Goal: Information Seeking & Learning: Learn about a topic

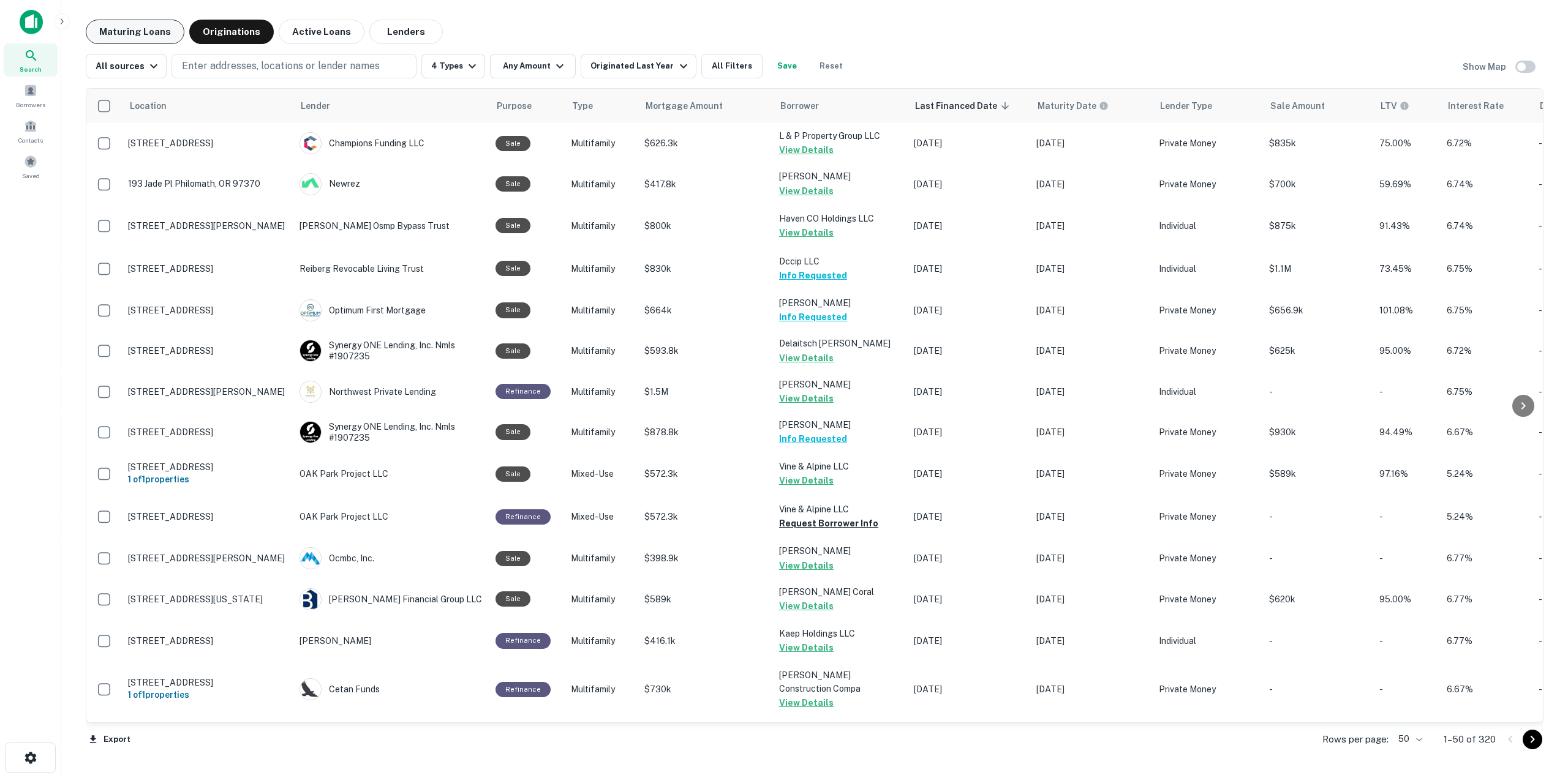
click at [150, 36] on button "Maturing Loans" at bounding box center [135, 32] width 98 height 25
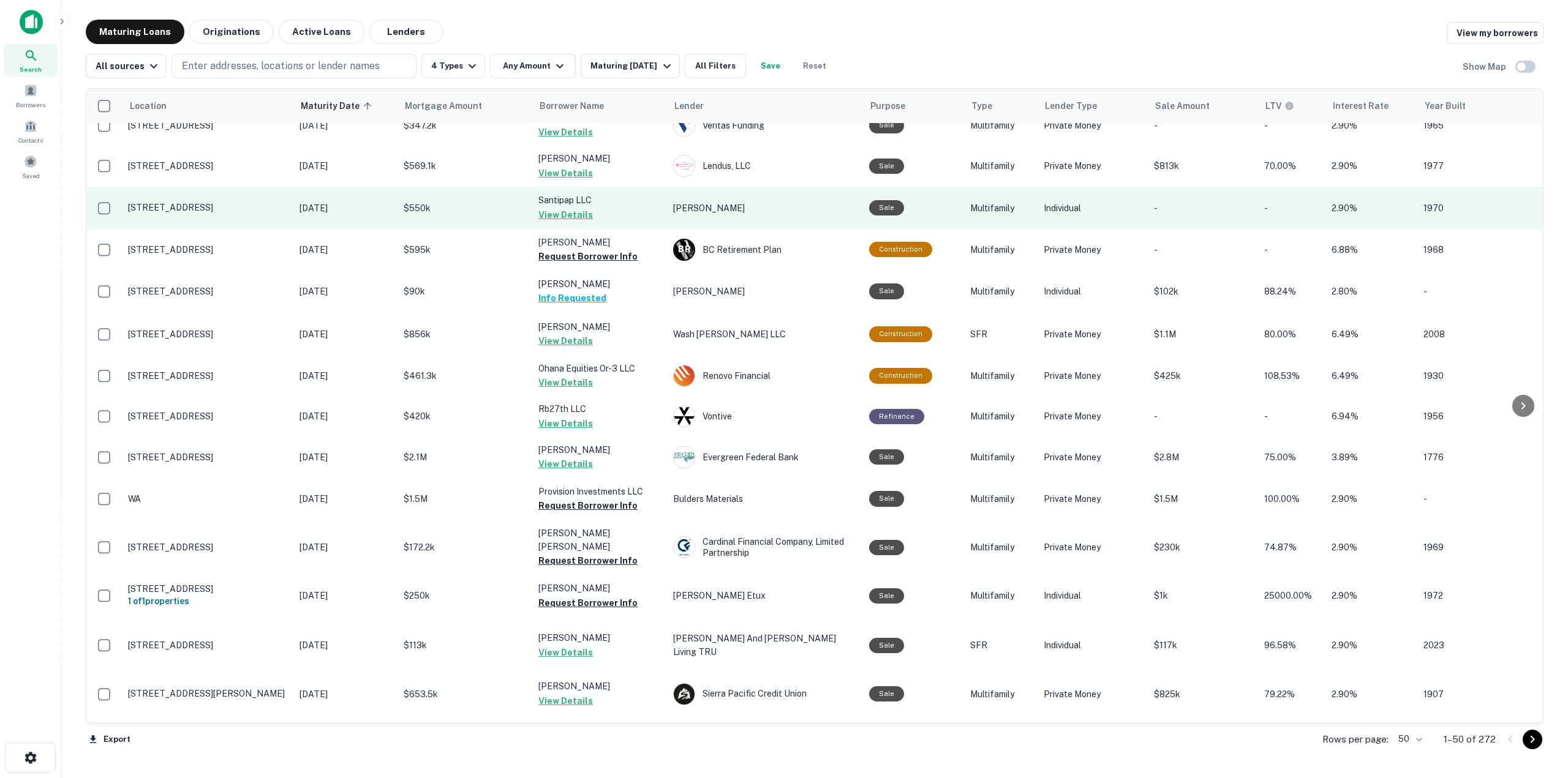
scroll to position [245, 0]
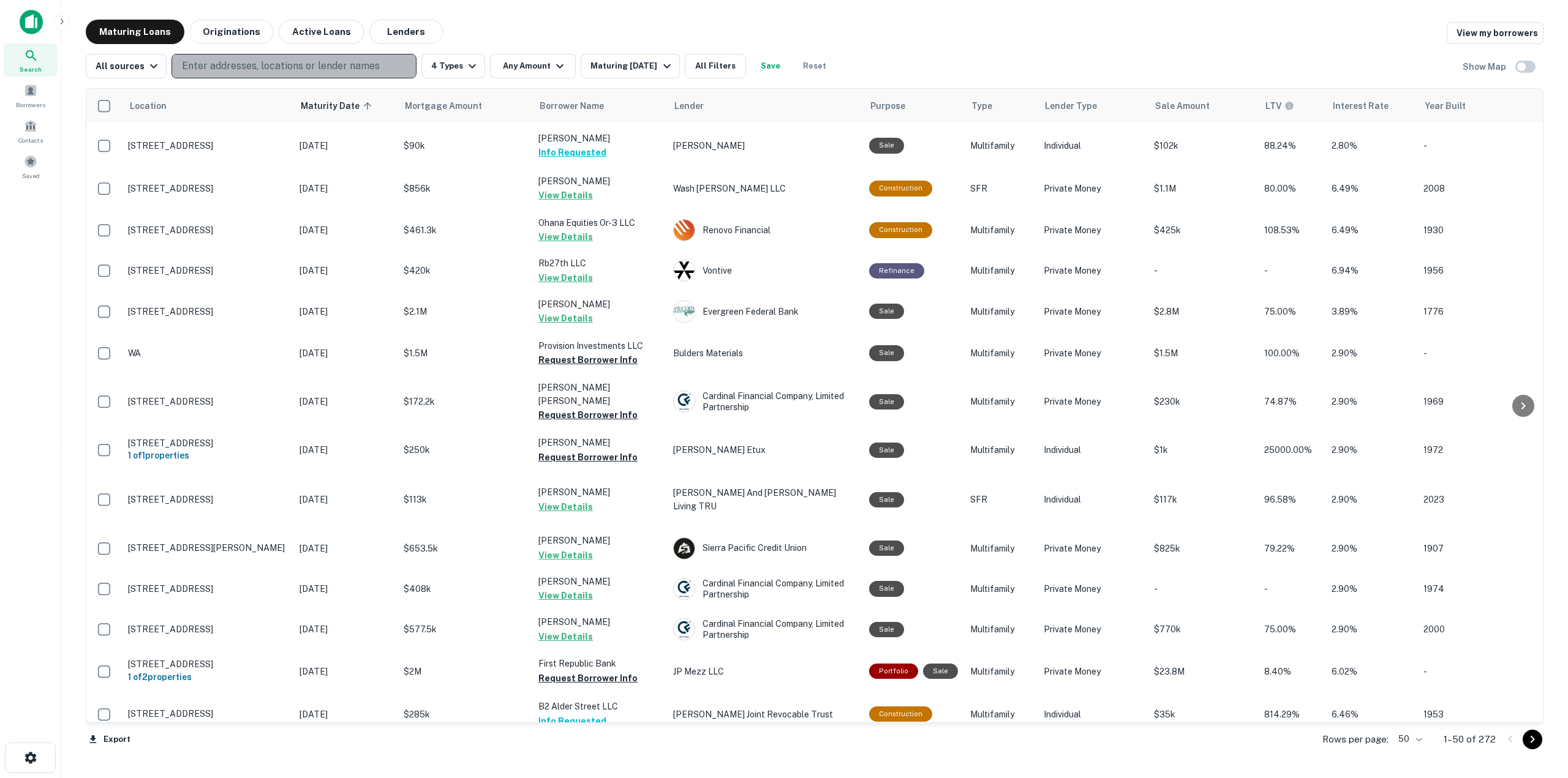
click at [280, 74] on button "Enter addresses, locations or lender names" at bounding box center [294, 66] width 245 height 25
click at [275, 65] on p "Enter addresses, locations or lender names" at bounding box center [281, 66] width 198 height 15
click at [268, 69] on p "Enter addresses, locations or lender names" at bounding box center [281, 66] width 198 height 15
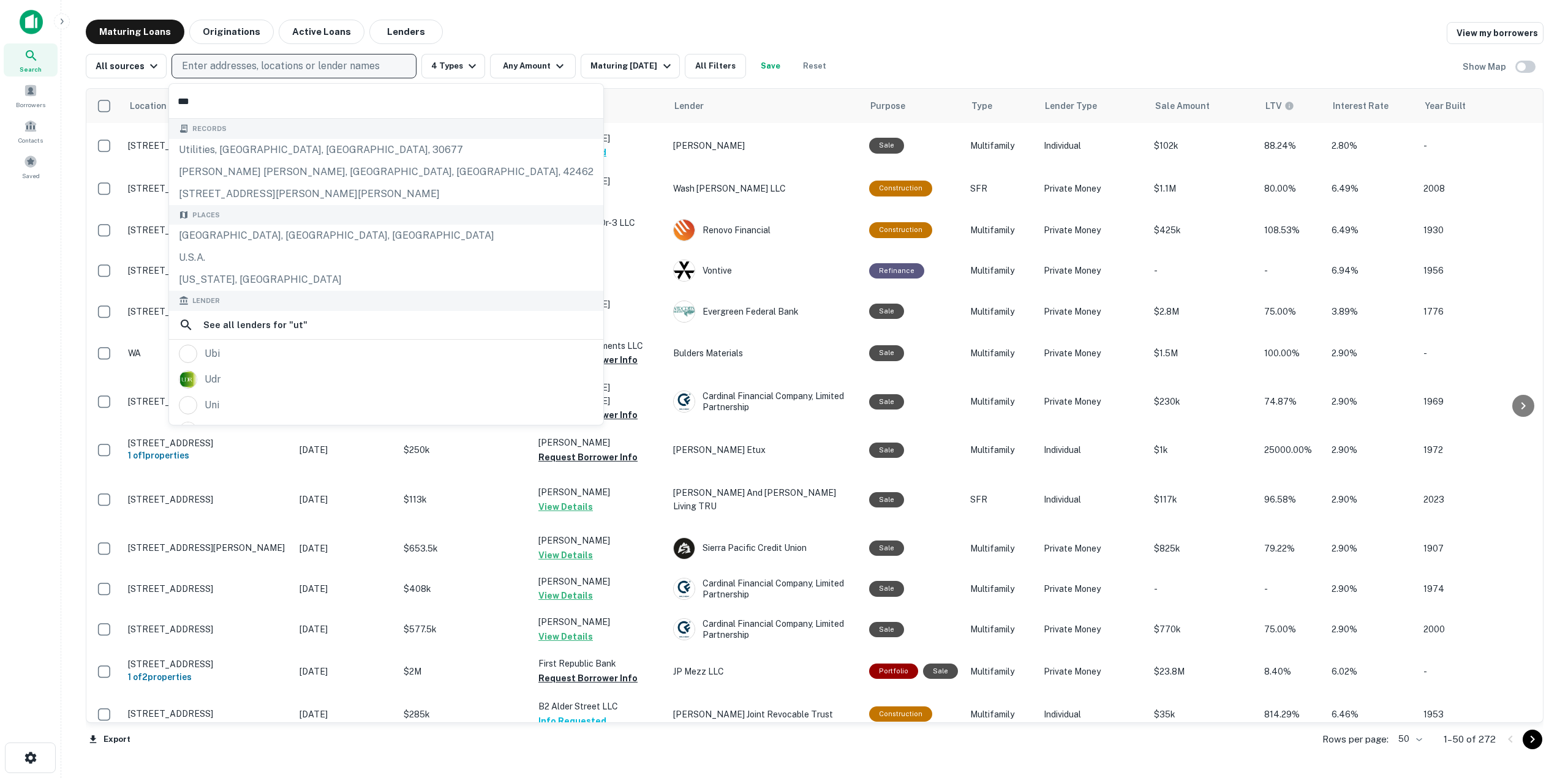
type input "****"
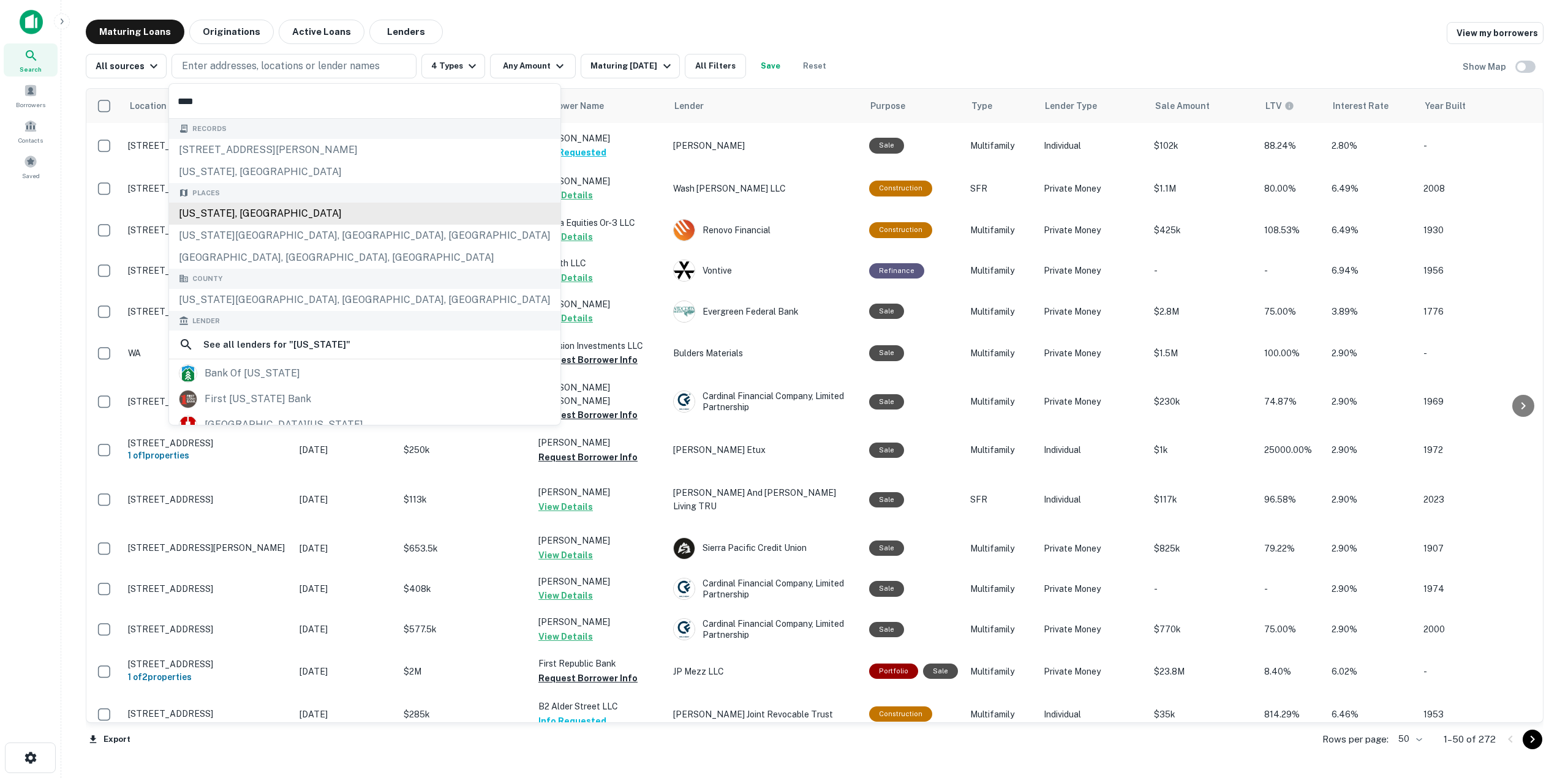
click at [236, 216] on div "Utah, USA" at bounding box center [365, 213] width 391 height 22
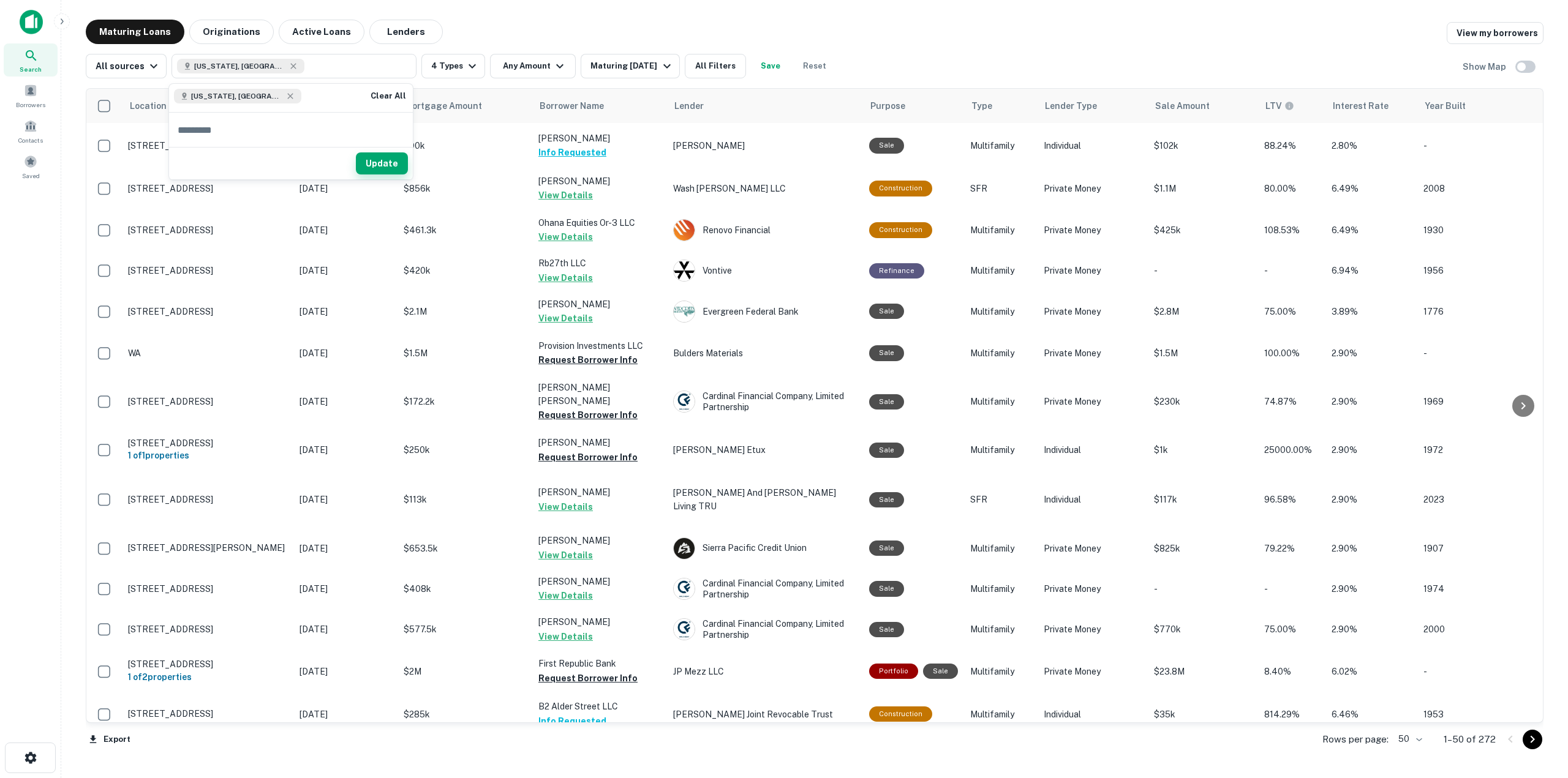
click at [383, 155] on button "Update" at bounding box center [381, 163] width 52 height 22
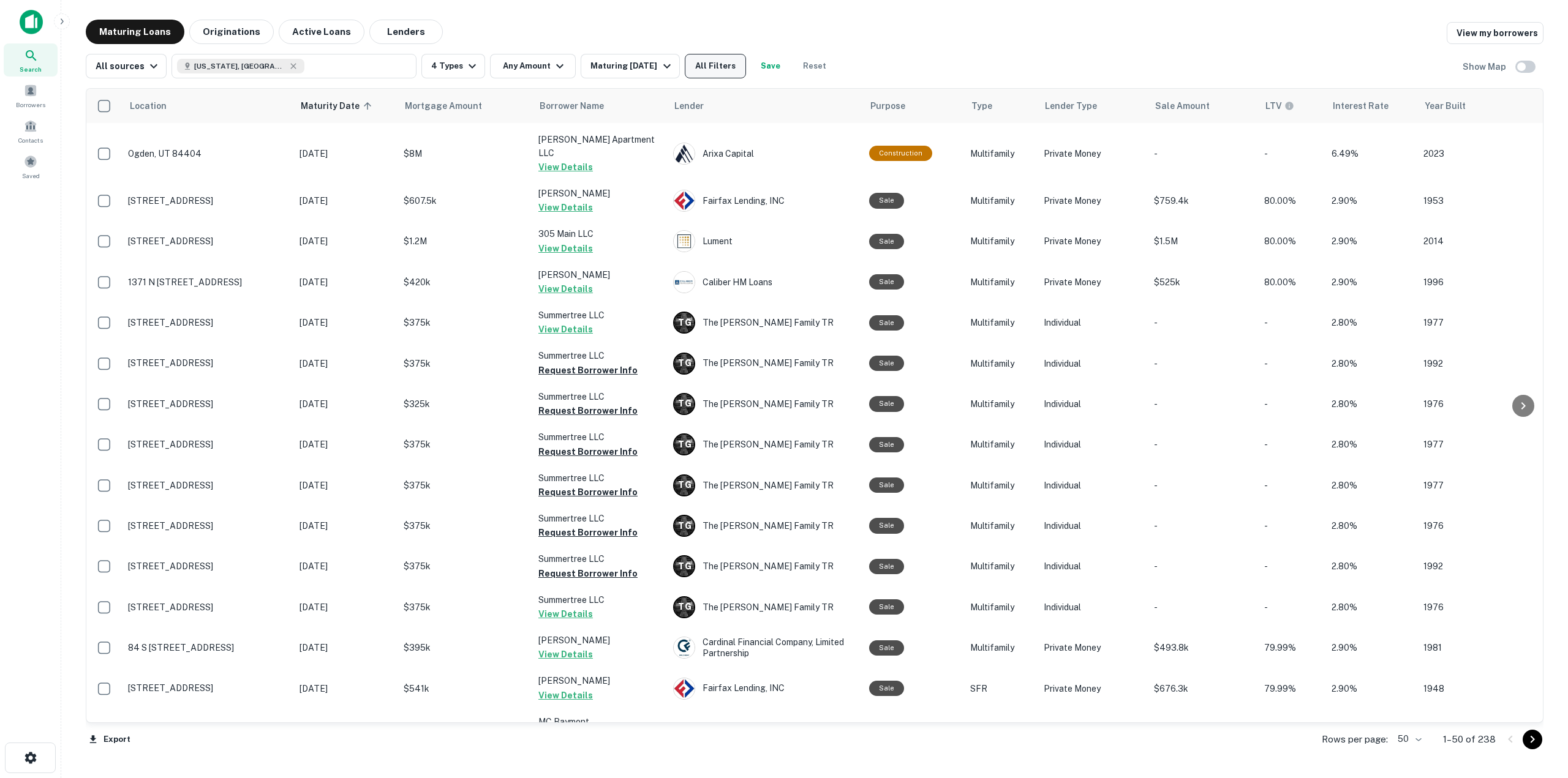
click at [726, 73] on button "All Filters" at bounding box center [715, 66] width 61 height 25
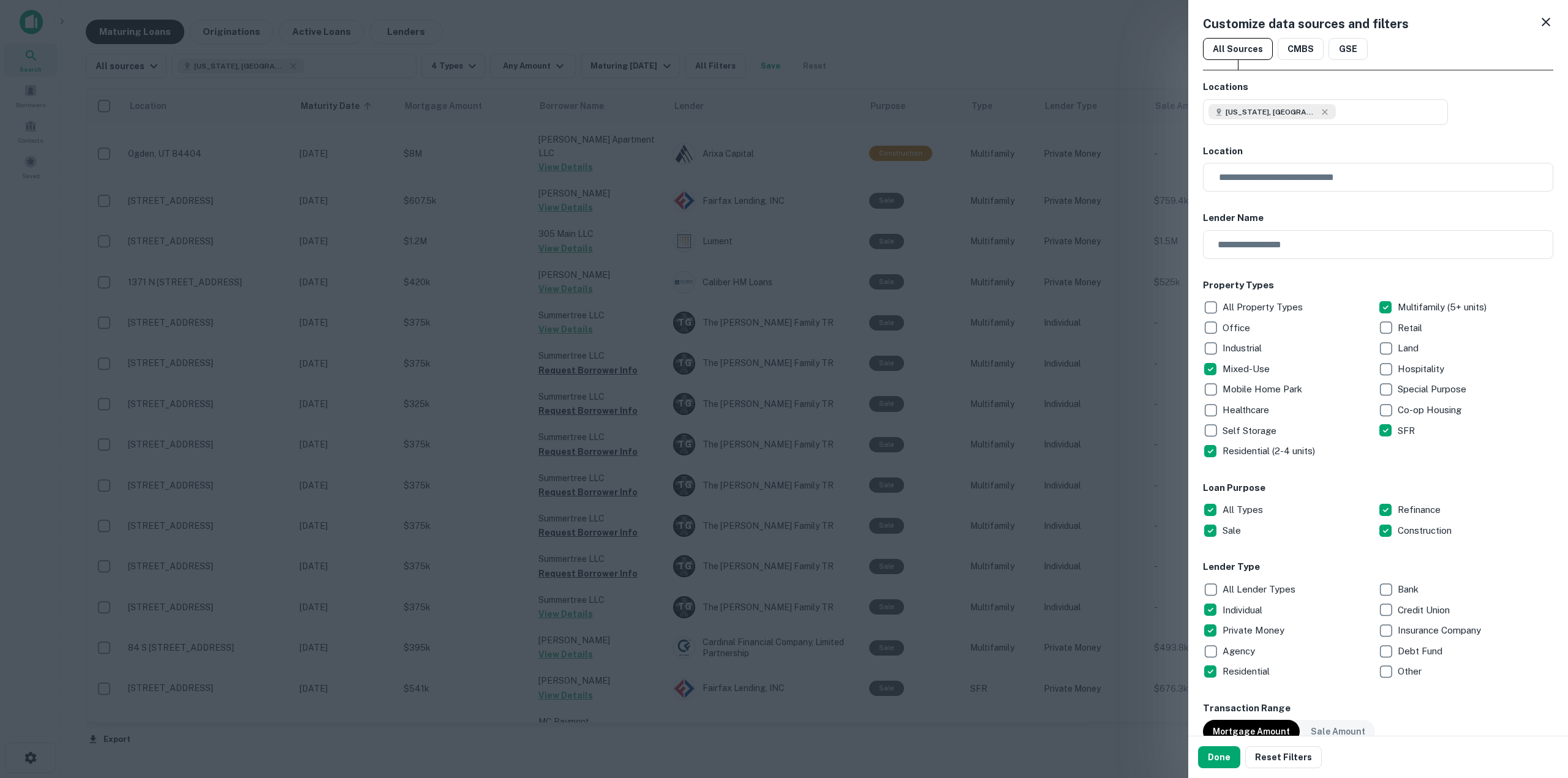
scroll to position [367, 0]
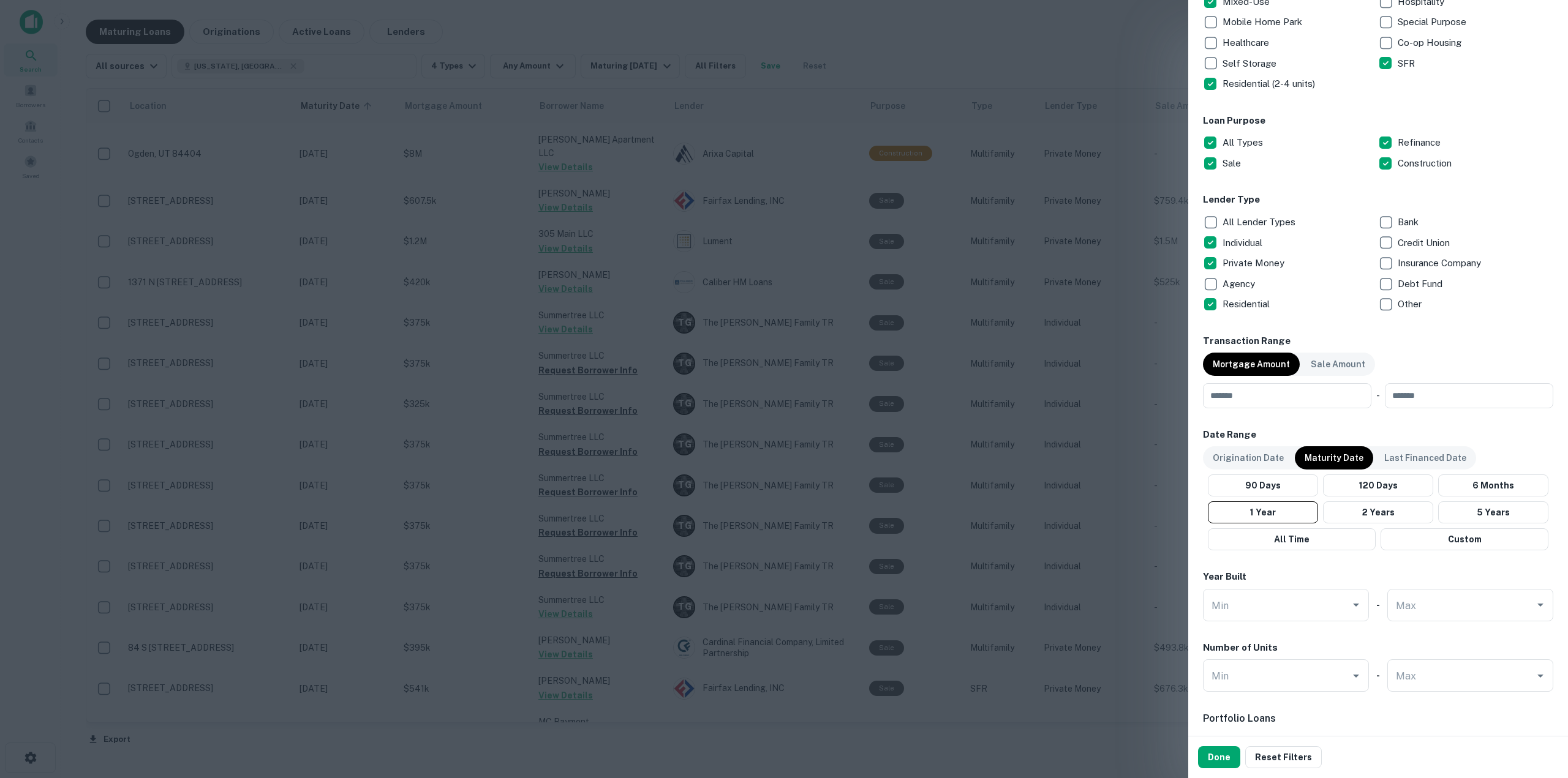
click at [1368, 497] on div "90 Days 120 Days 6 Months 1 Year 2 Years 5 Years All Time Custom" at bounding box center [1378, 513] width 351 height 76
click at [1371, 513] on button "2 Years" at bounding box center [1378, 512] width 110 height 22
click at [1260, 459] on p "Origination Date" at bounding box center [1248, 457] width 71 height 13
click at [1360, 492] on button "120 Days" at bounding box center [1377, 485] width 113 height 22
click at [1363, 521] on button "2 Year" at bounding box center [1377, 512] width 113 height 22
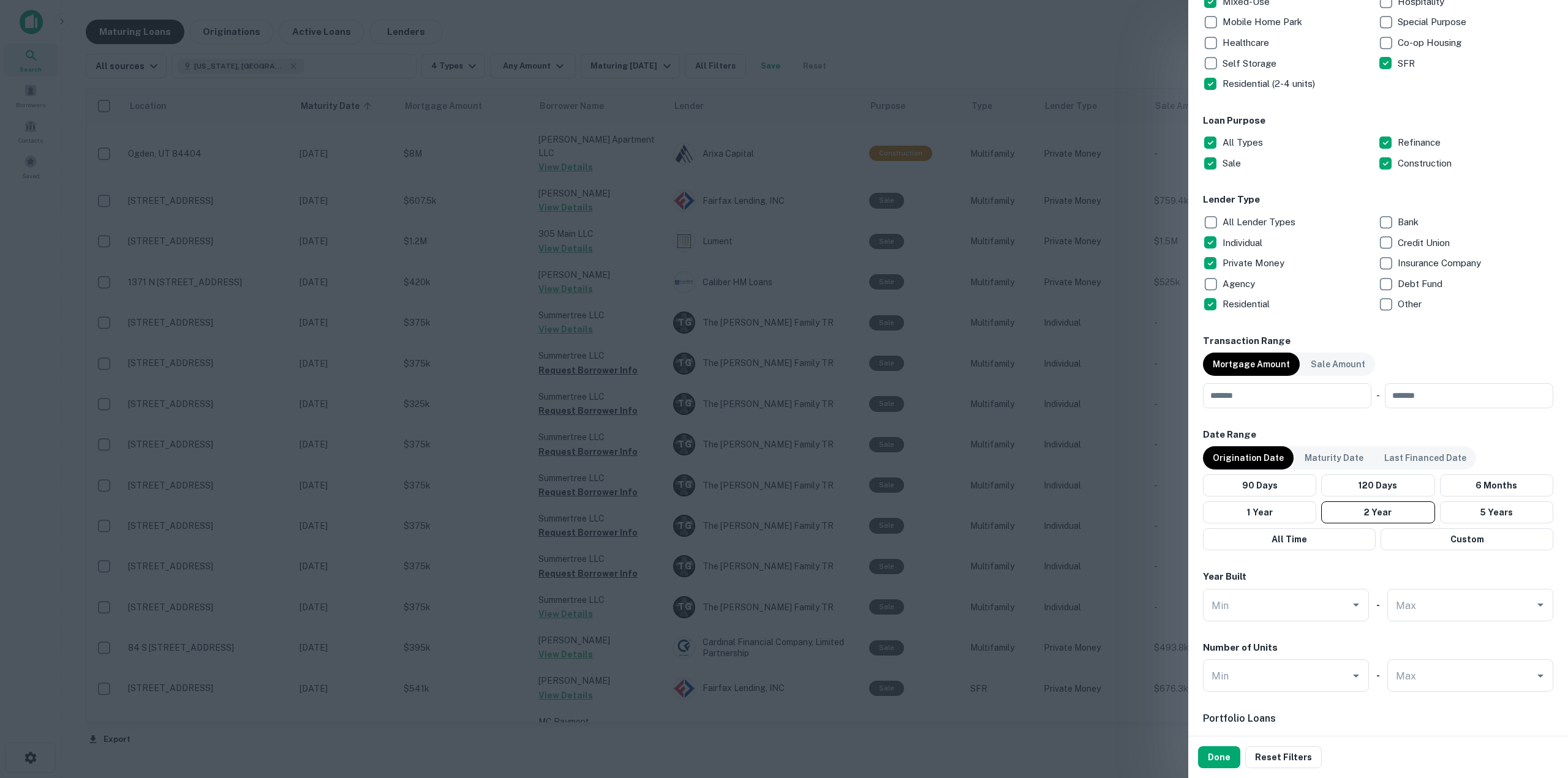
click at [1227, 756] on button "Done" at bounding box center [1219, 757] width 42 height 22
click at [1220, 756] on button "Done" at bounding box center [1219, 757] width 42 height 22
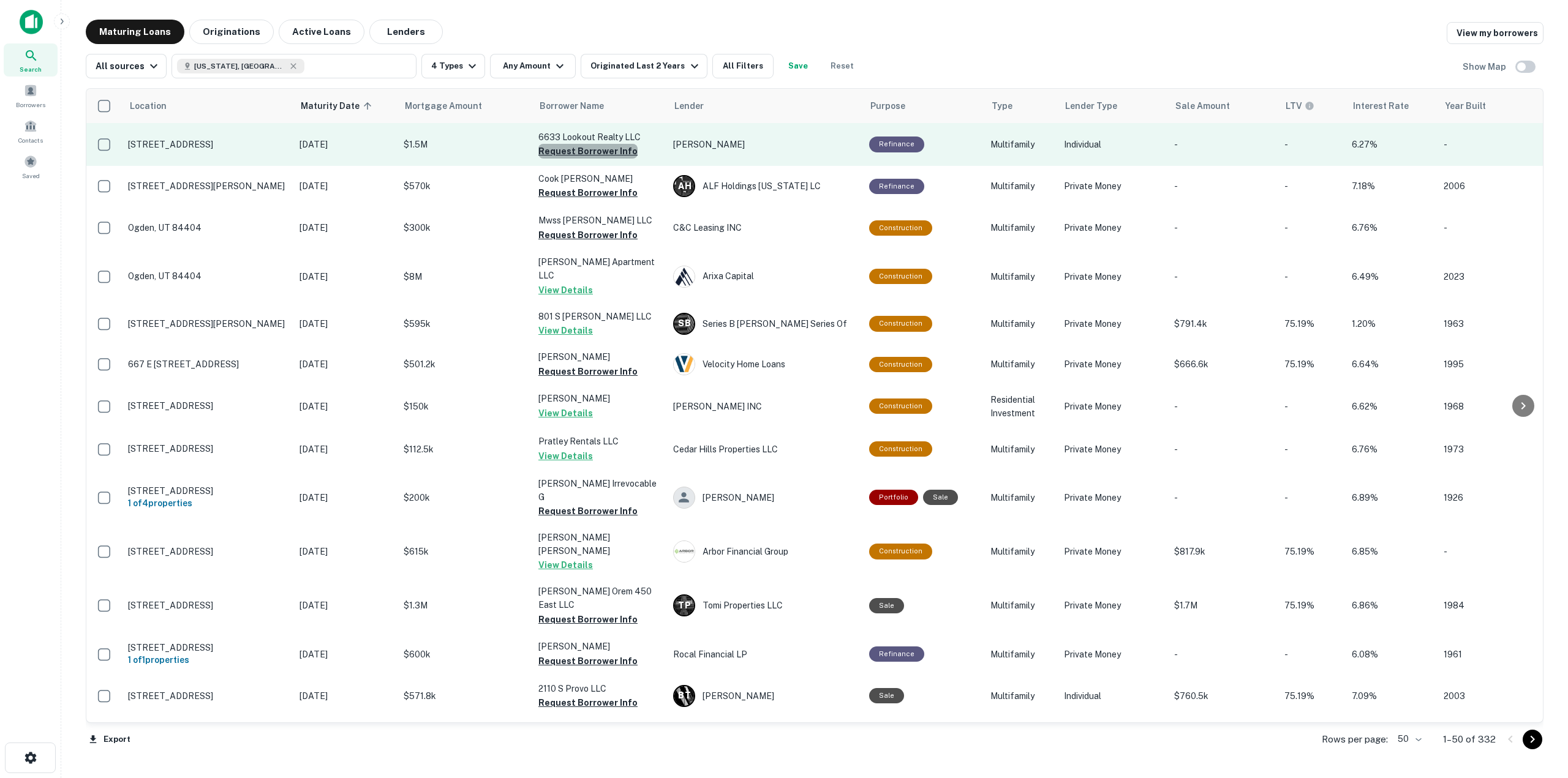
click at [601, 144] on button "Request Borrower Info" at bounding box center [587, 151] width 99 height 15
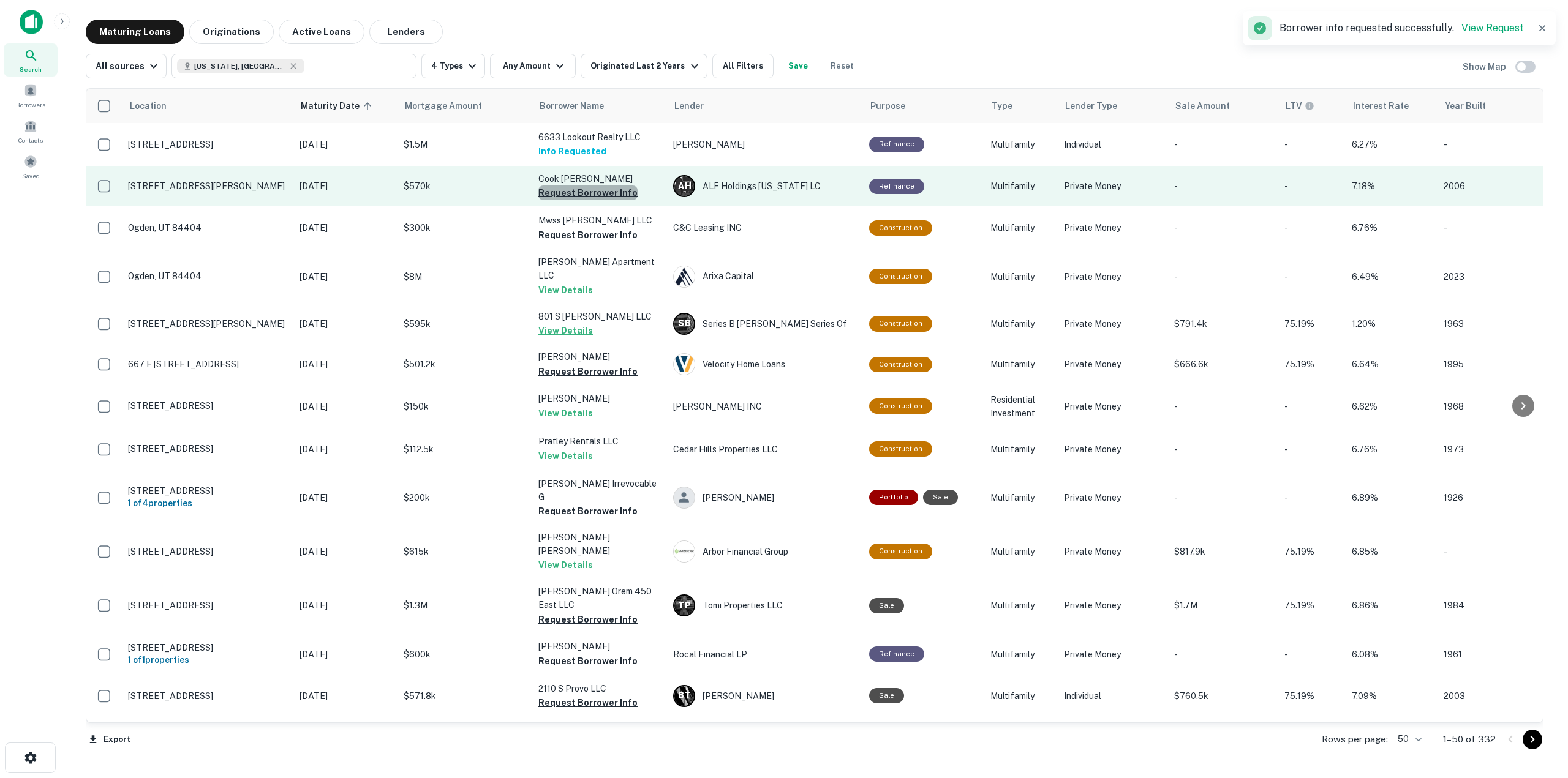
click at [599, 191] on button "Request Borrower Info" at bounding box center [587, 192] width 99 height 15
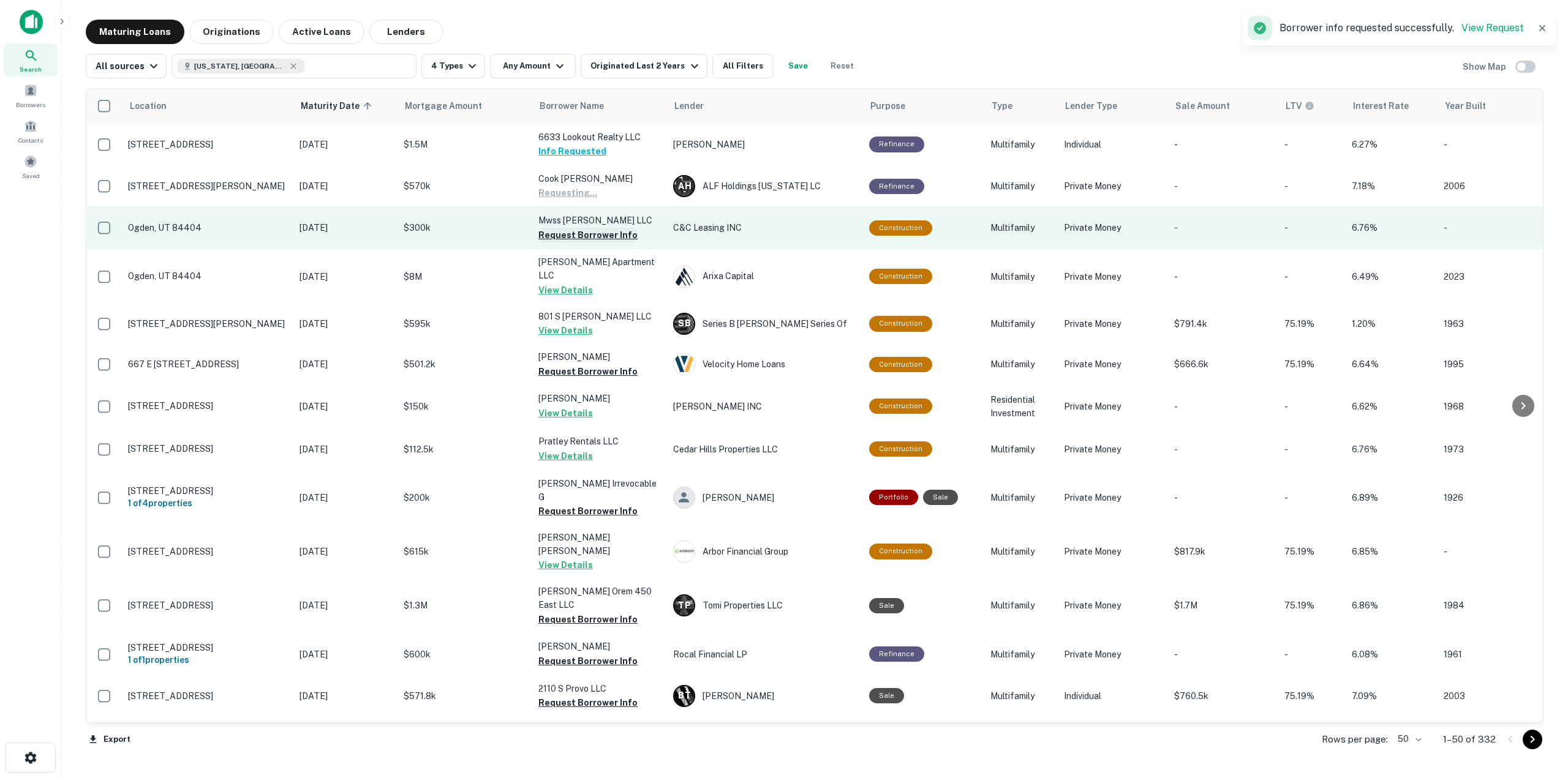
click at [604, 239] on button "Request Borrower Info" at bounding box center [587, 235] width 99 height 15
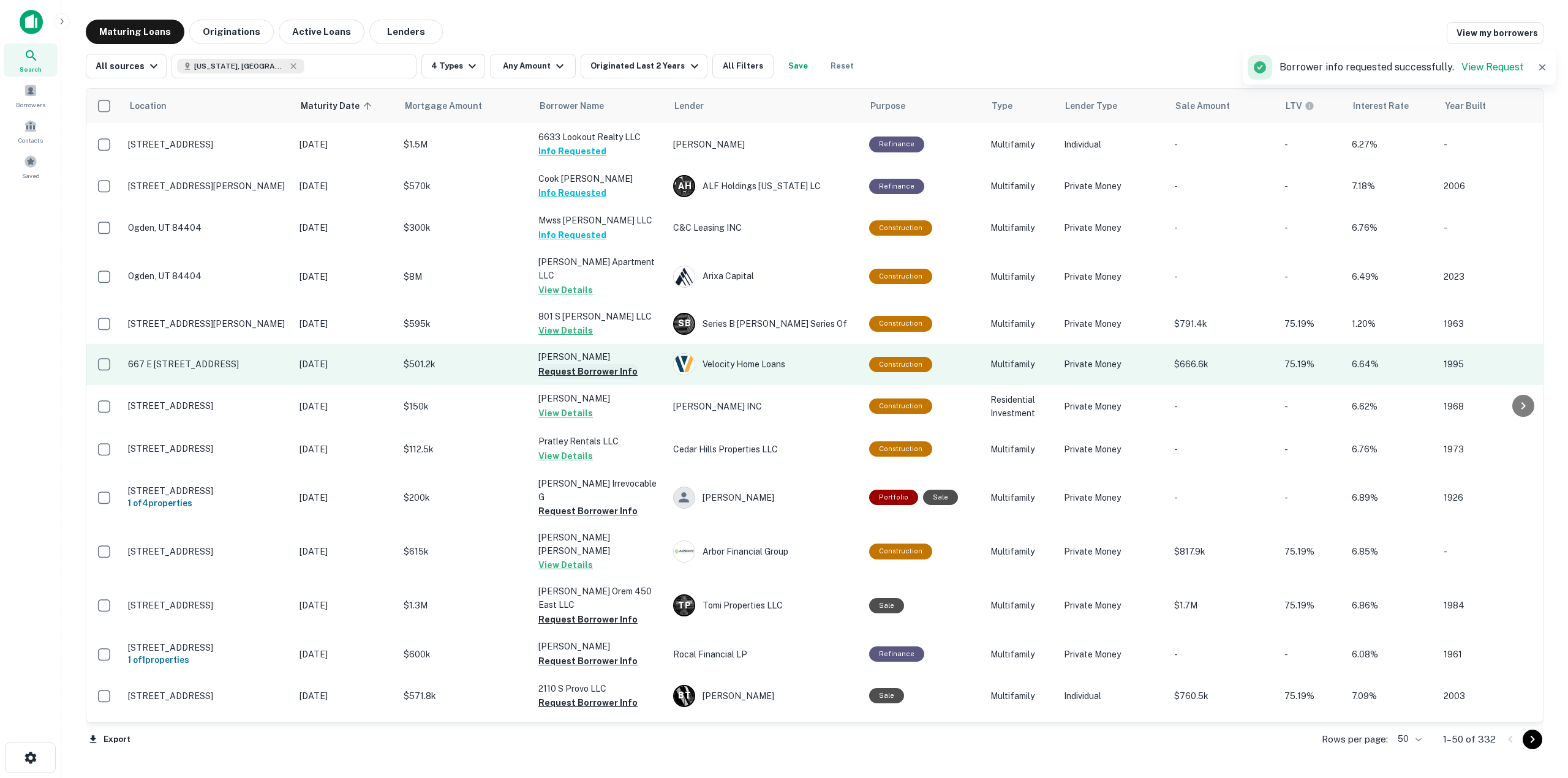
click at [622, 364] on button "Request Borrower Info" at bounding box center [587, 371] width 99 height 15
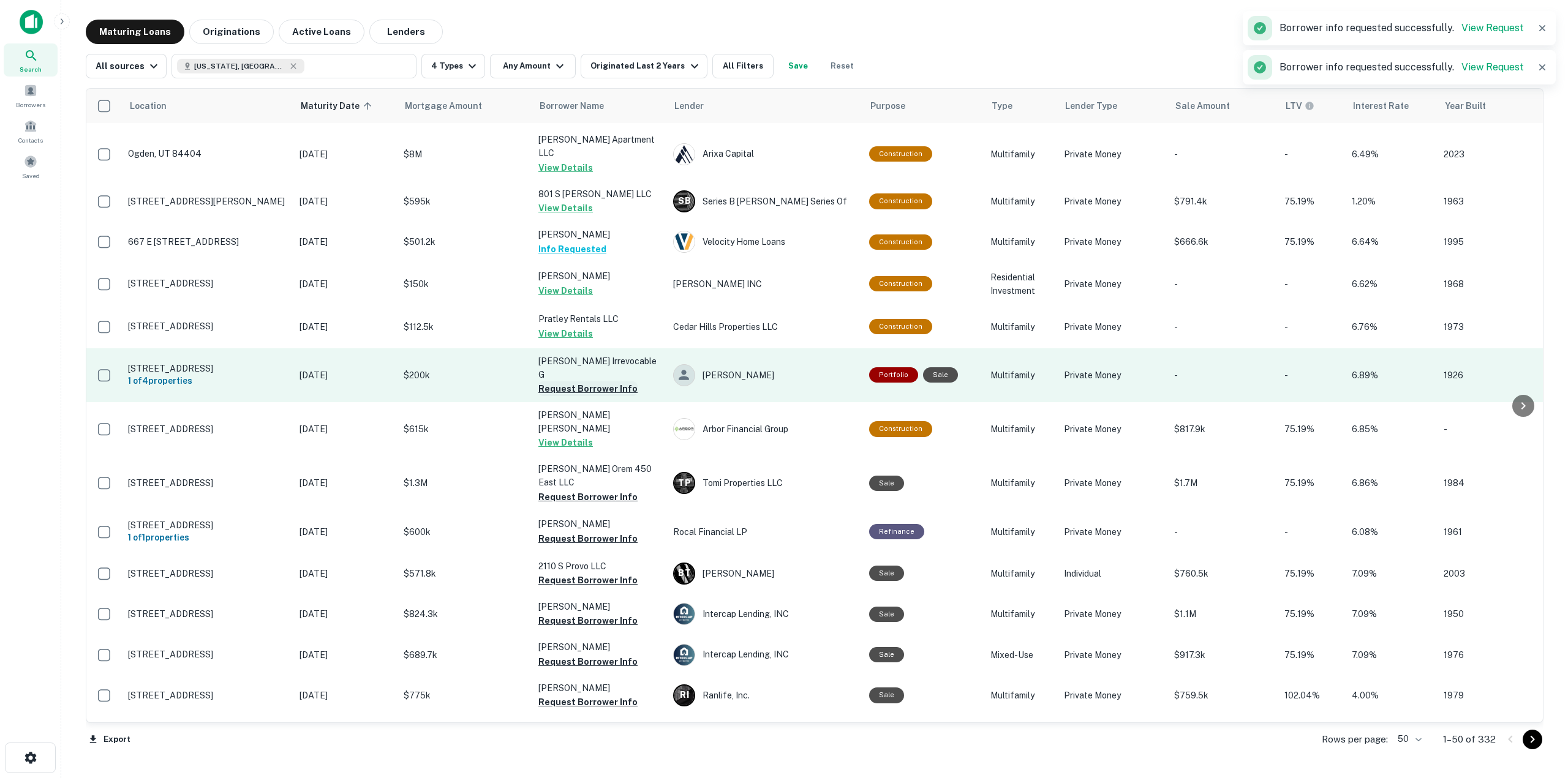
scroll to position [184, 0]
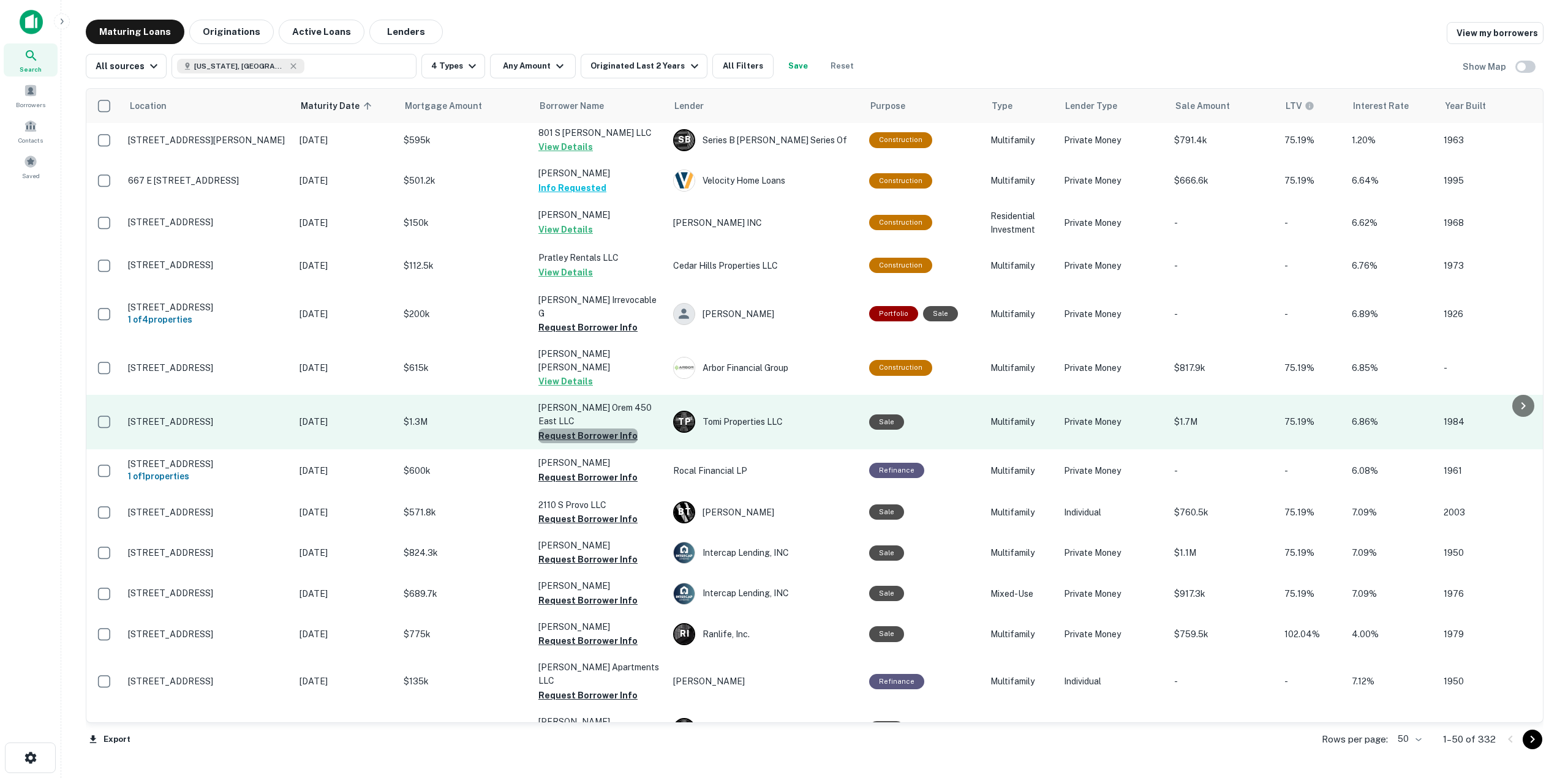
click at [618, 428] on button "Request Borrower Info" at bounding box center [587, 435] width 99 height 15
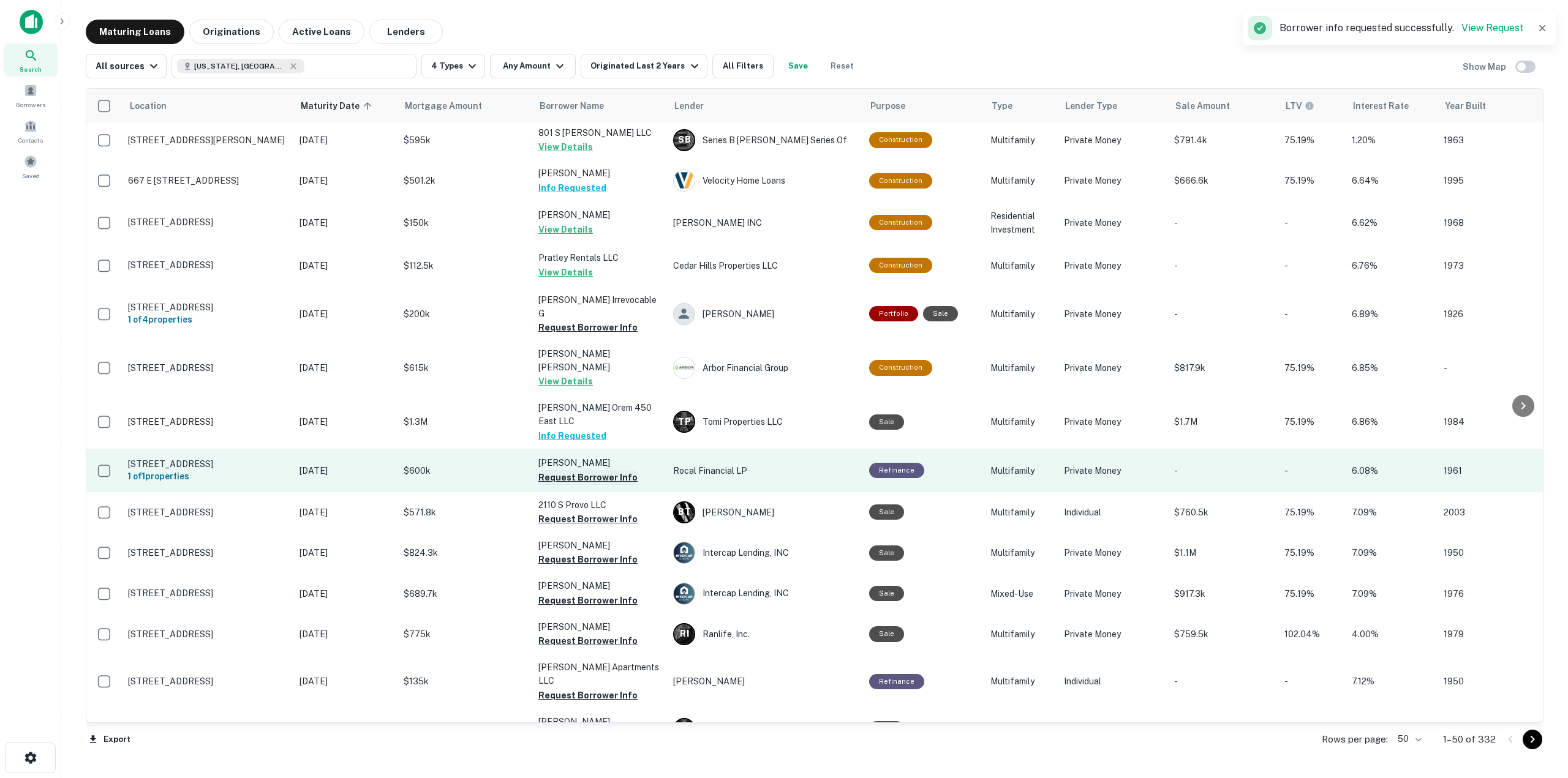
click at [617, 470] on button "Request Borrower Info" at bounding box center [587, 477] width 99 height 15
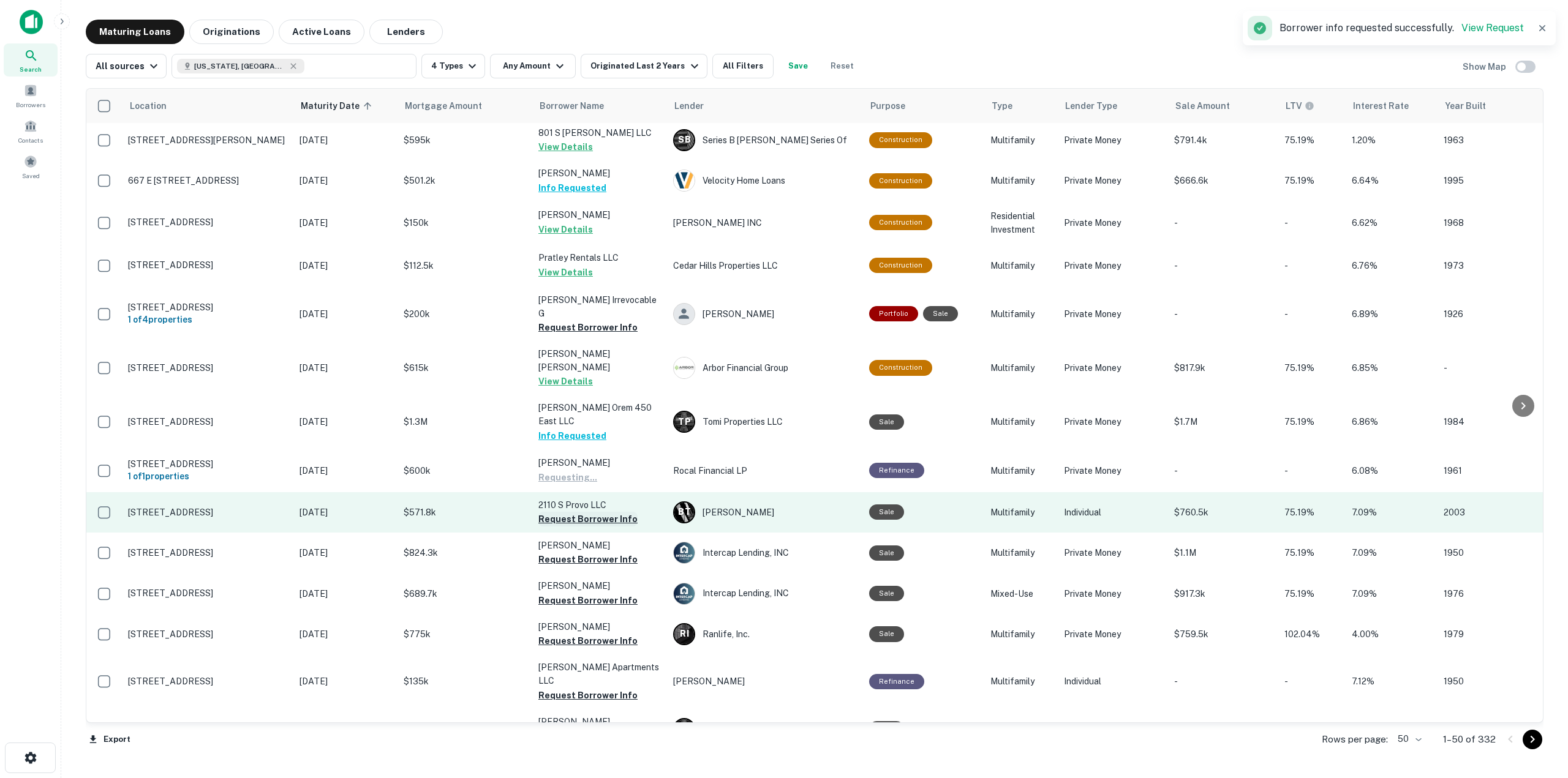
click at [619, 512] on button "Request Borrower Info" at bounding box center [587, 519] width 99 height 15
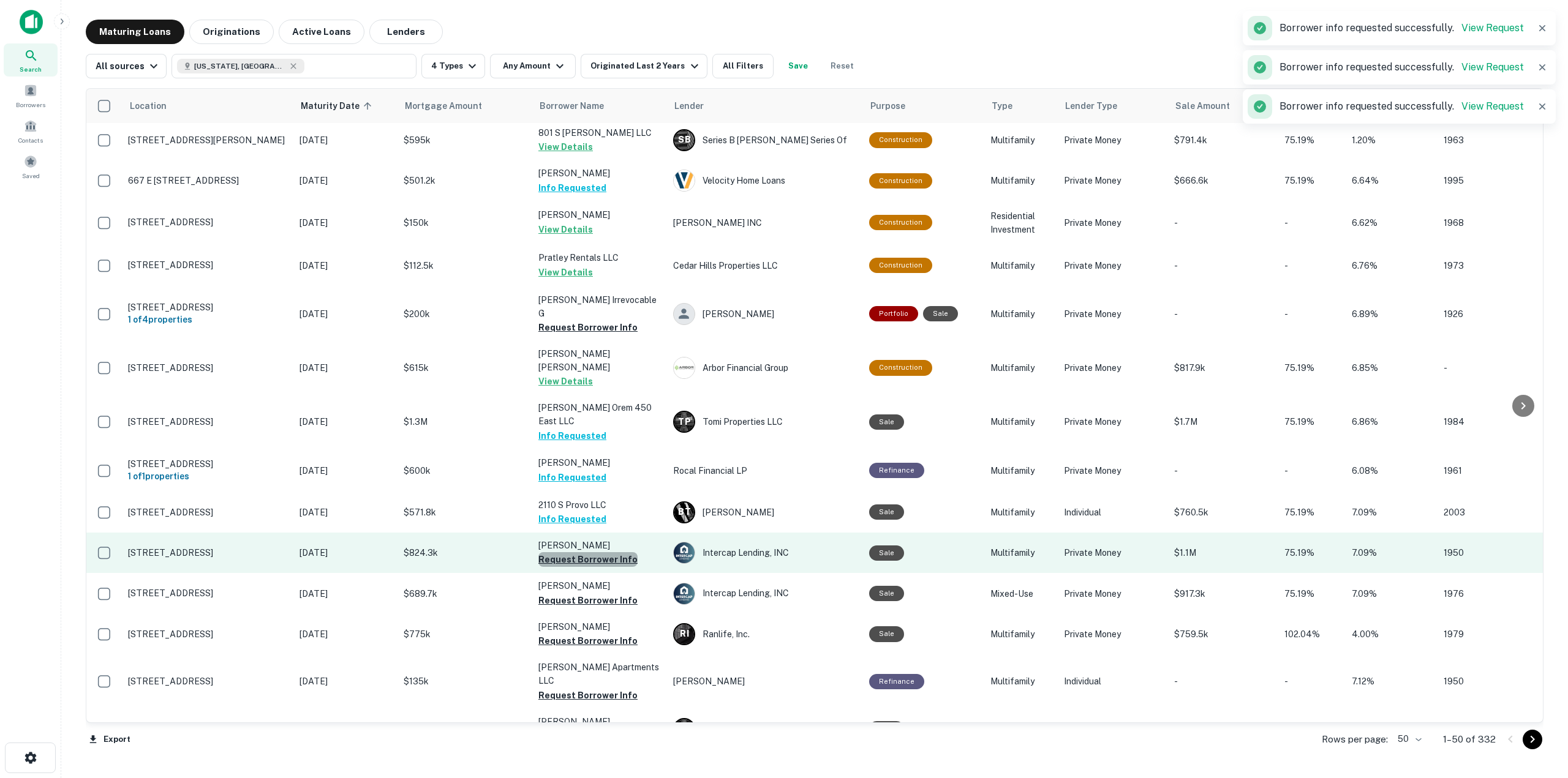
click at [625, 552] on button "Request Borrower Info" at bounding box center [587, 559] width 99 height 15
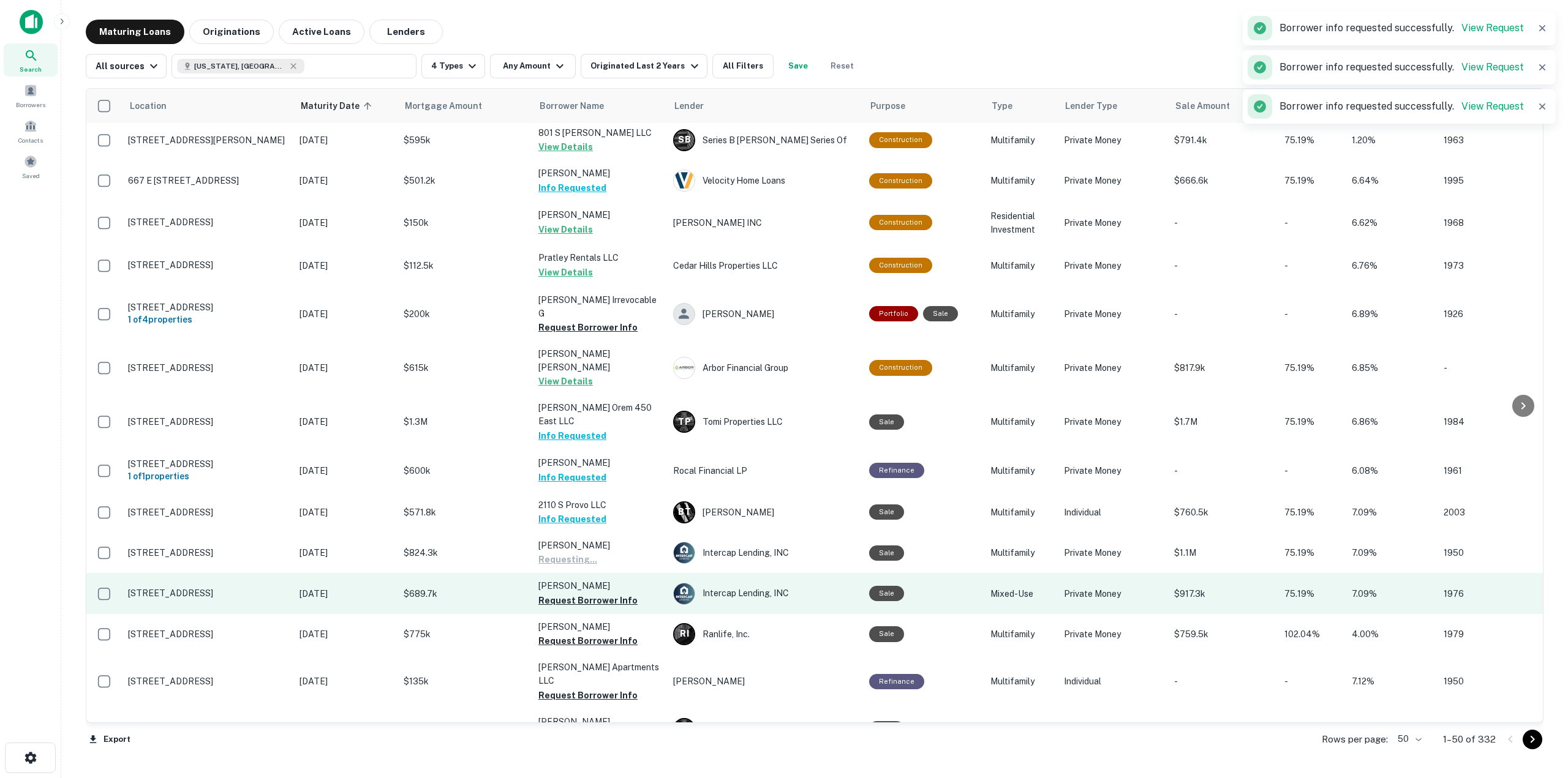
scroll to position [245, 0]
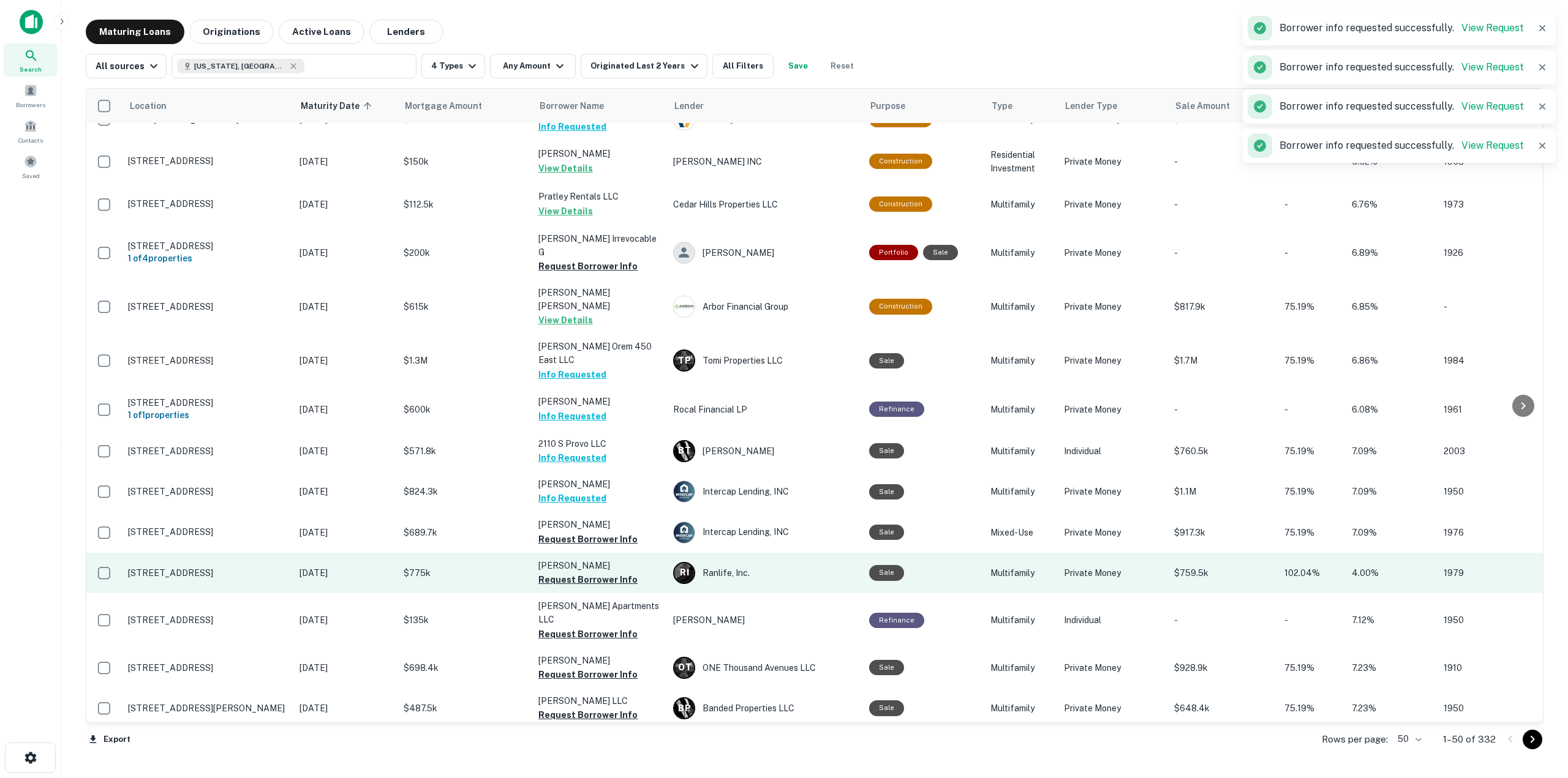
click at [589, 532] on button "Request Borrower Info" at bounding box center [587, 539] width 99 height 15
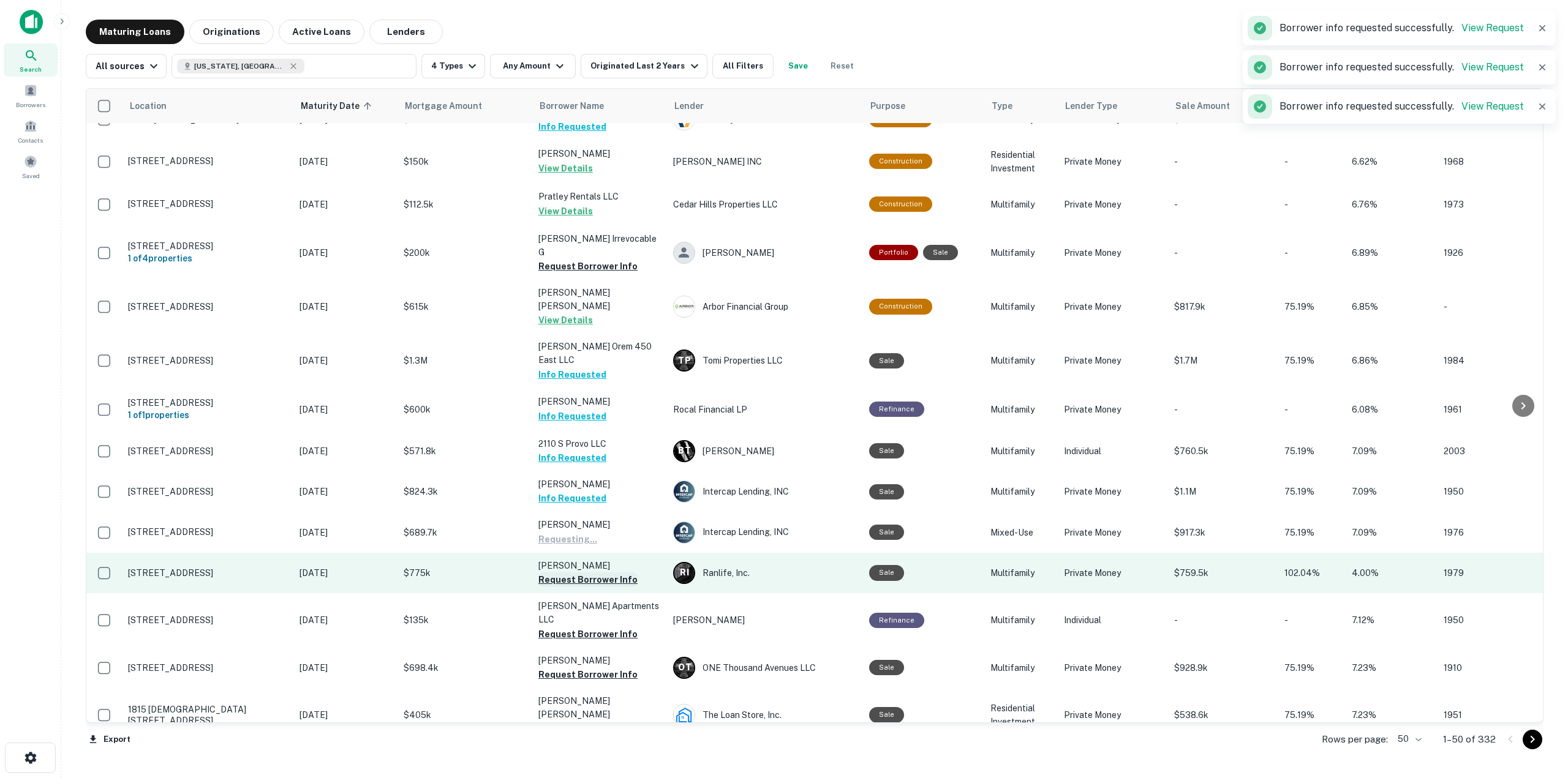
click at [600, 572] on button "Request Borrower Info" at bounding box center [587, 579] width 99 height 15
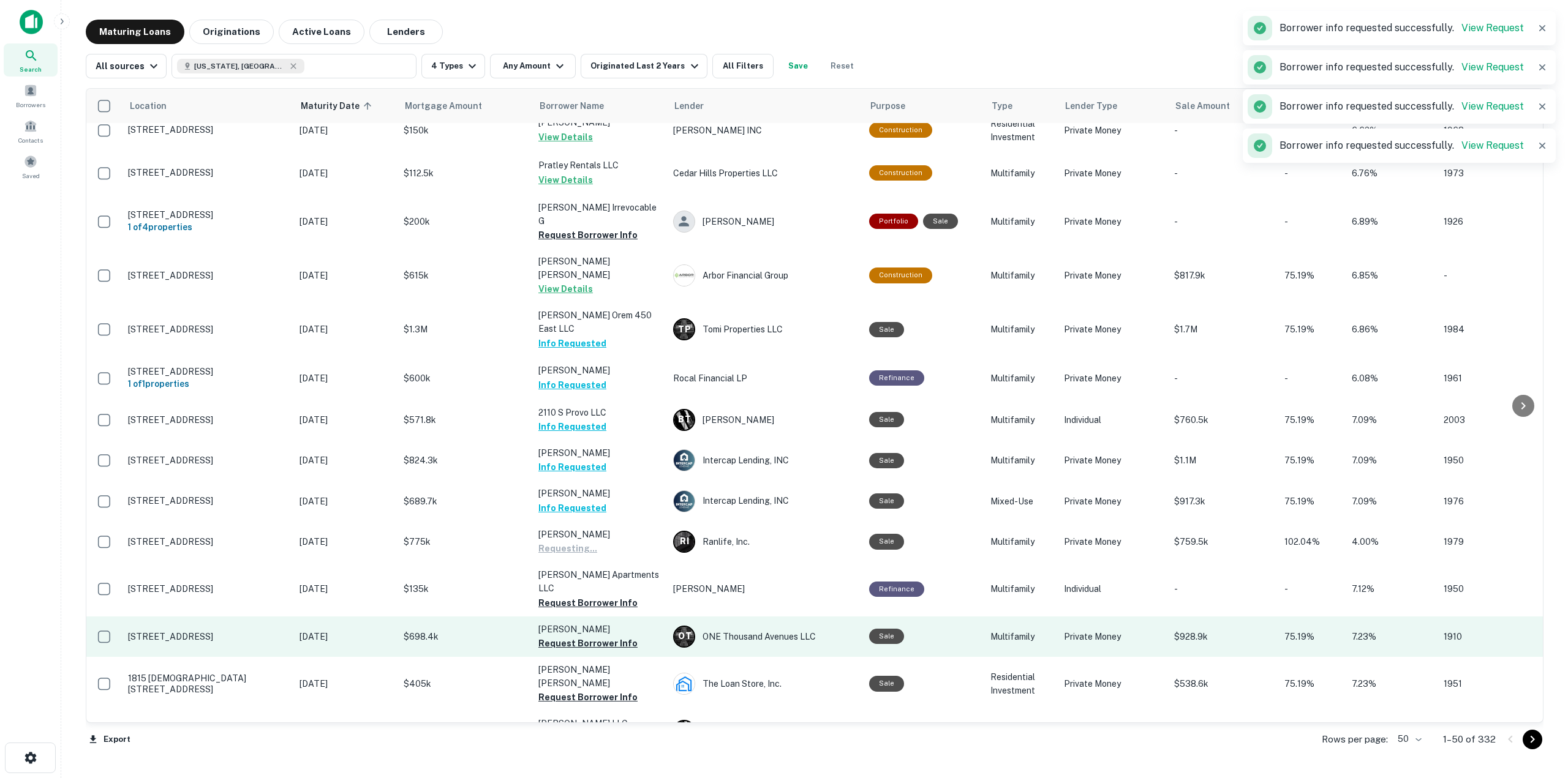
scroll to position [306, 0]
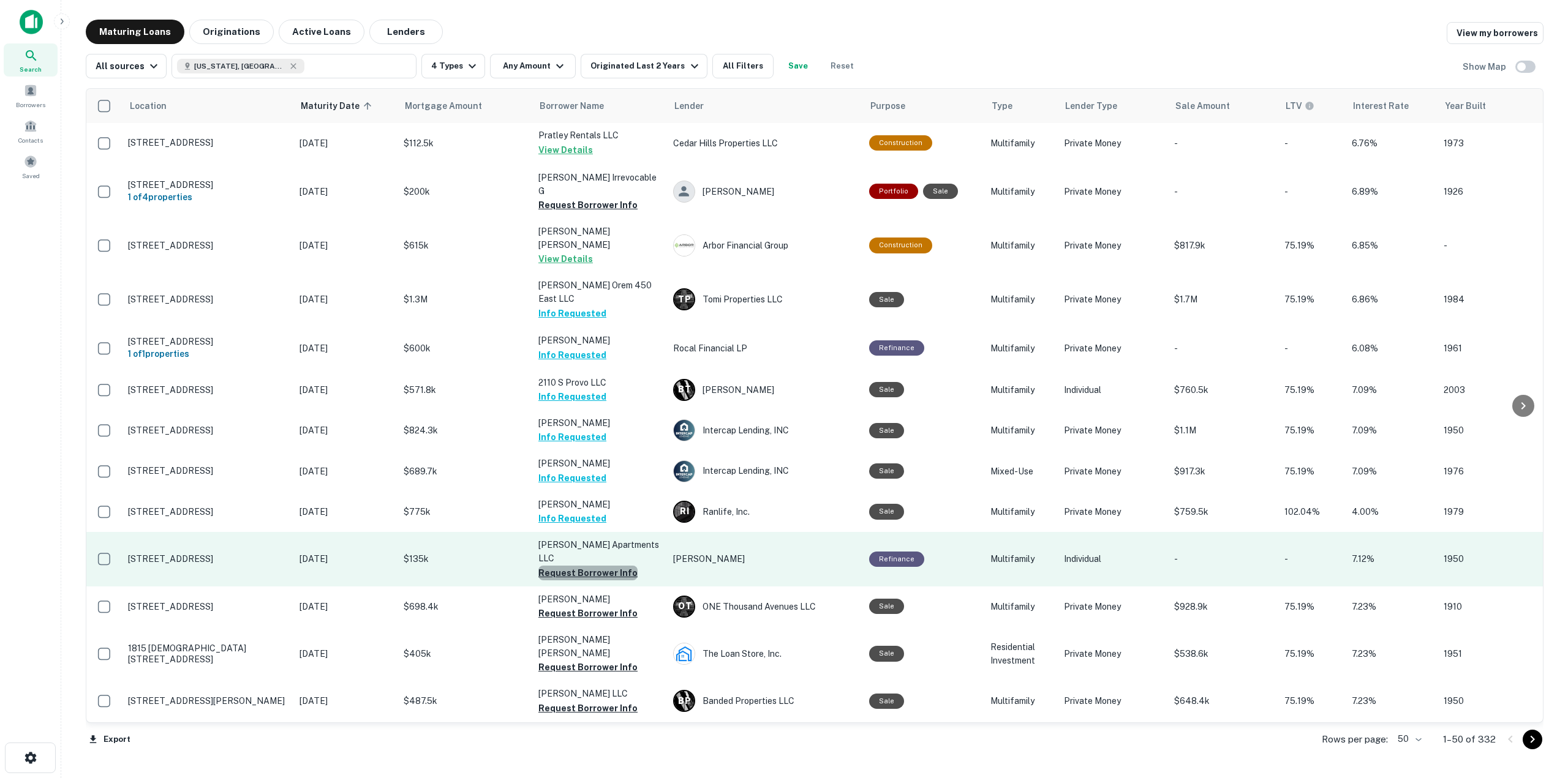
click at [588, 565] on button "Request Borrower Info" at bounding box center [587, 572] width 99 height 15
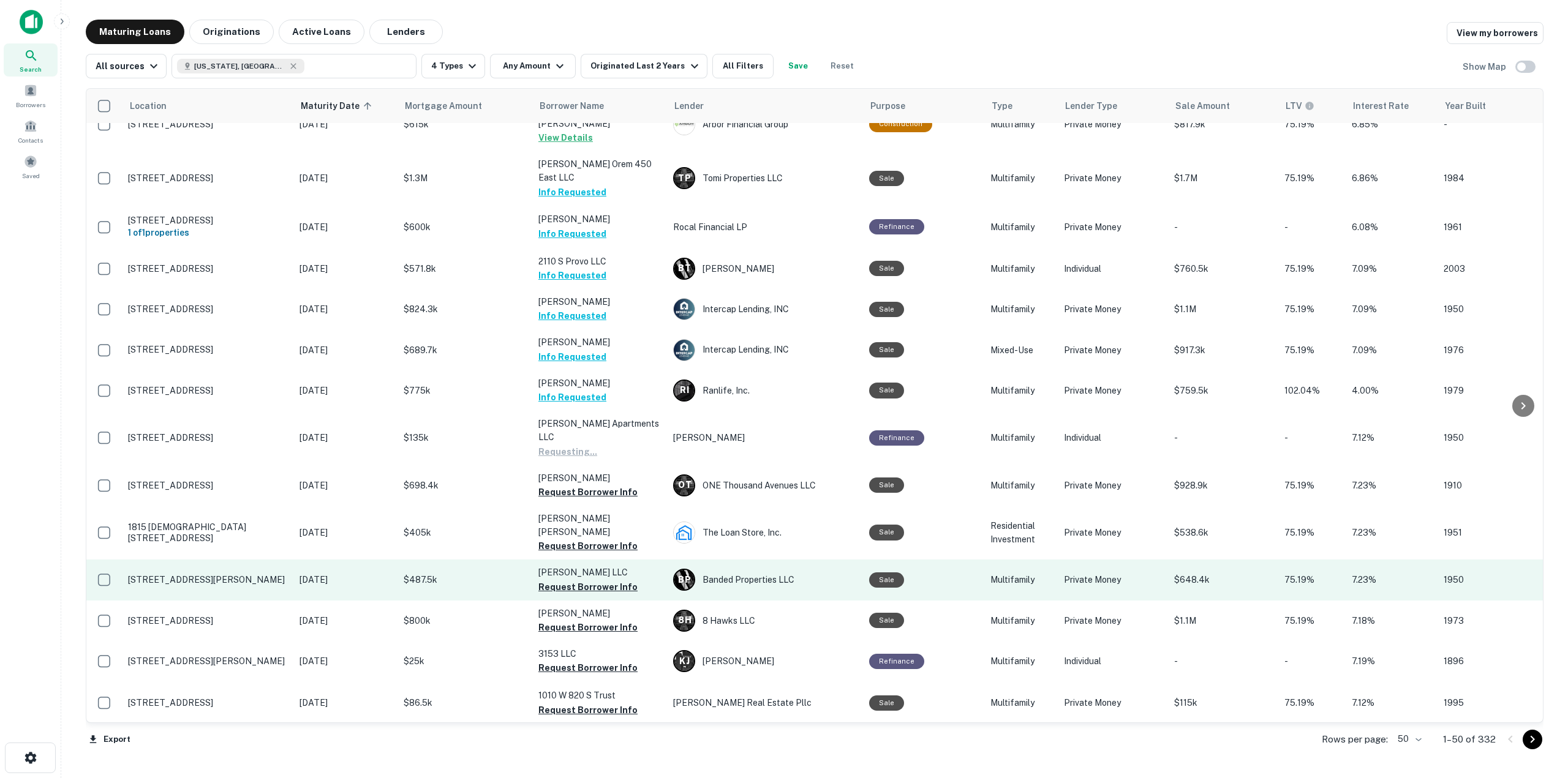
scroll to position [428, 0]
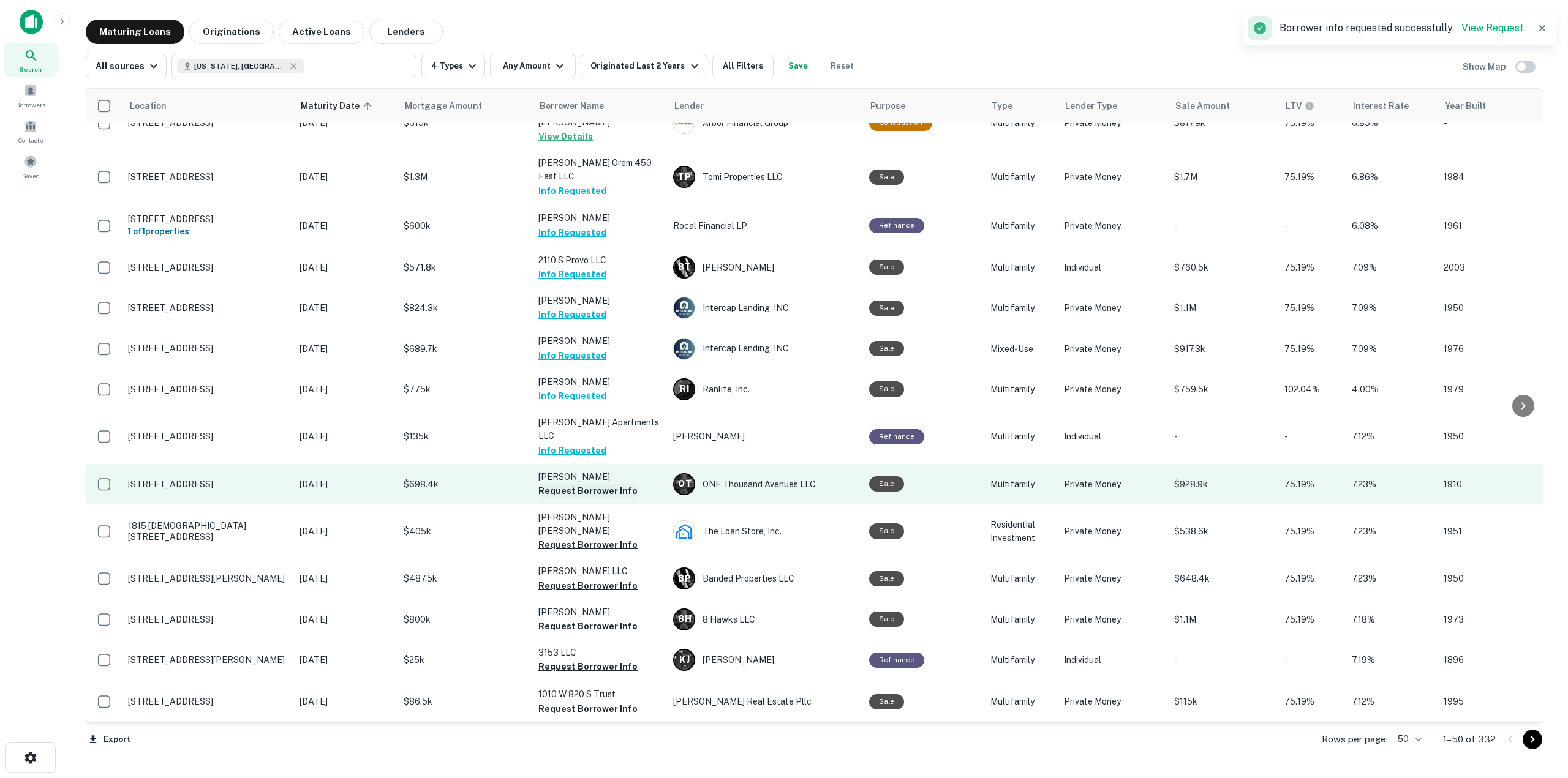
click at [607, 484] on button "Request Borrower Info" at bounding box center [587, 491] width 99 height 15
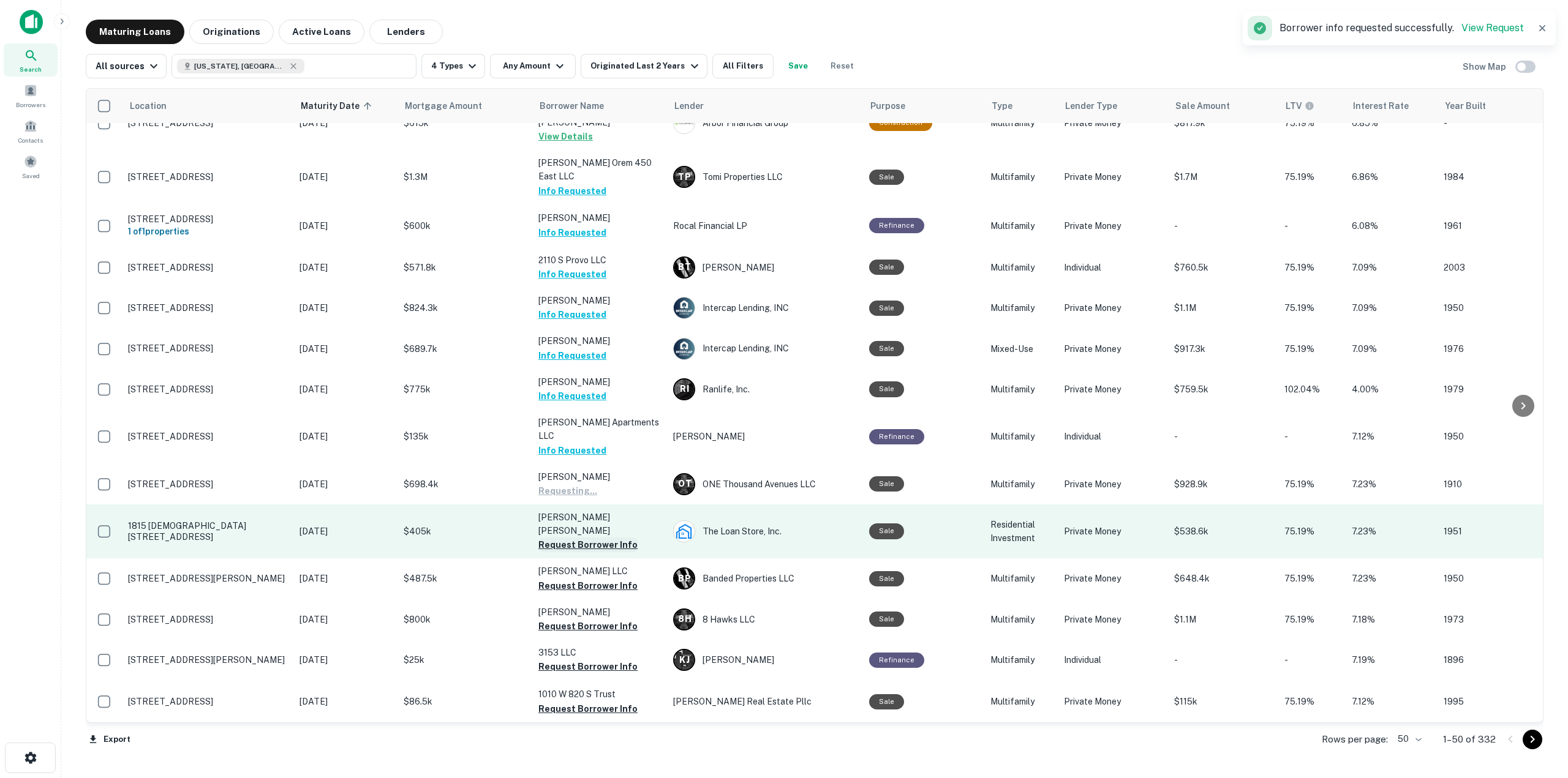
click at [602, 537] on button "Request Borrower Info" at bounding box center [587, 544] width 99 height 15
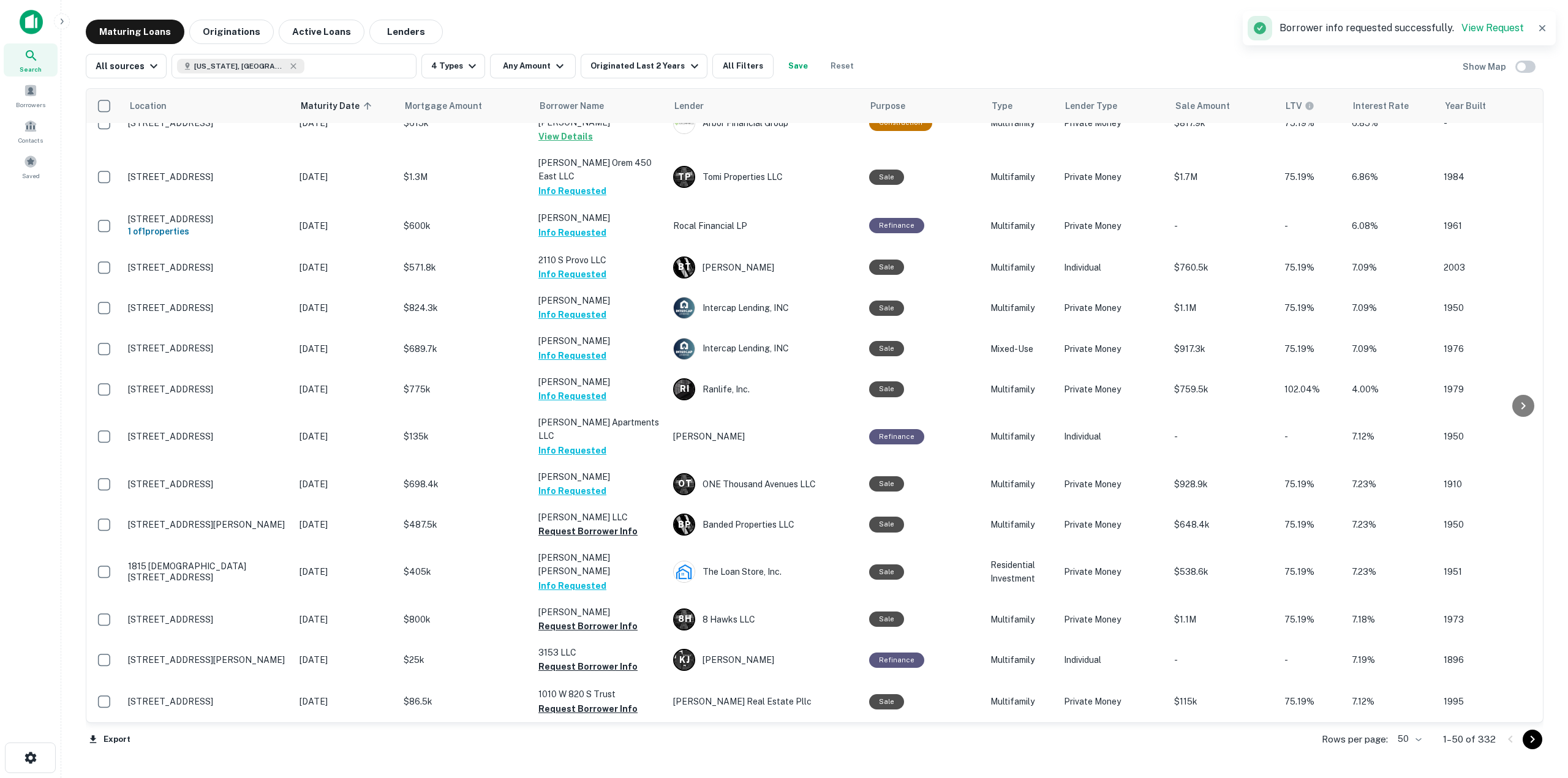
click at [602, 545] on td "Kahng Mingoo Ryan Info Requested" at bounding box center [600, 572] width 135 height 54
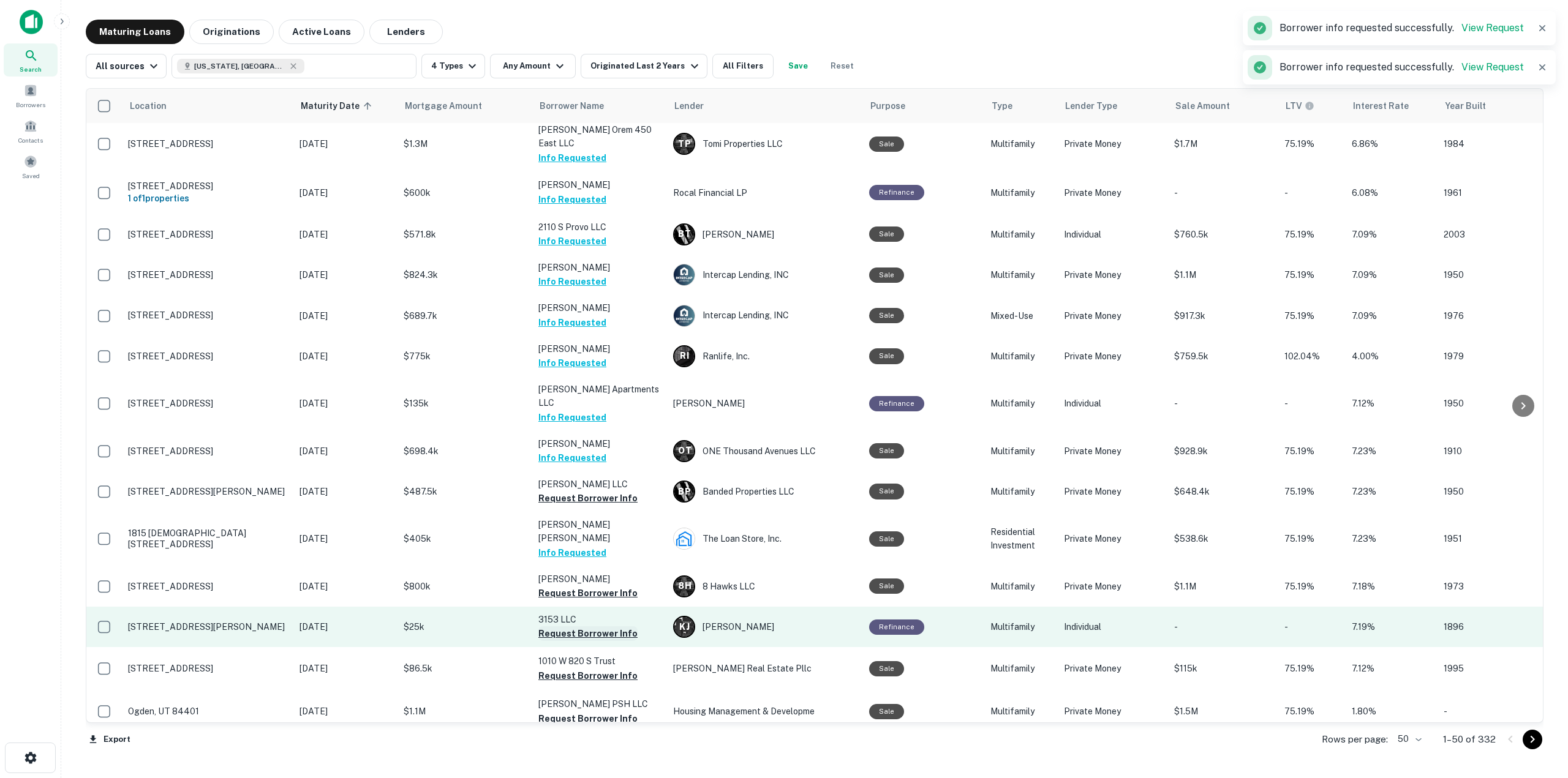
scroll to position [489, 0]
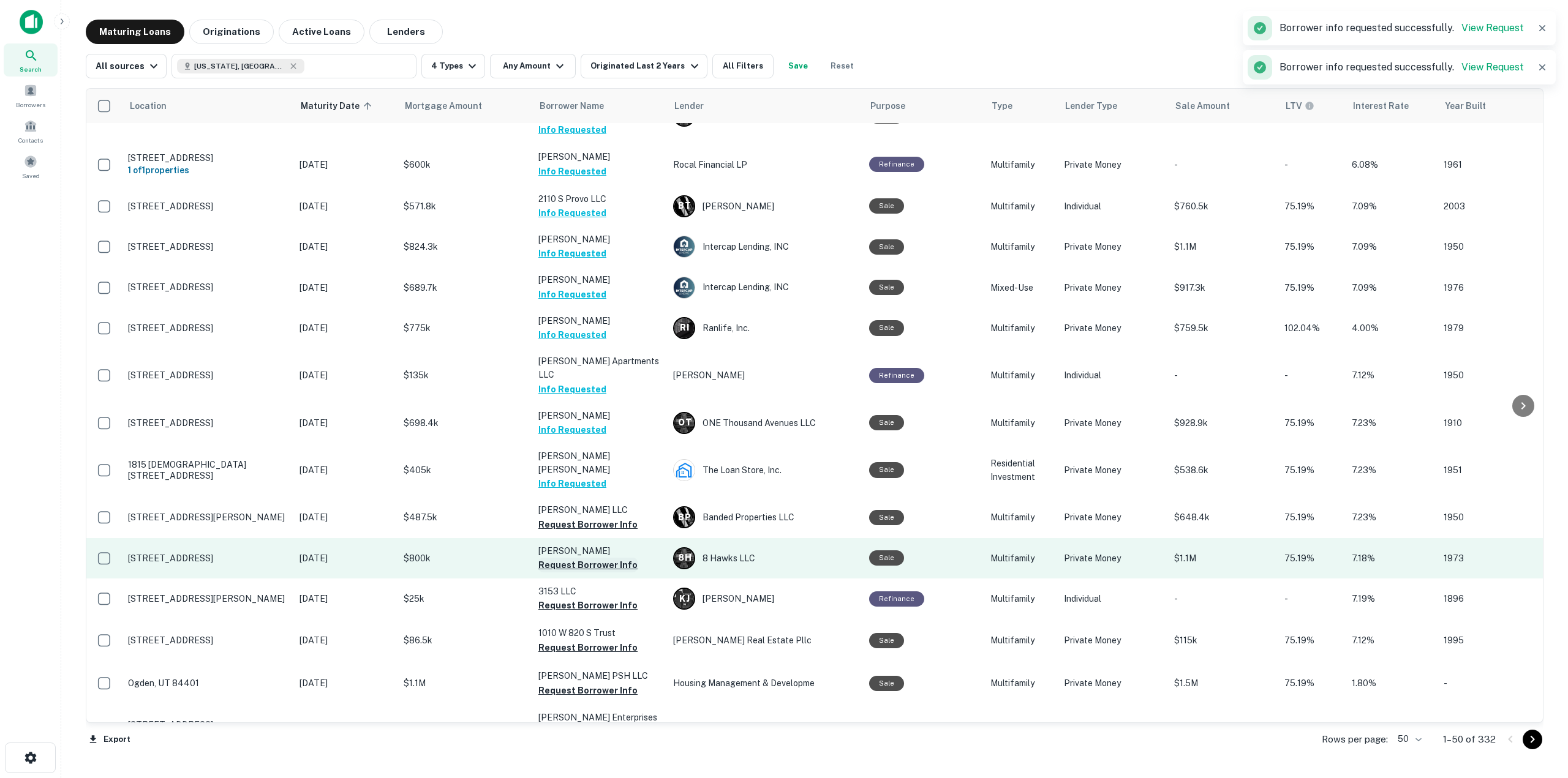
click at [601, 558] on button "Request Borrower Info" at bounding box center [587, 565] width 99 height 15
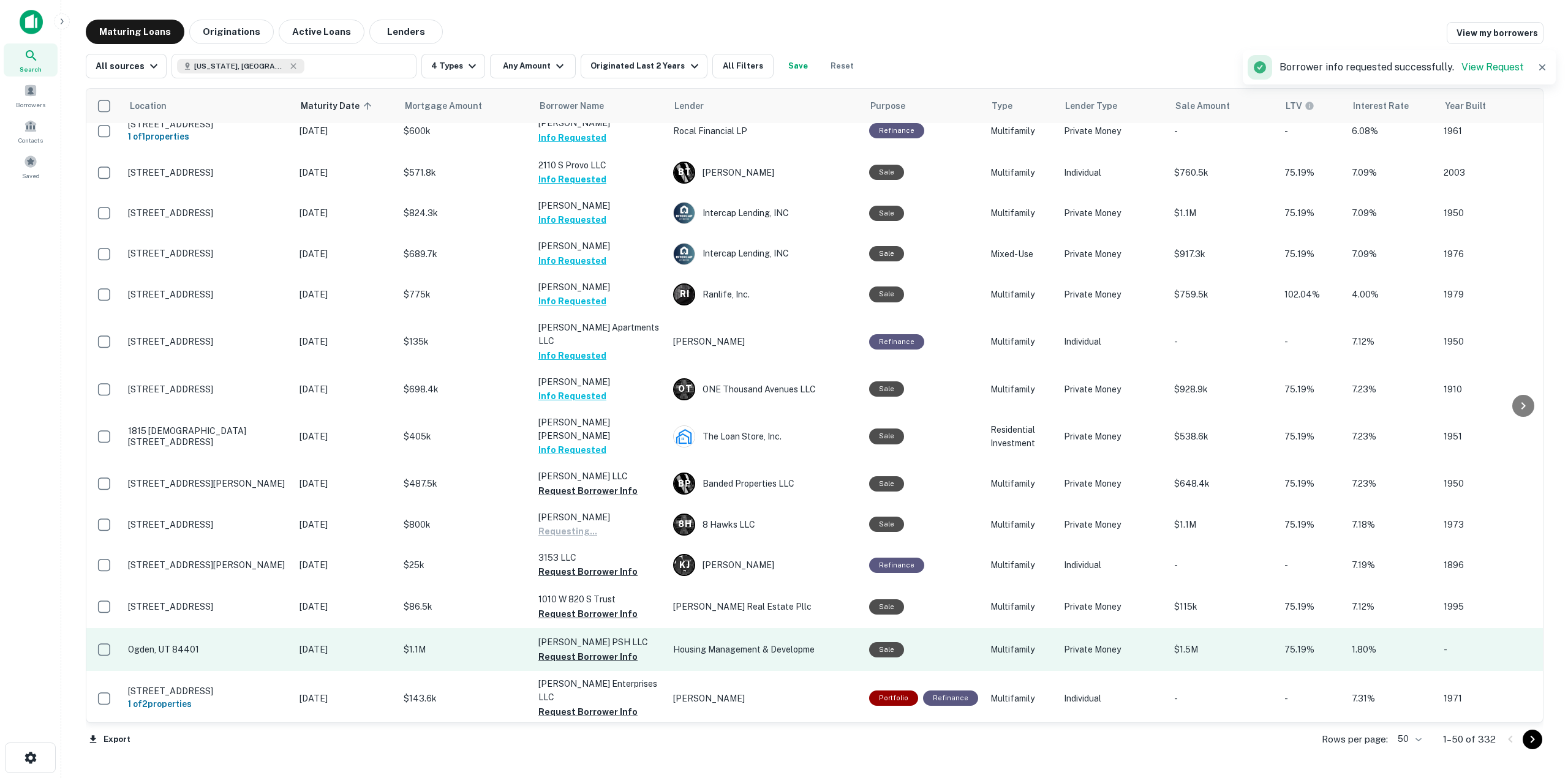
scroll to position [551, 0]
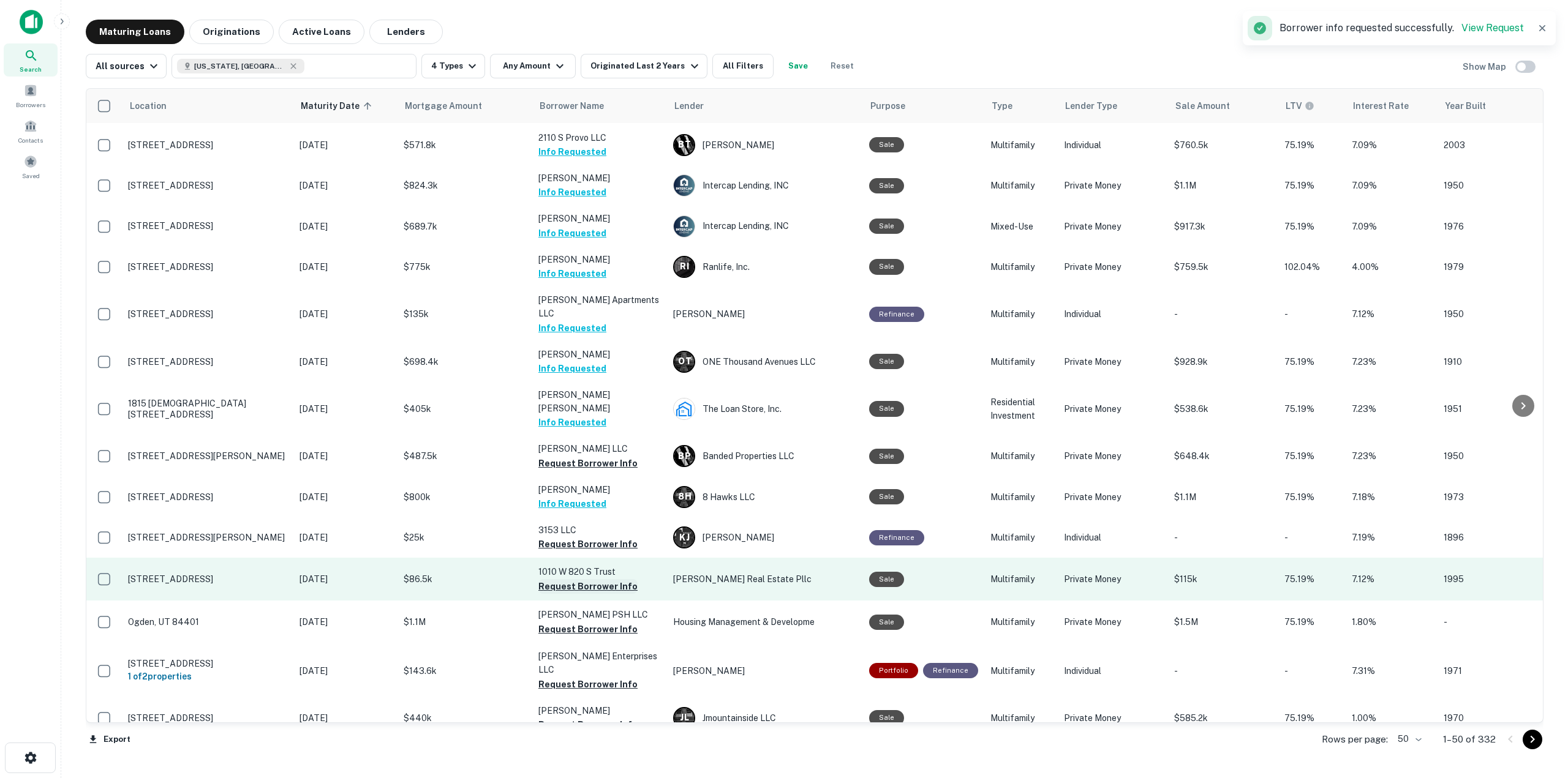
click at [603, 579] on button "Request Borrower Info" at bounding box center [587, 586] width 99 height 15
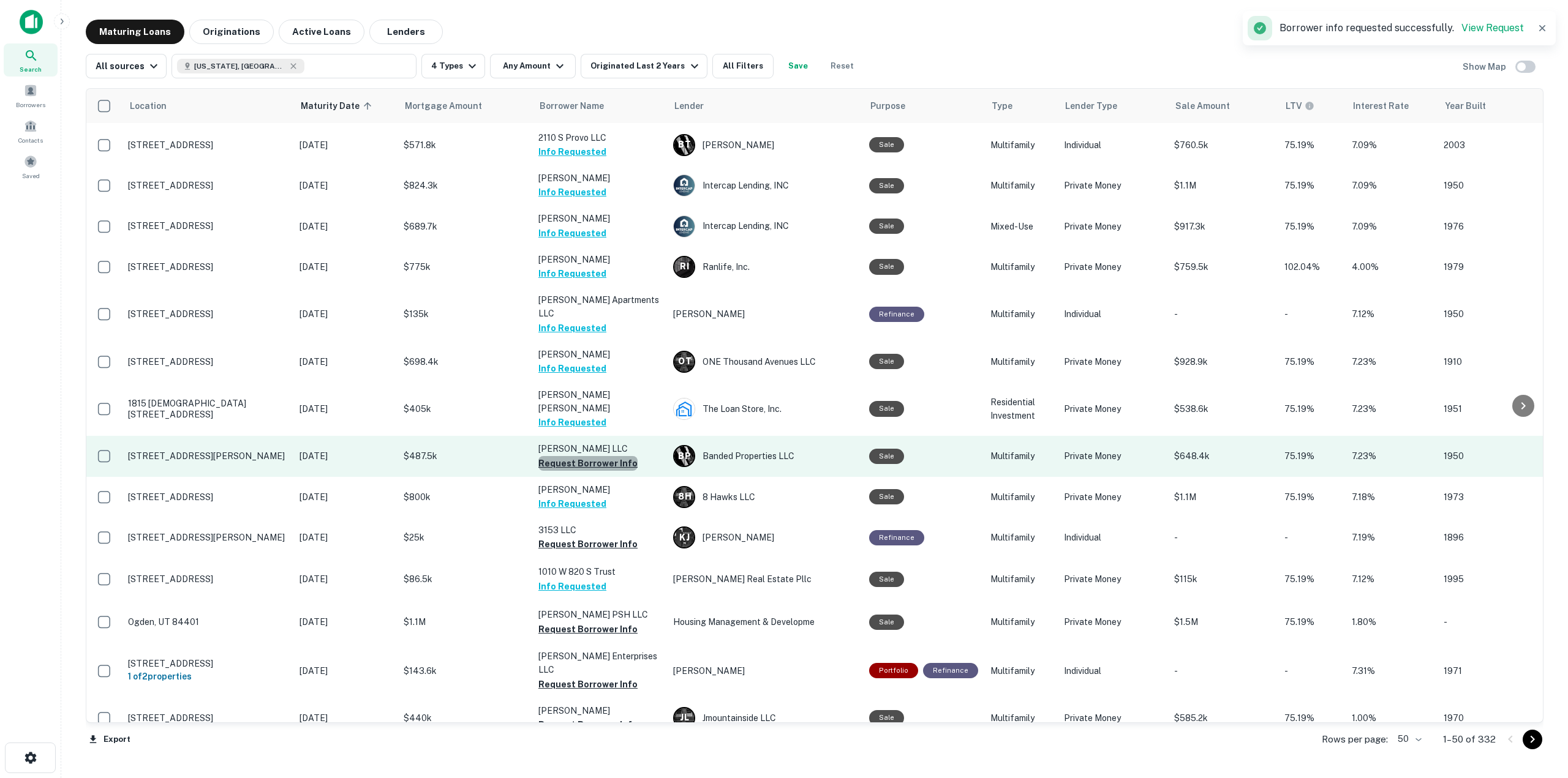
click at [601, 456] on button "Request Borrower Info" at bounding box center [587, 463] width 99 height 15
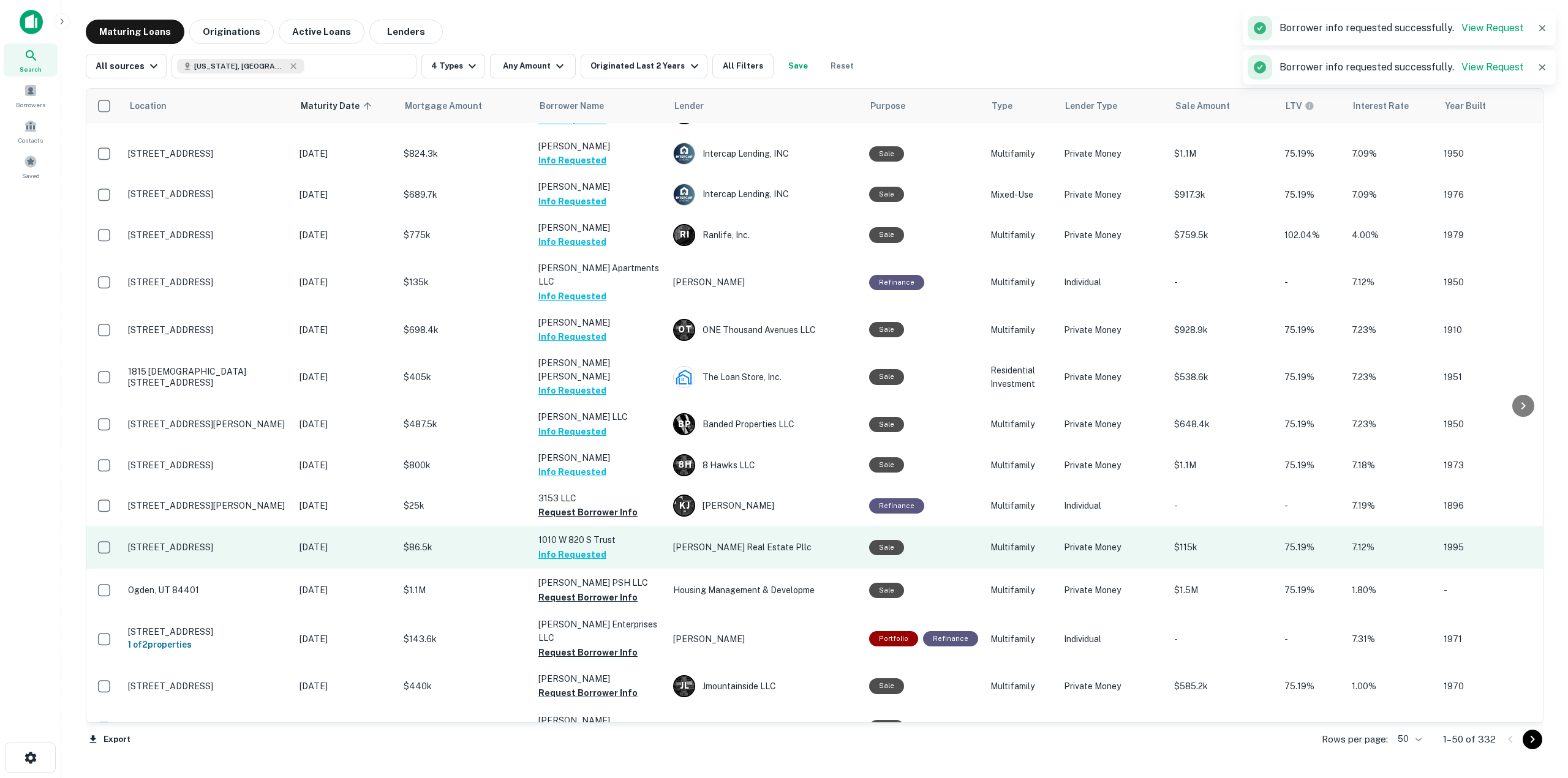
scroll to position [612, 0]
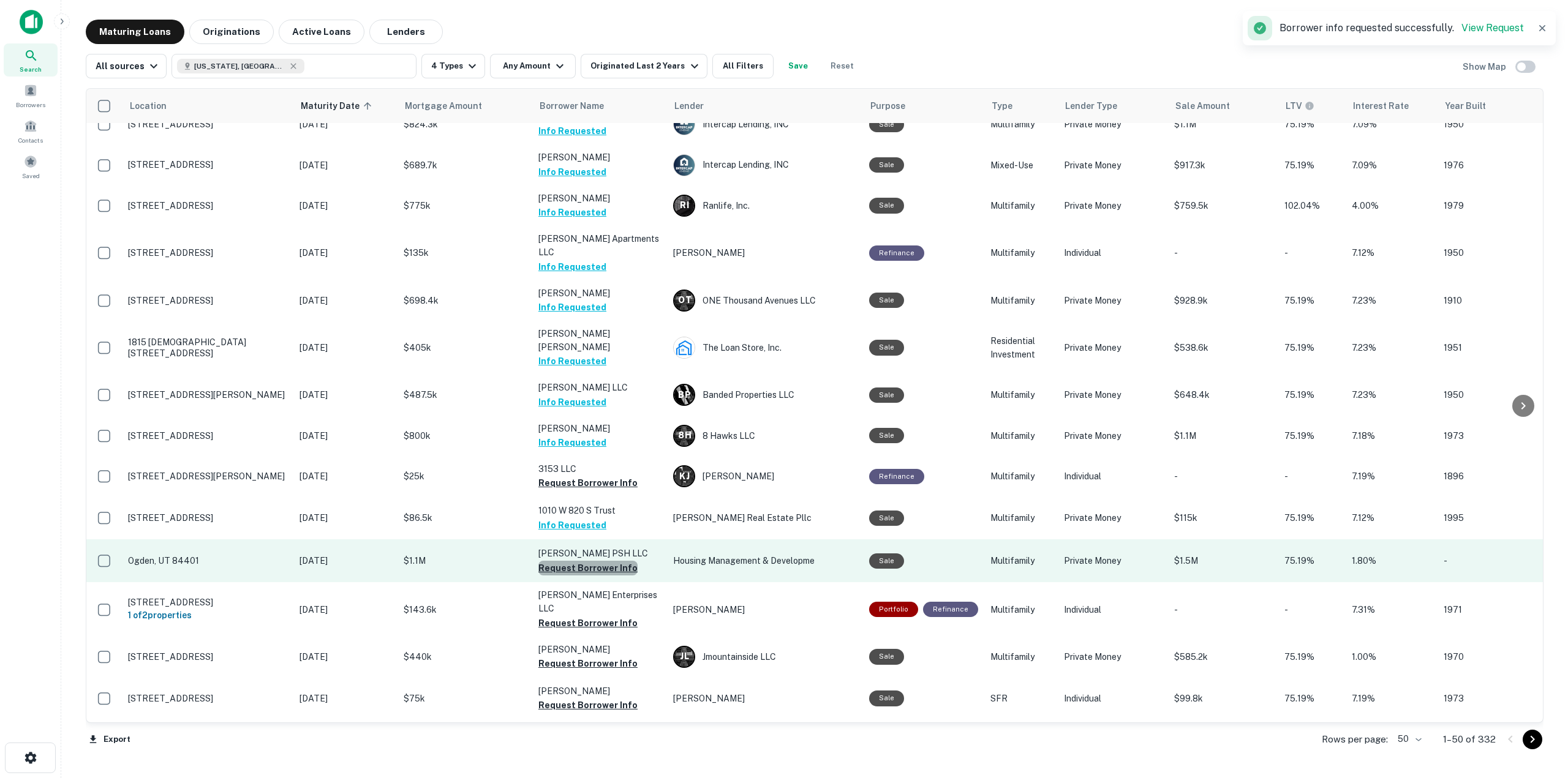
click at [605, 560] on button "Request Borrower Info" at bounding box center [587, 567] width 99 height 15
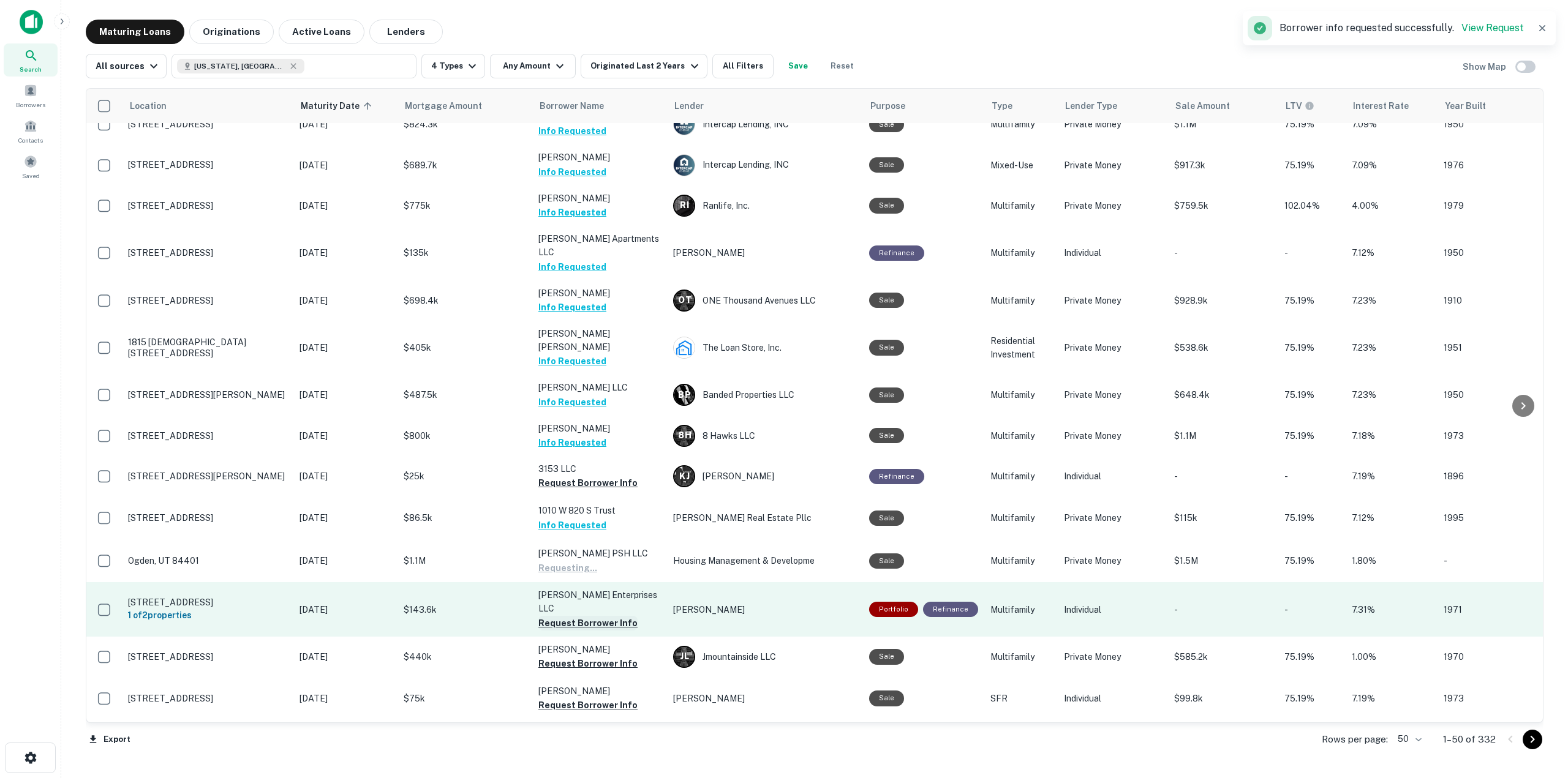
scroll to position [673, 0]
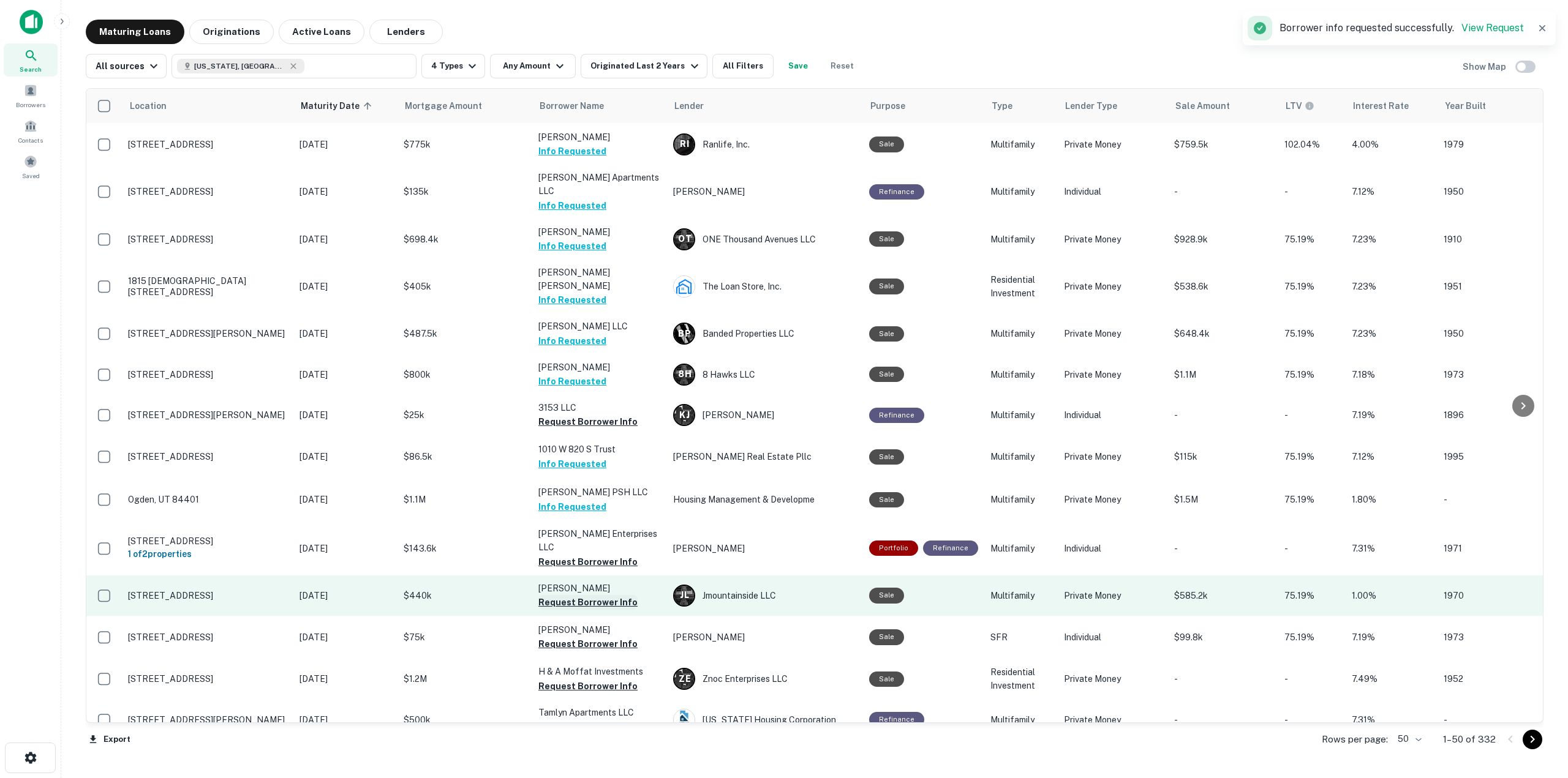
click at [589, 595] on button "Request Borrower Info" at bounding box center [587, 602] width 99 height 15
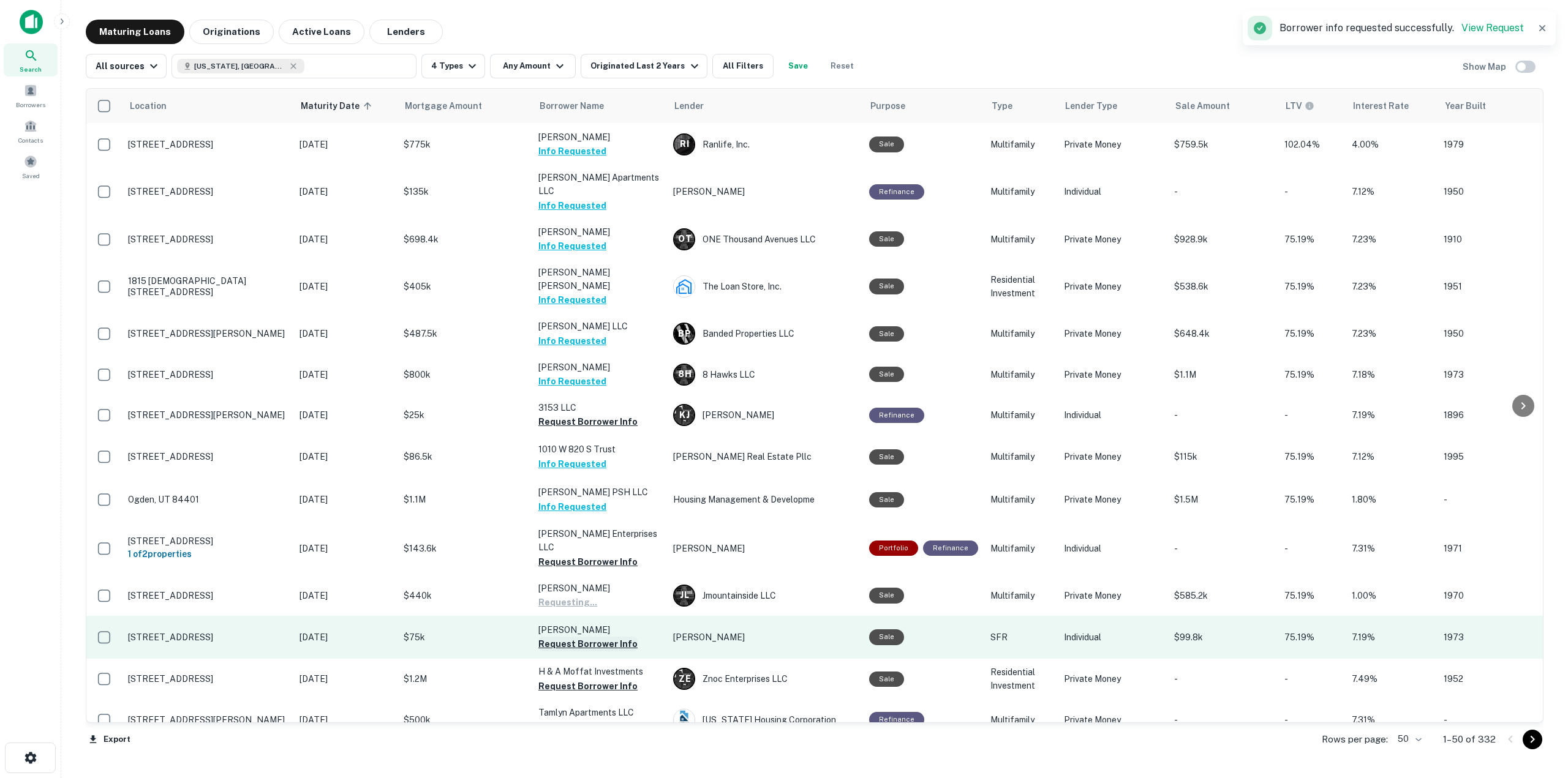
click at [589, 637] on button "Request Borrower Info" at bounding box center [587, 644] width 99 height 15
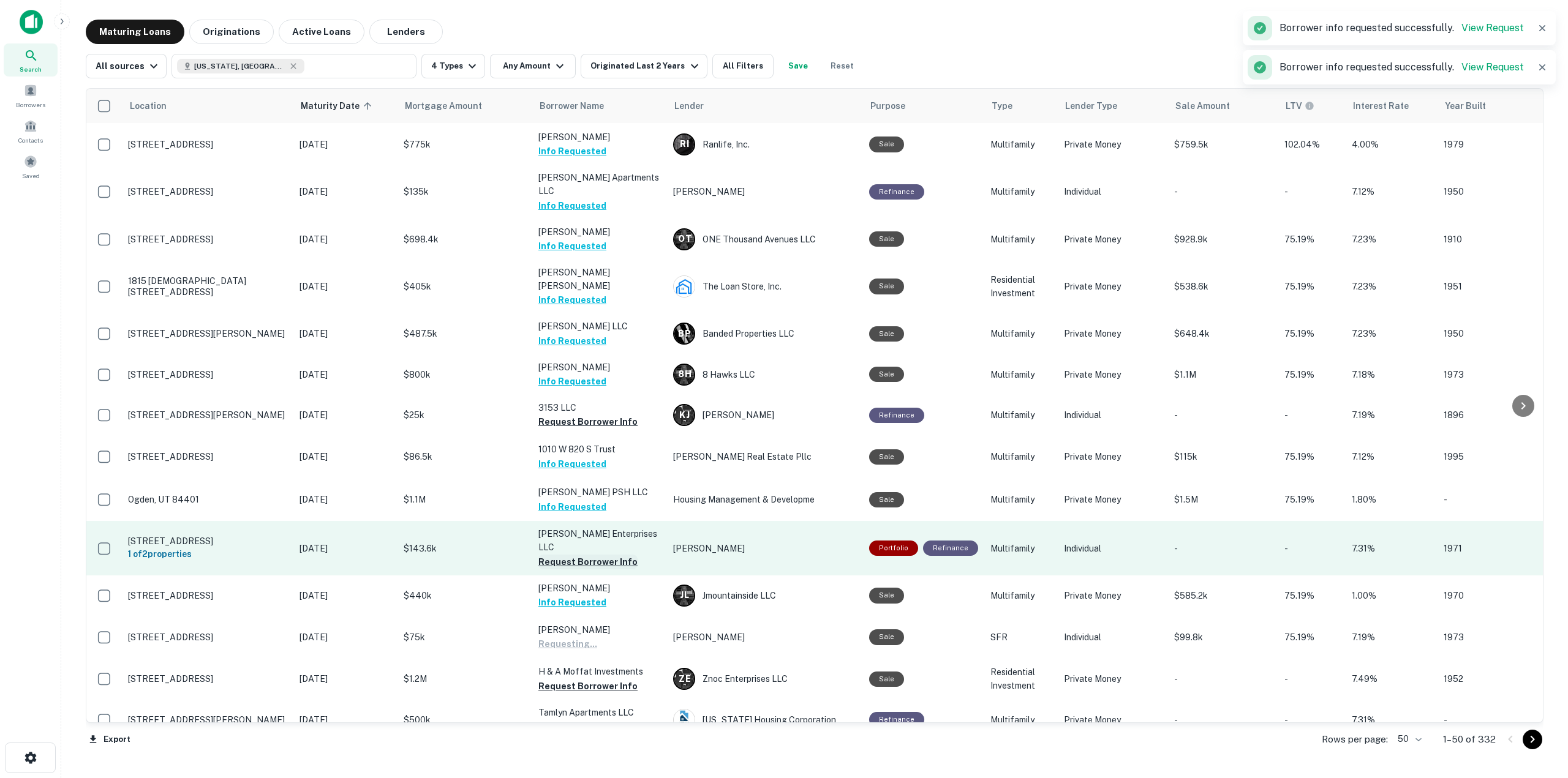
click at [573, 555] on button "Request Borrower Info" at bounding box center [587, 562] width 99 height 15
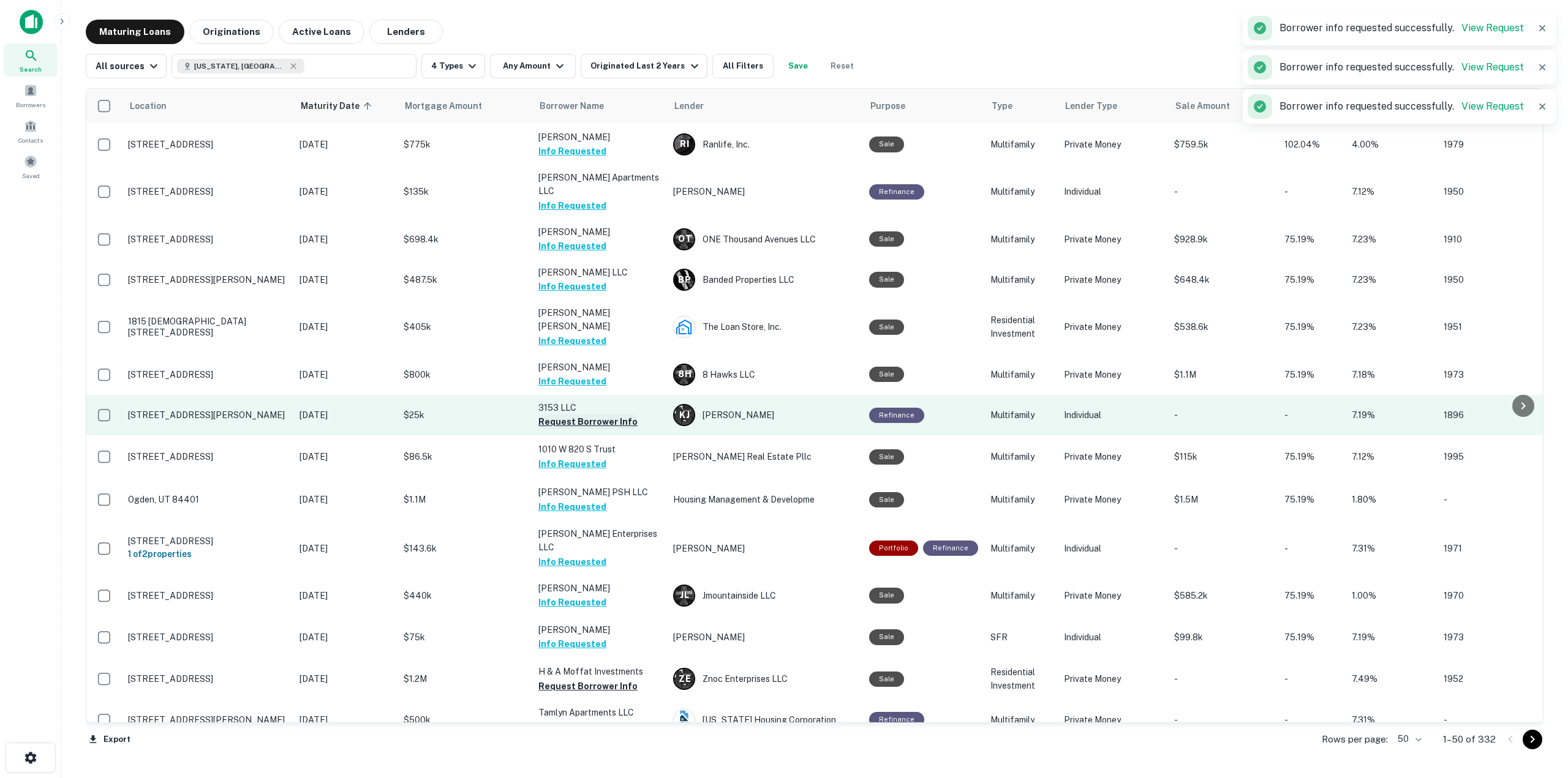
click at [570, 414] on button "Request Borrower Info" at bounding box center [587, 421] width 99 height 15
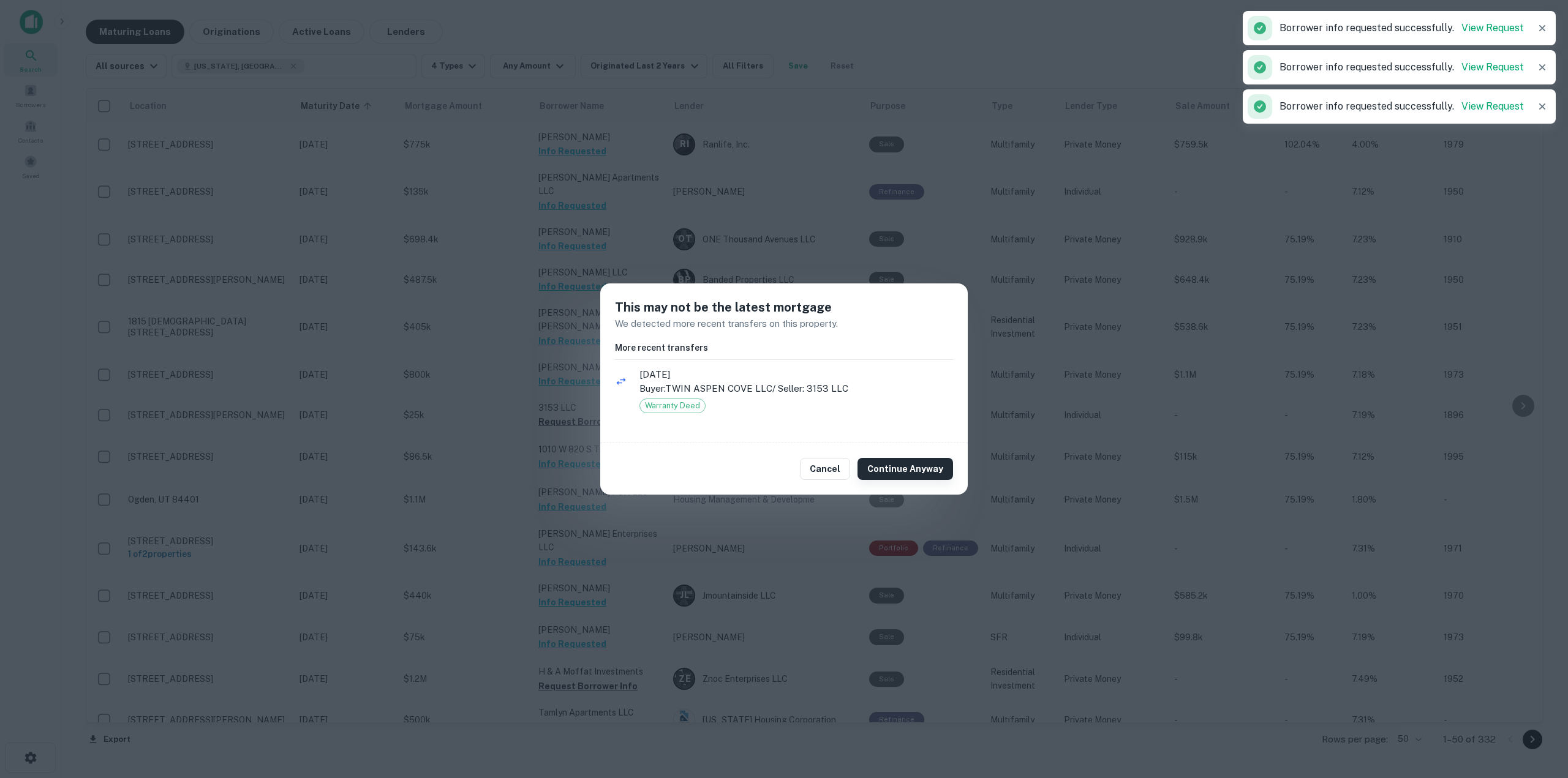
click at [890, 474] on button "Continue Anyway" at bounding box center [905, 468] width 96 height 22
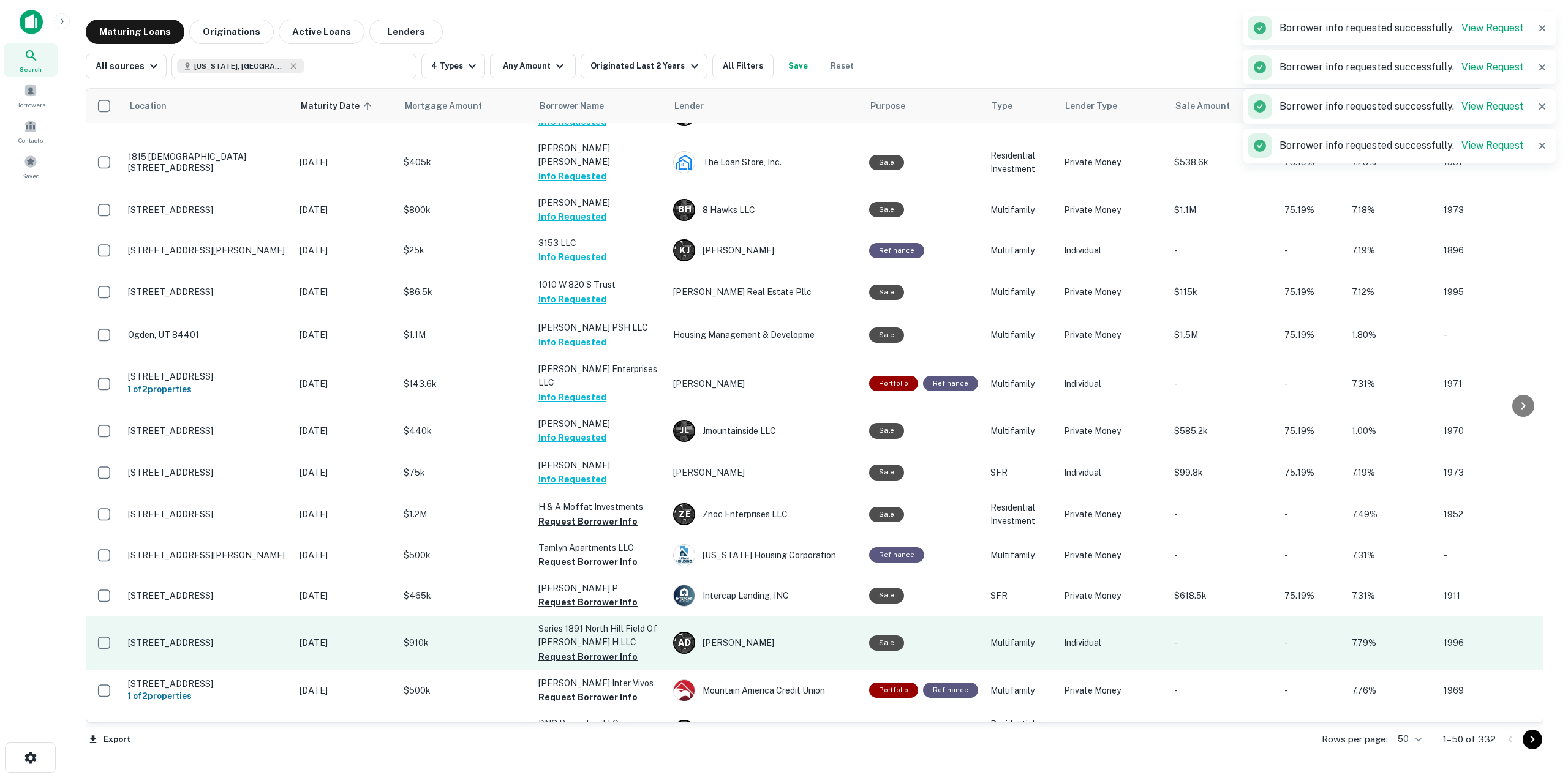
scroll to position [857, 0]
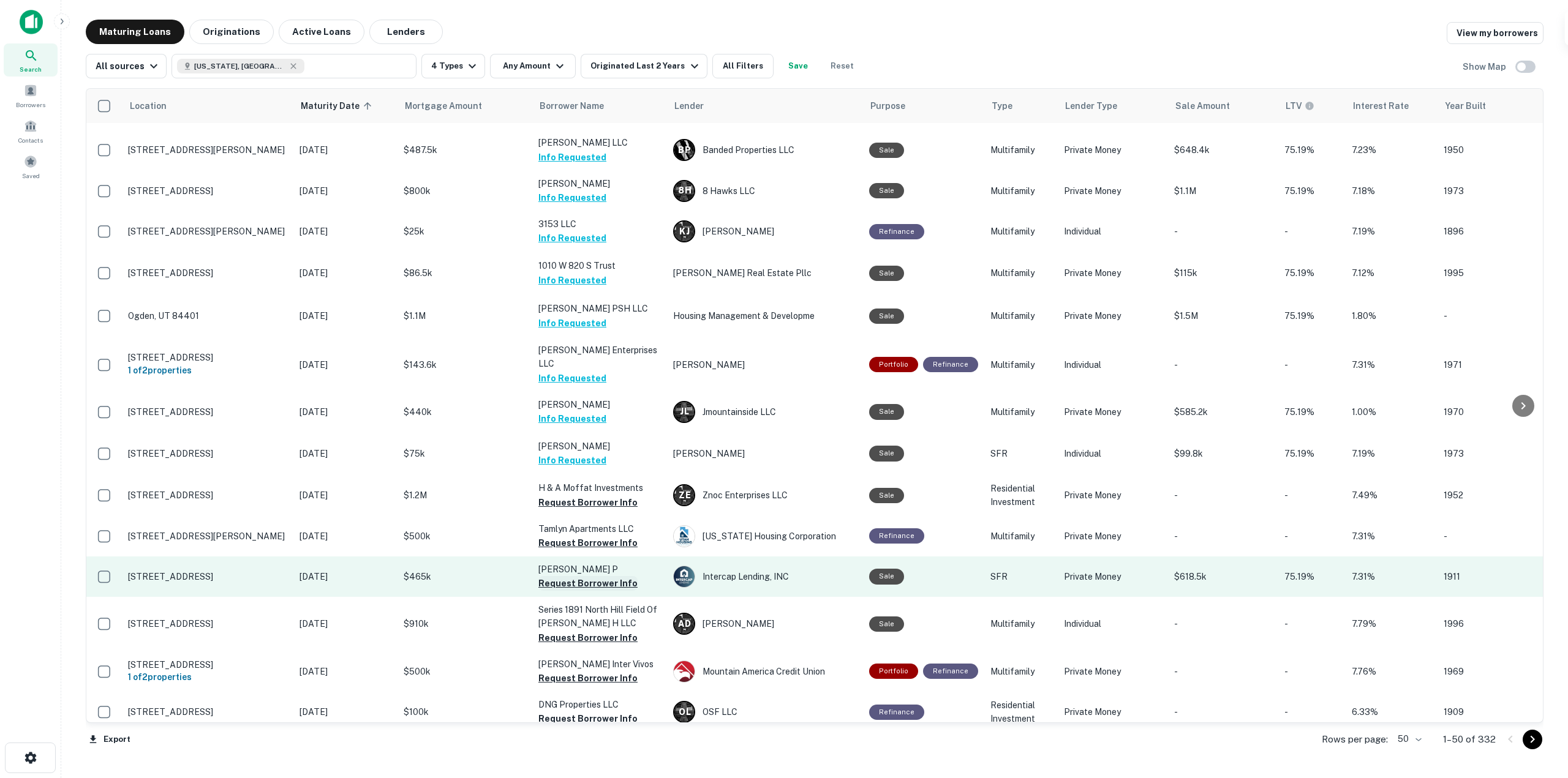
click at [606, 576] on button "Request Borrower Info" at bounding box center [587, 583] width 99 height 15
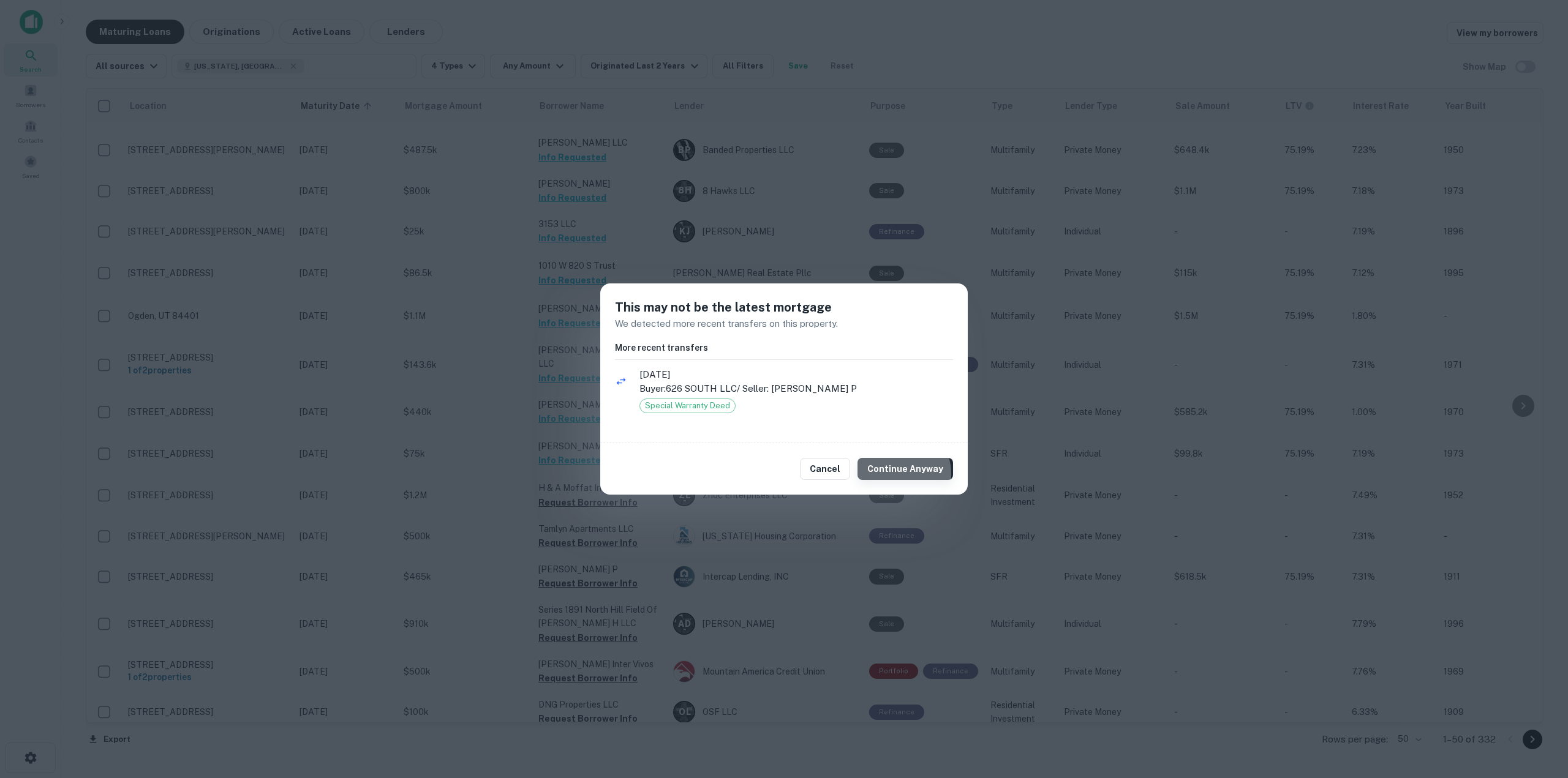
click at [893, 474] on button "Continue Anyway" at bounding box center [905, 468] width 96 height 22
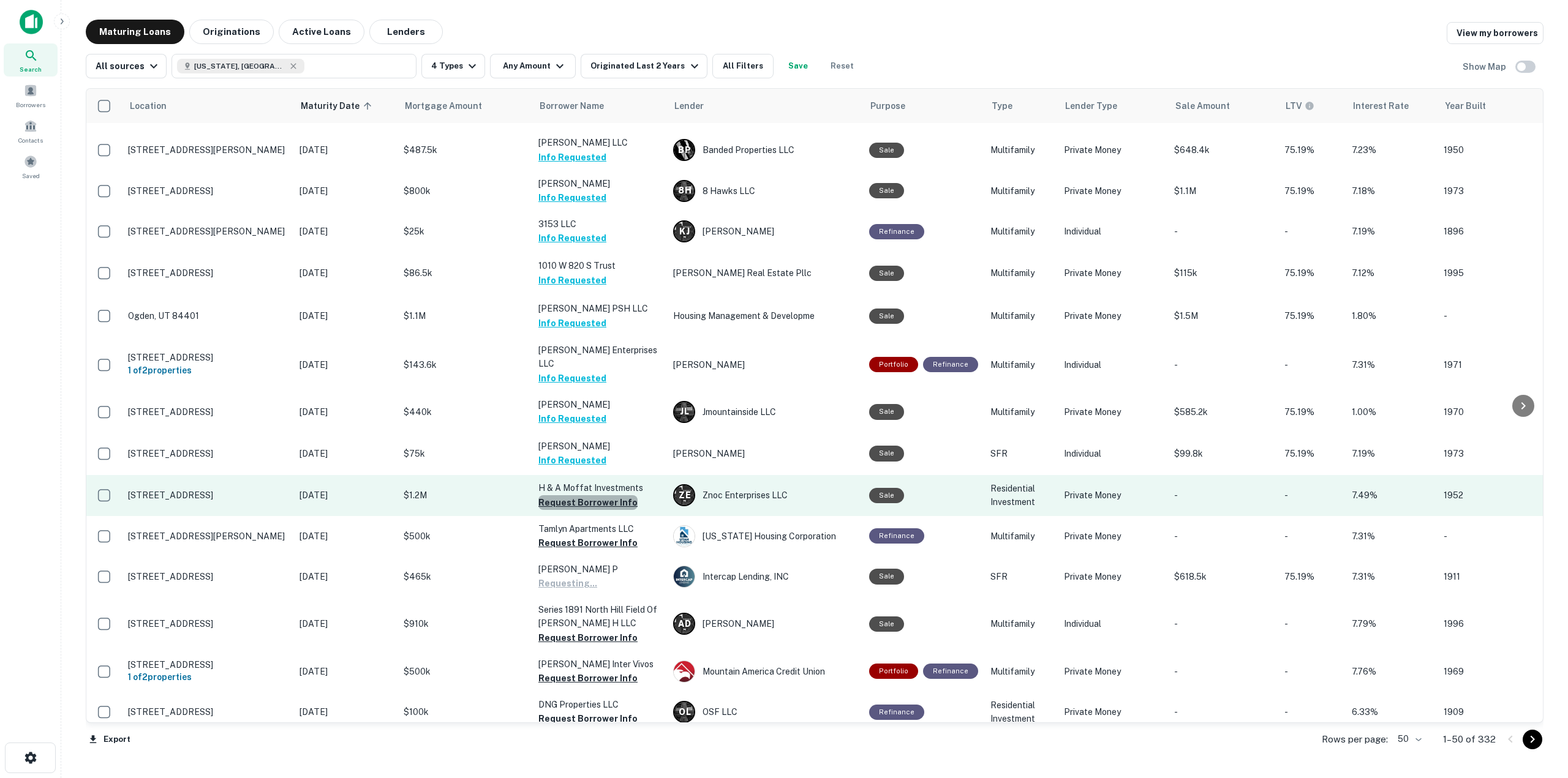
click at [627, 495] on button "Request Borrower Info" at bounding box center [587, 502] width 99 height 15
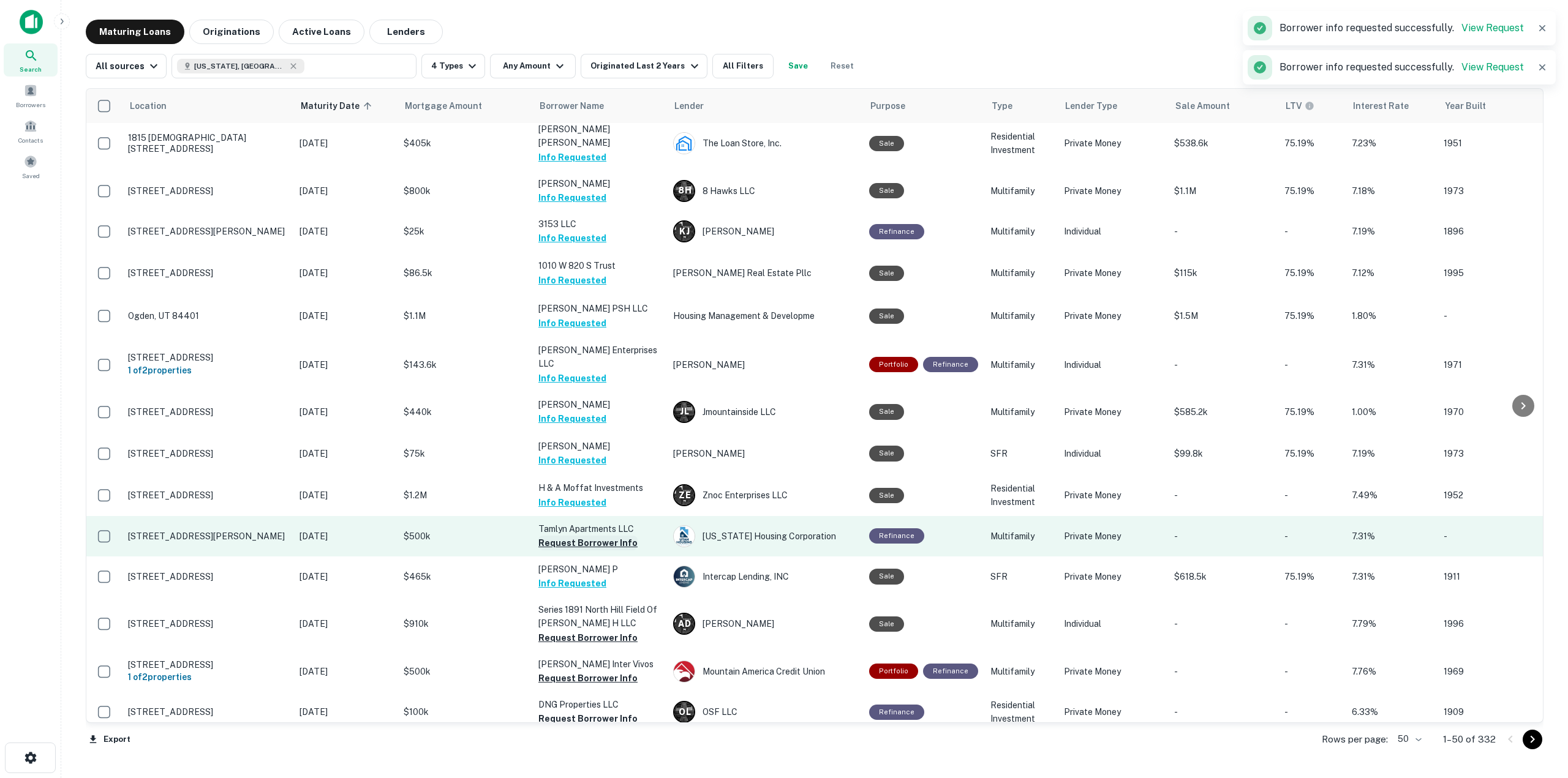
click at [622, 536] on button "Request Borrower Info" at bounding box center [587, 543] width 99 height 15
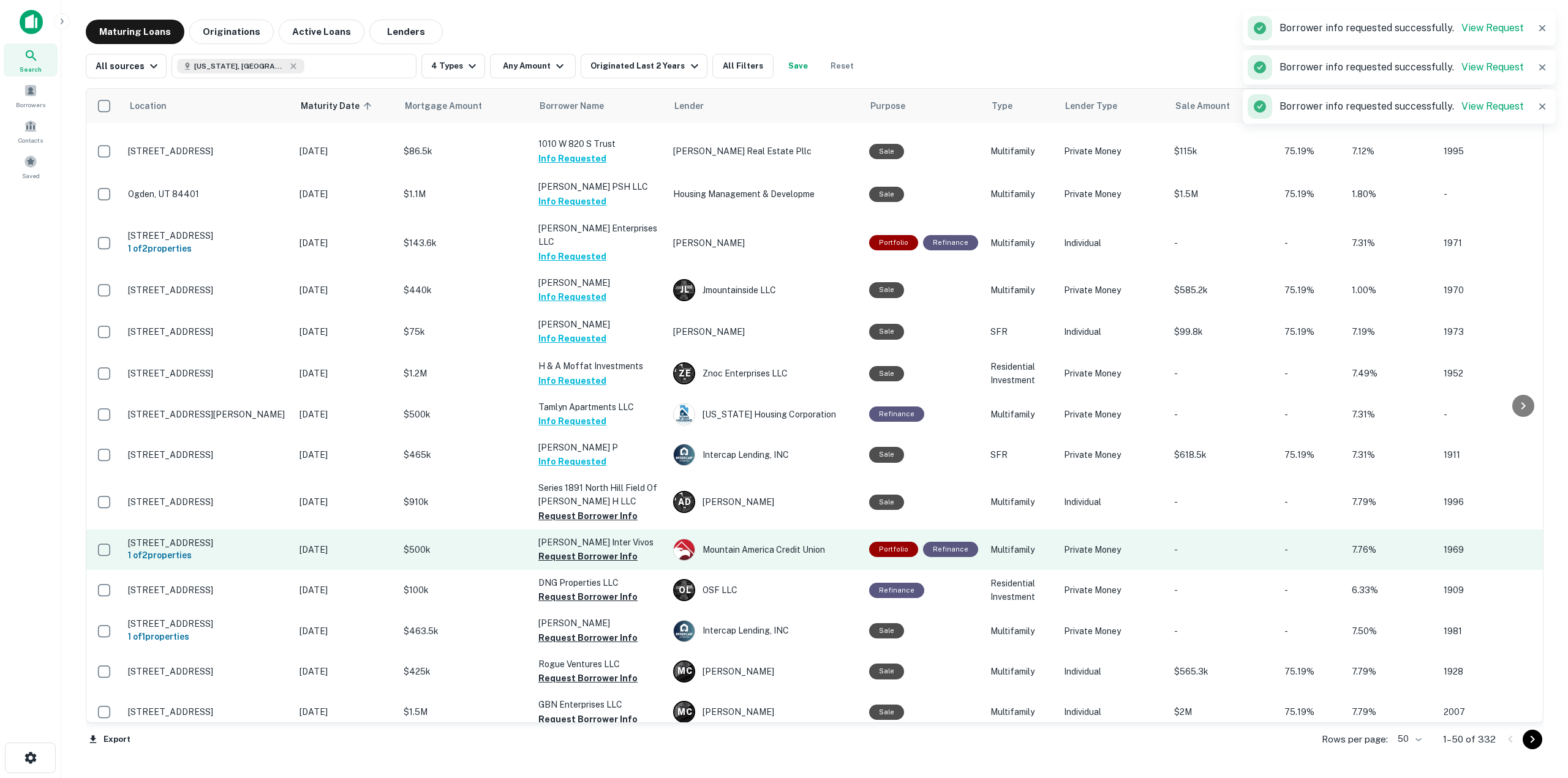
scroll to position [980, 0]
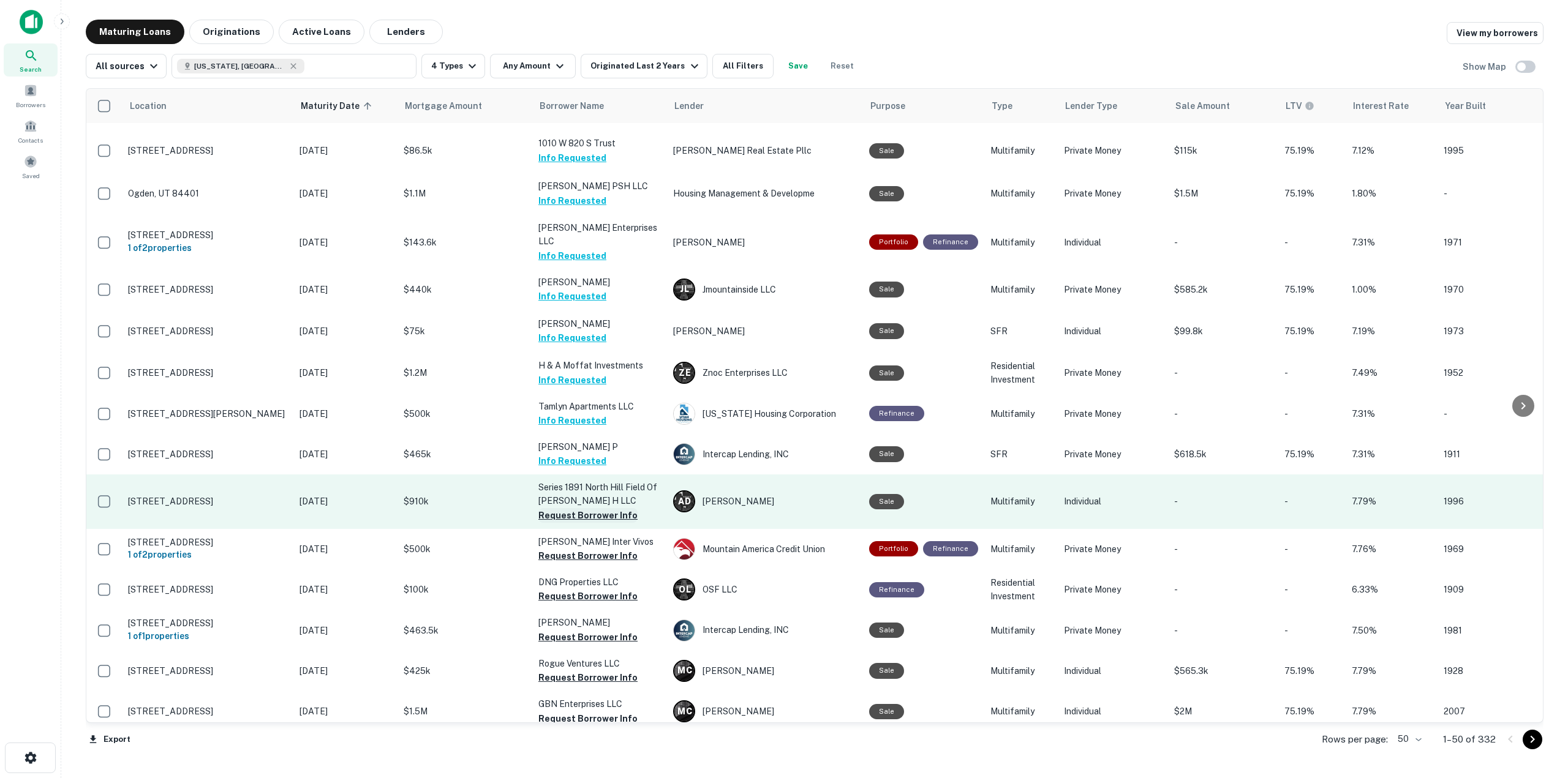
click at [625, 508] on button "Request Borrower Info" at bounding box center [587, 515] width 99 height 15
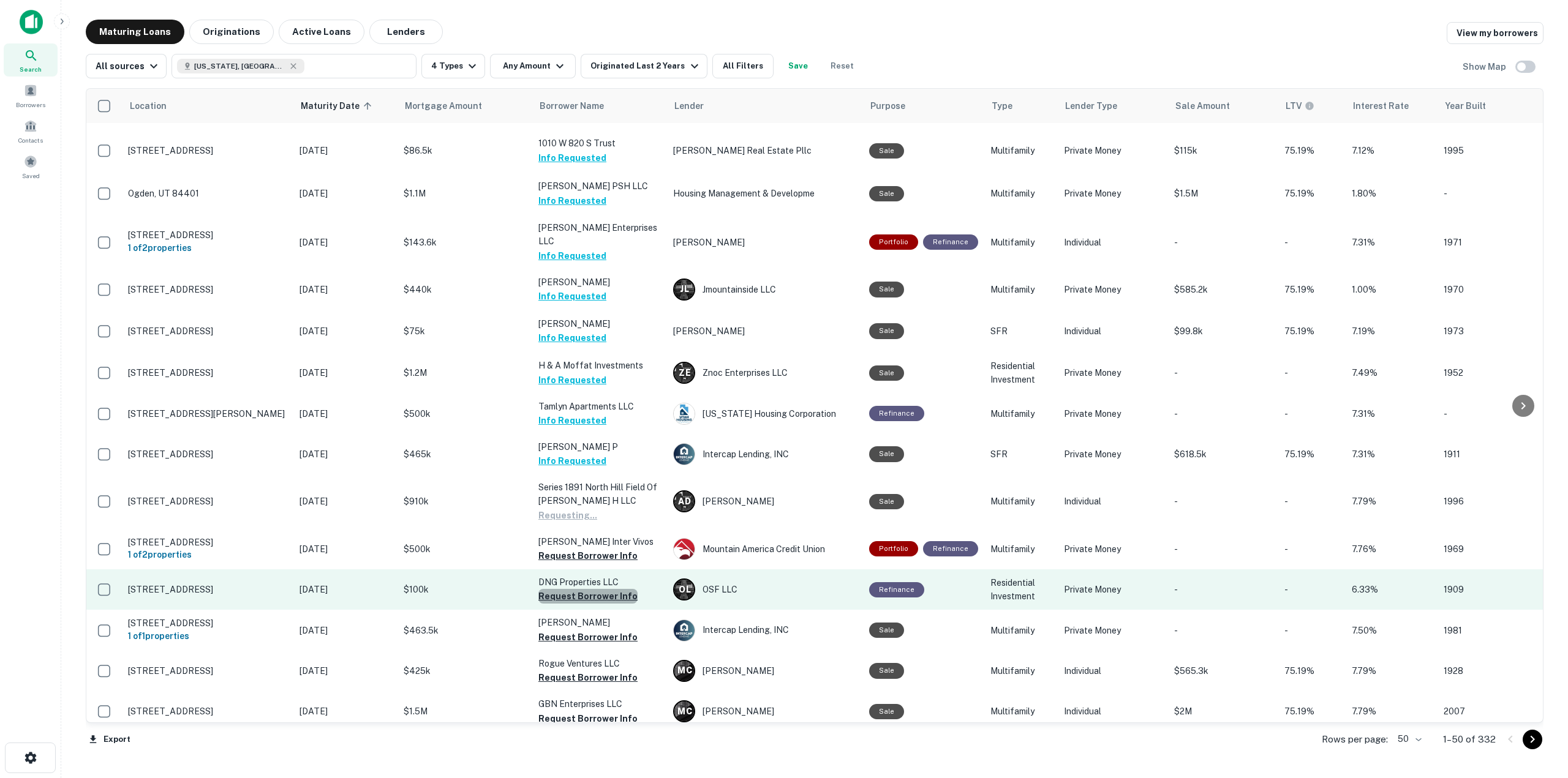
click at [610, 589] on button "Request Borrower Info" at bounding box center [587, 596] width 99 height 15
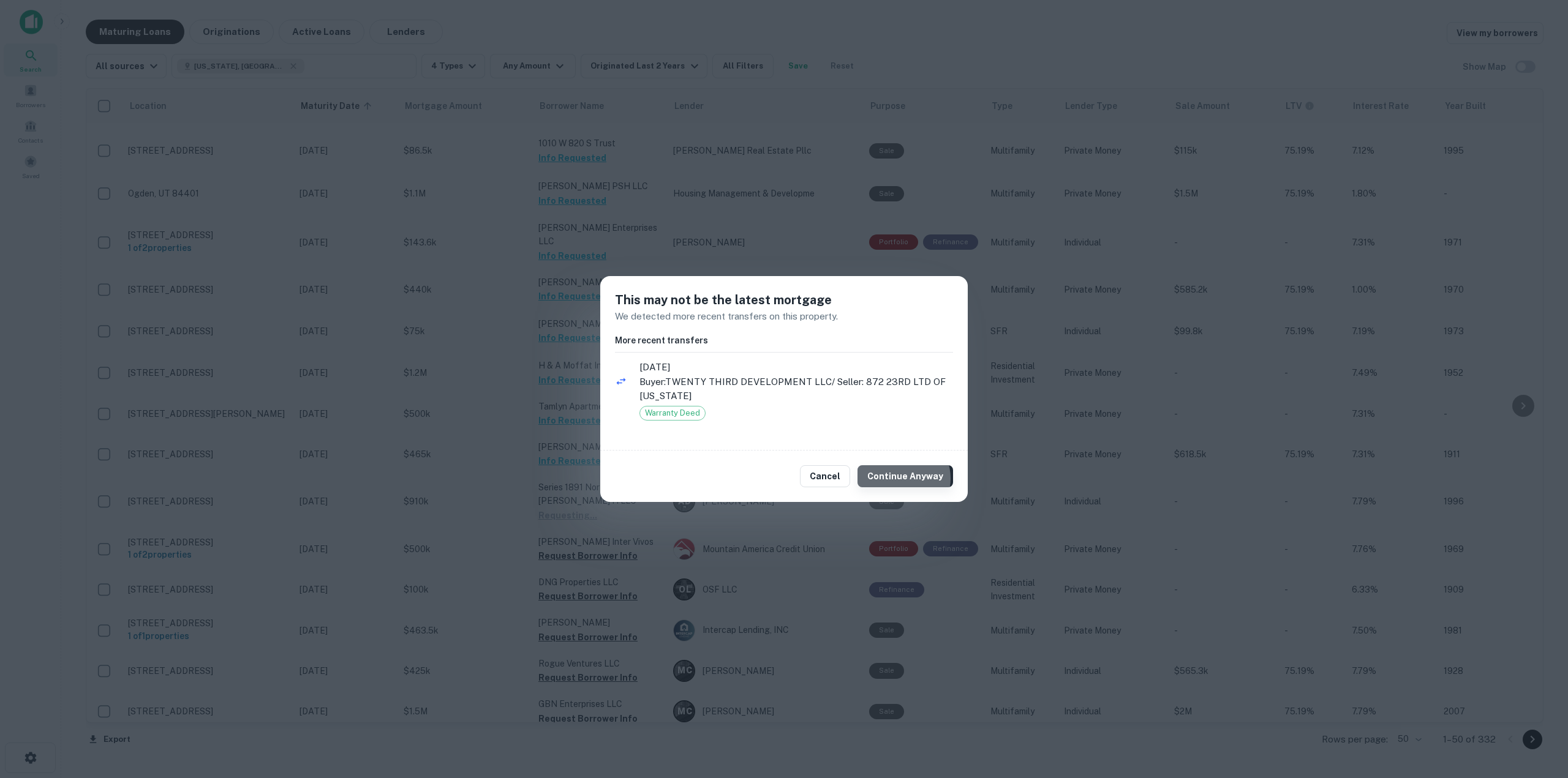
click at [906, 479] on button "Continue Anyway" at bounding box center [905, 476] width 96 height 22
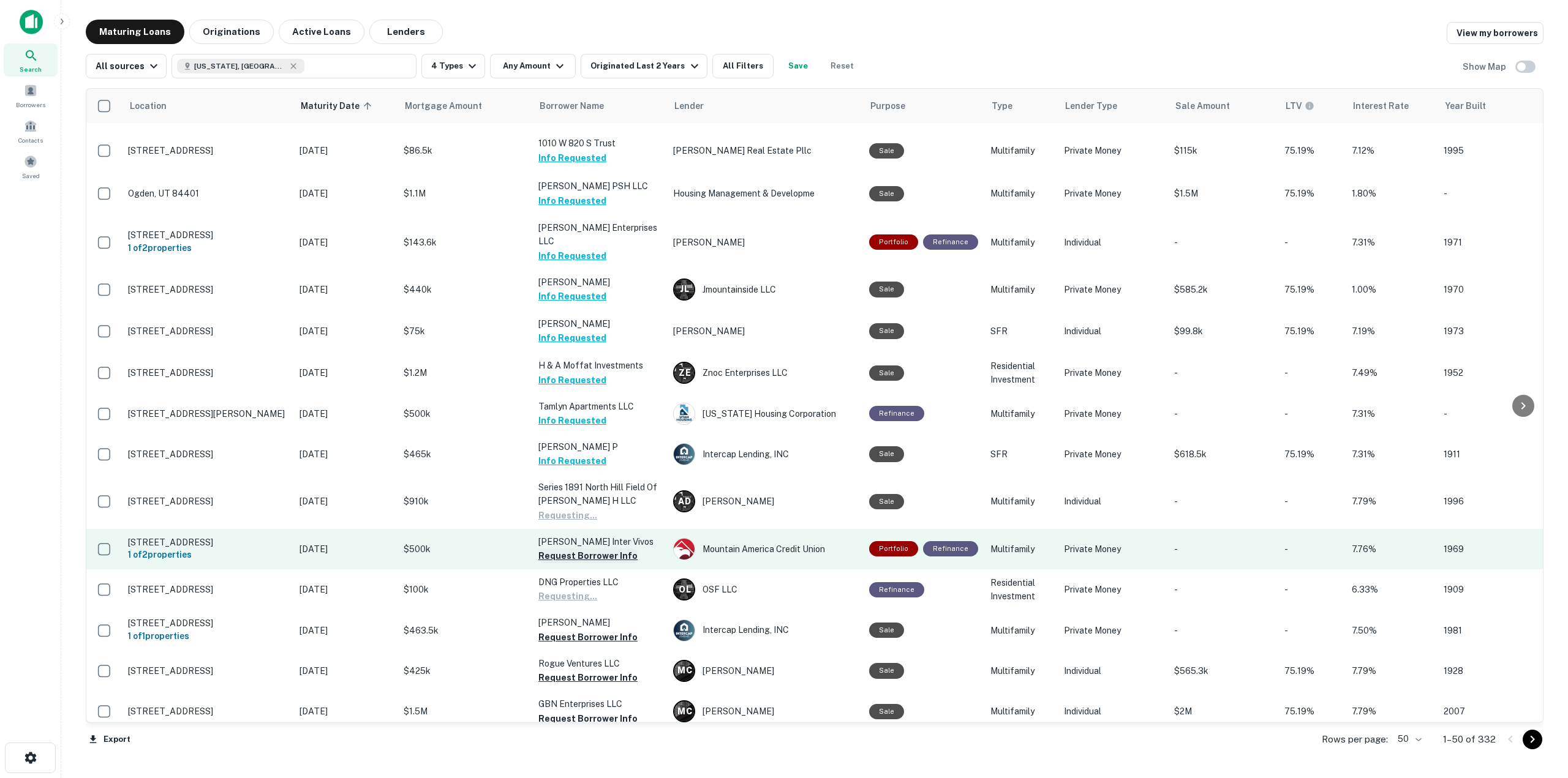
click at [605, 548] on button "Request Borrower Info" at bounding box center [587, 555] width 99 height 15
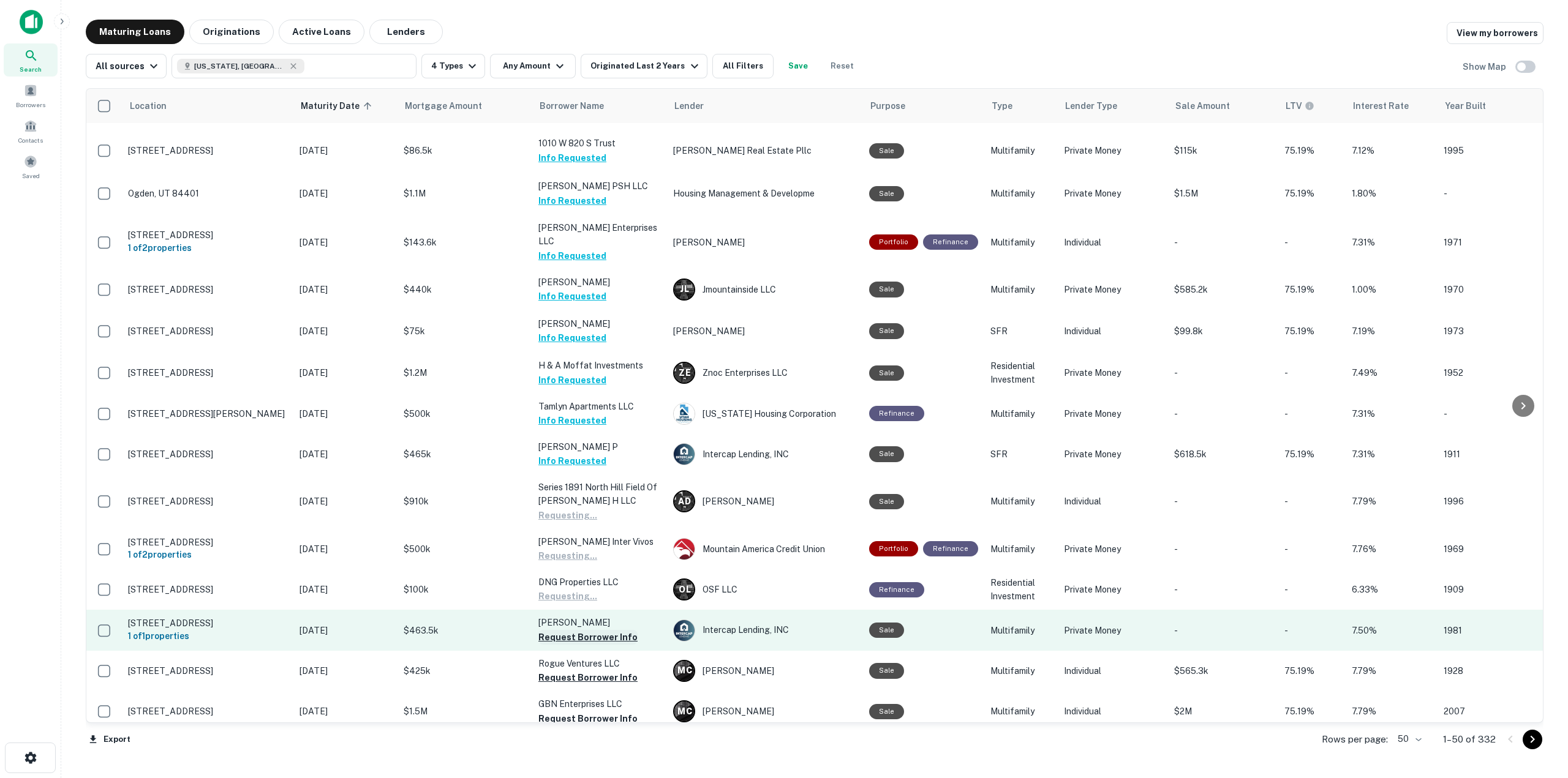
click at [610, 630] on button "Request Borrower Info" at bounding box center [587, 637] width 99 height 15
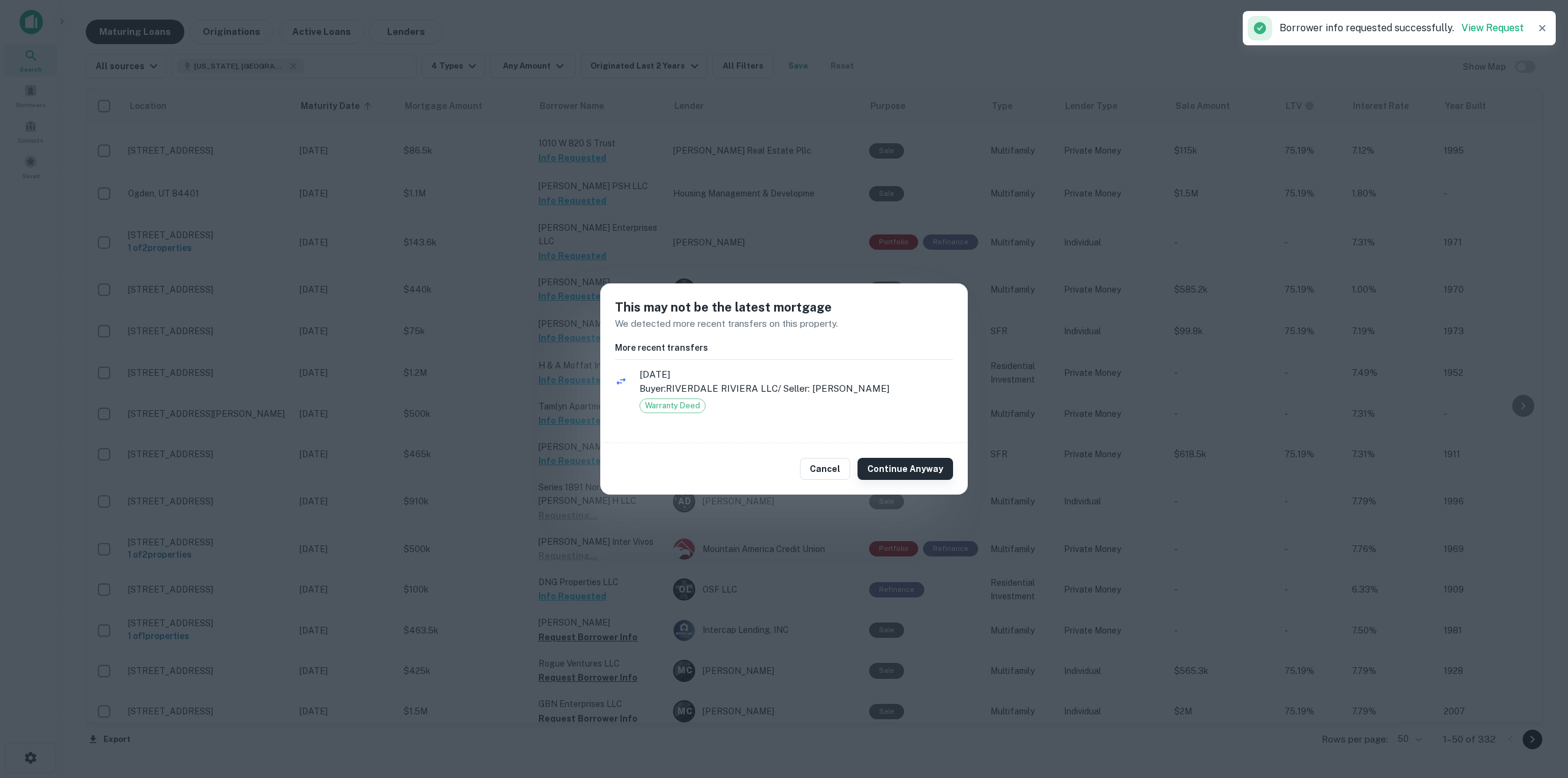
click at [878, 464] on button "Continue Anyway" at bounding box center [905, 468] width 96 height 22
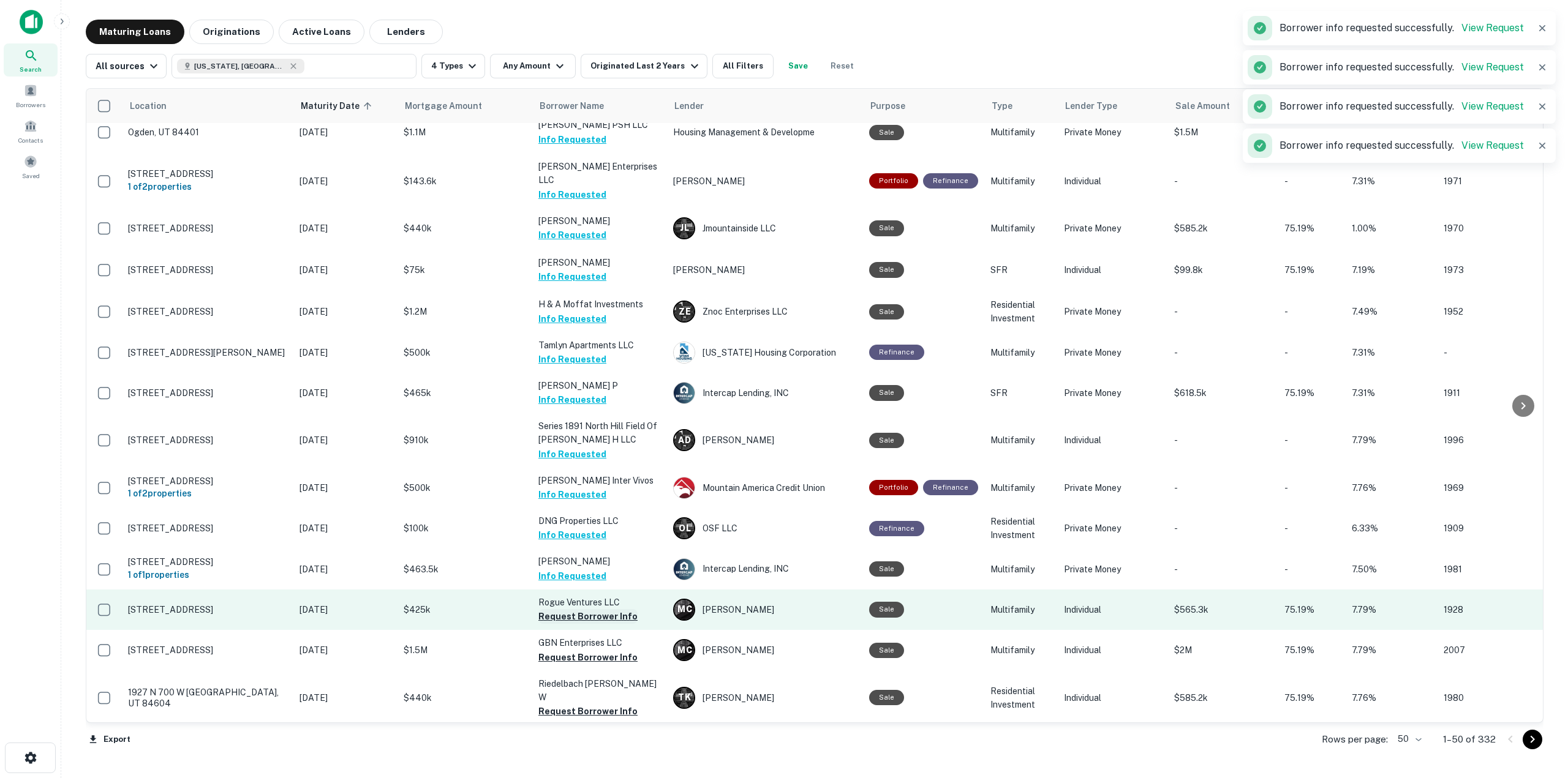
scroll to position [1102, 0]
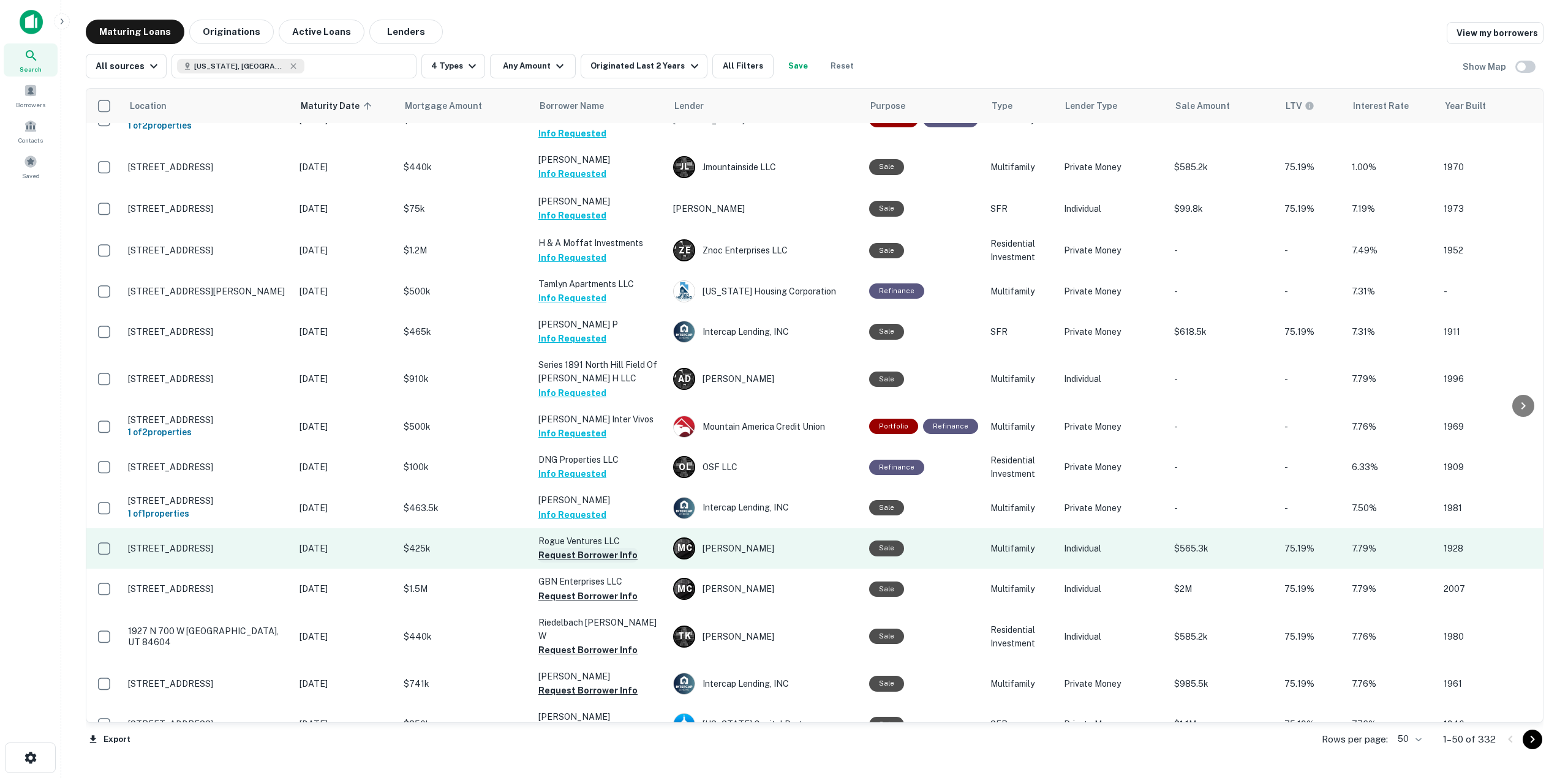
click at [623, 548] on button "Request Borrower Info" at bounding box center [587, 555] width 99 height 15
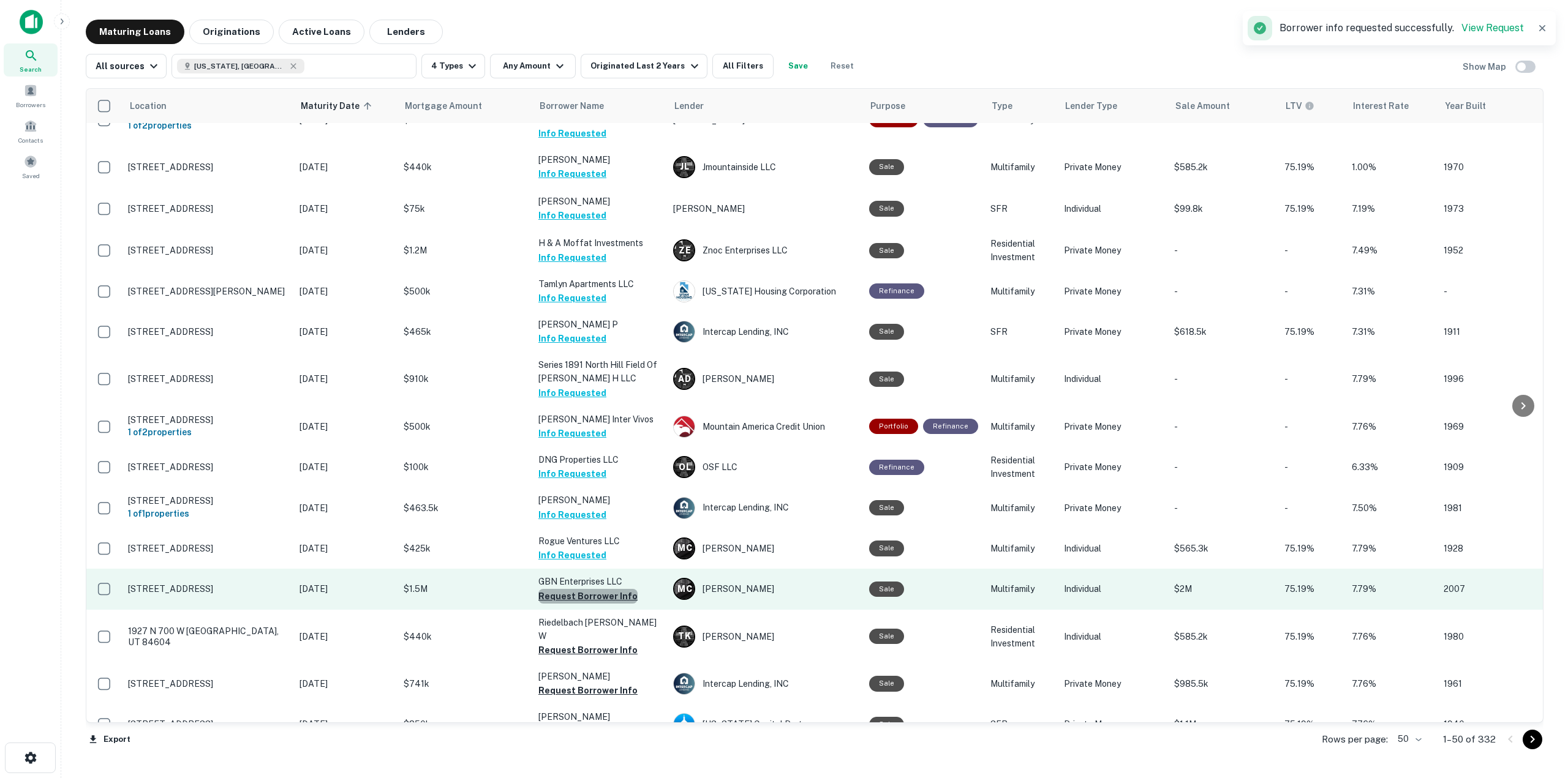
click at [615, 589] on button "Request Borrower Info" at bounding box center [587, 596] width 99 height 15
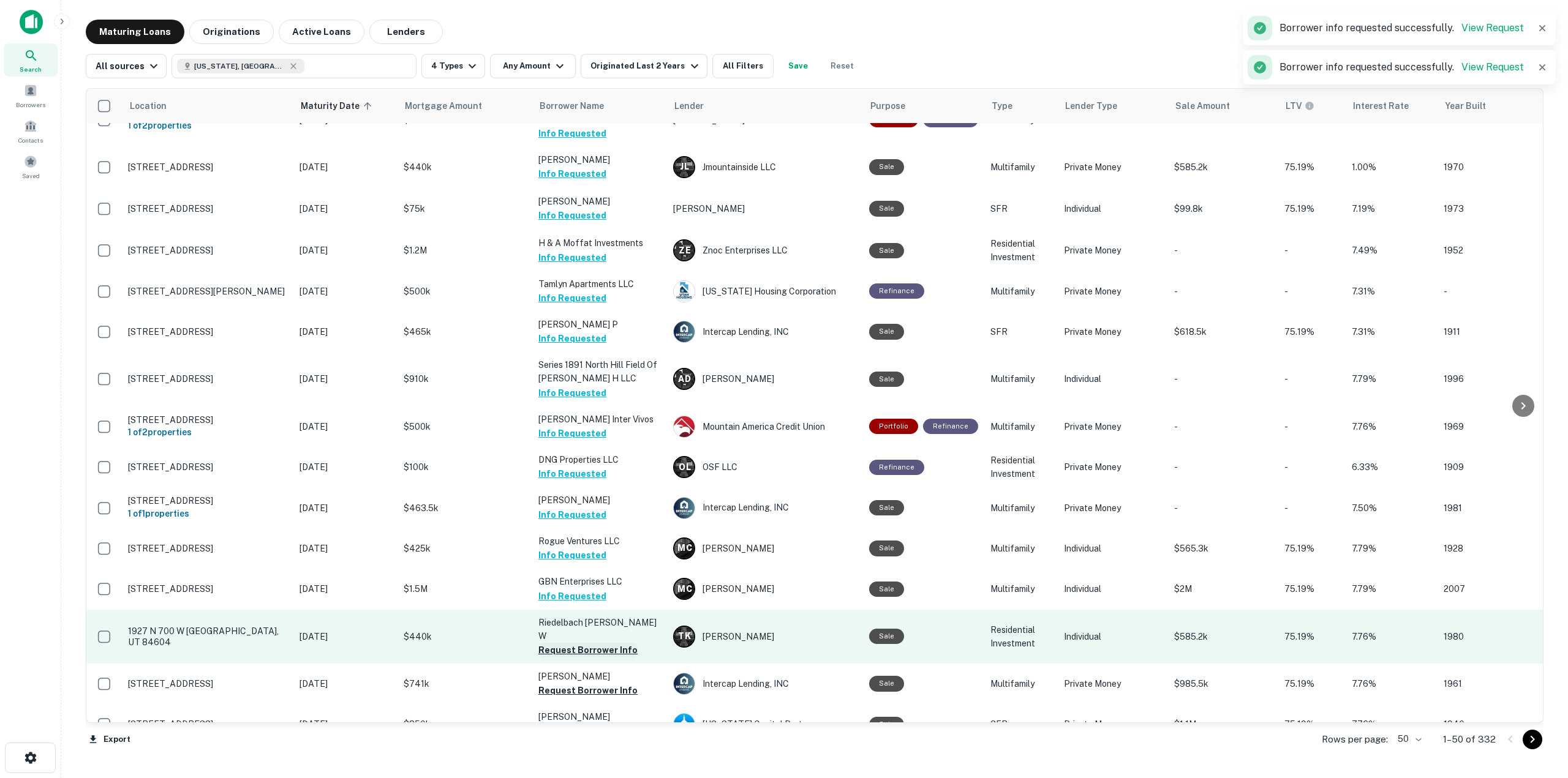
click at [613, 642] on button "Request Borrower Info" at bounding box center [587, 650] width 99 height 15
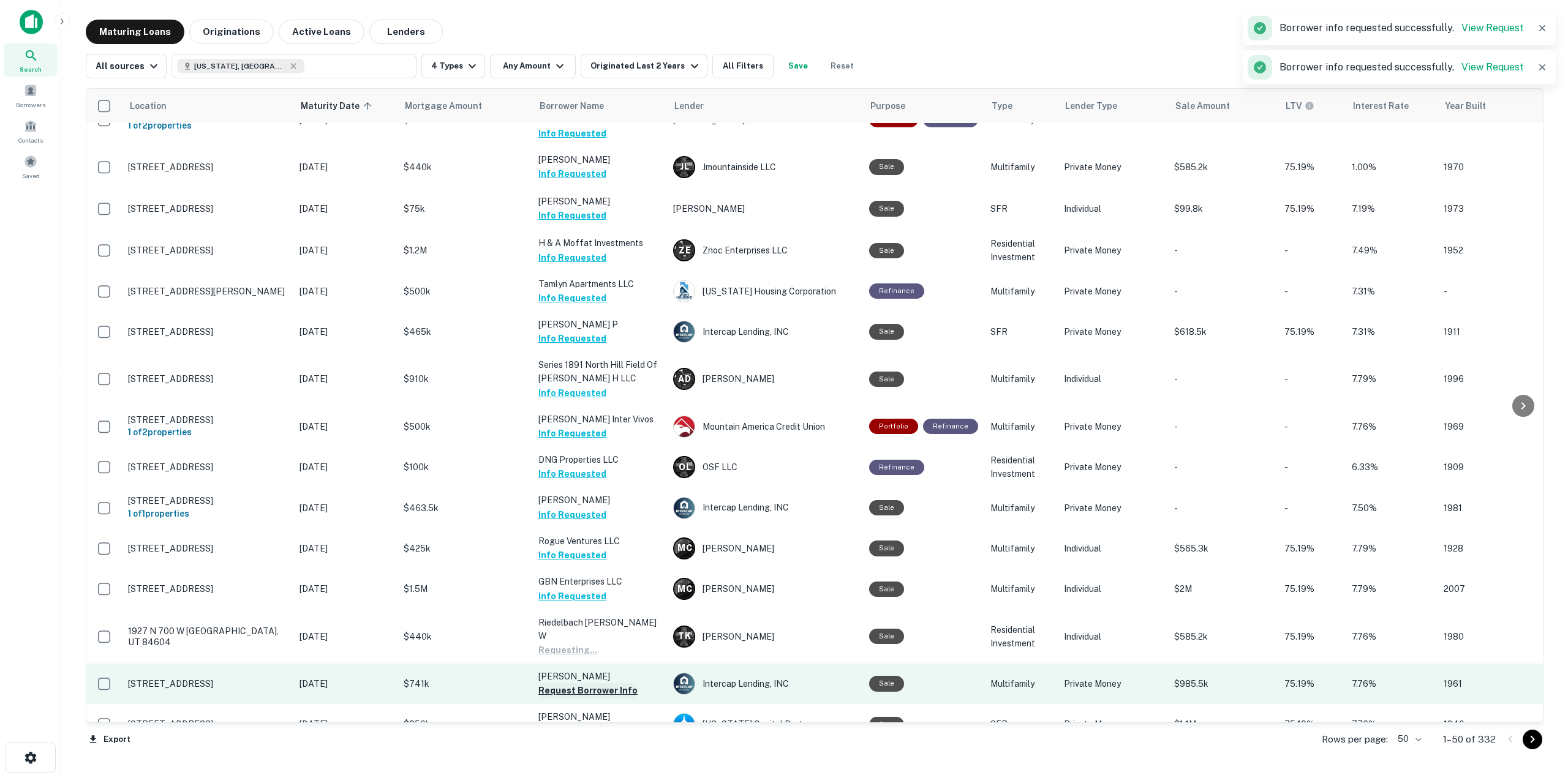
click at [618, 683] on button "Request Borrower Info" at bounding box center [587, 690] width 99 height 15
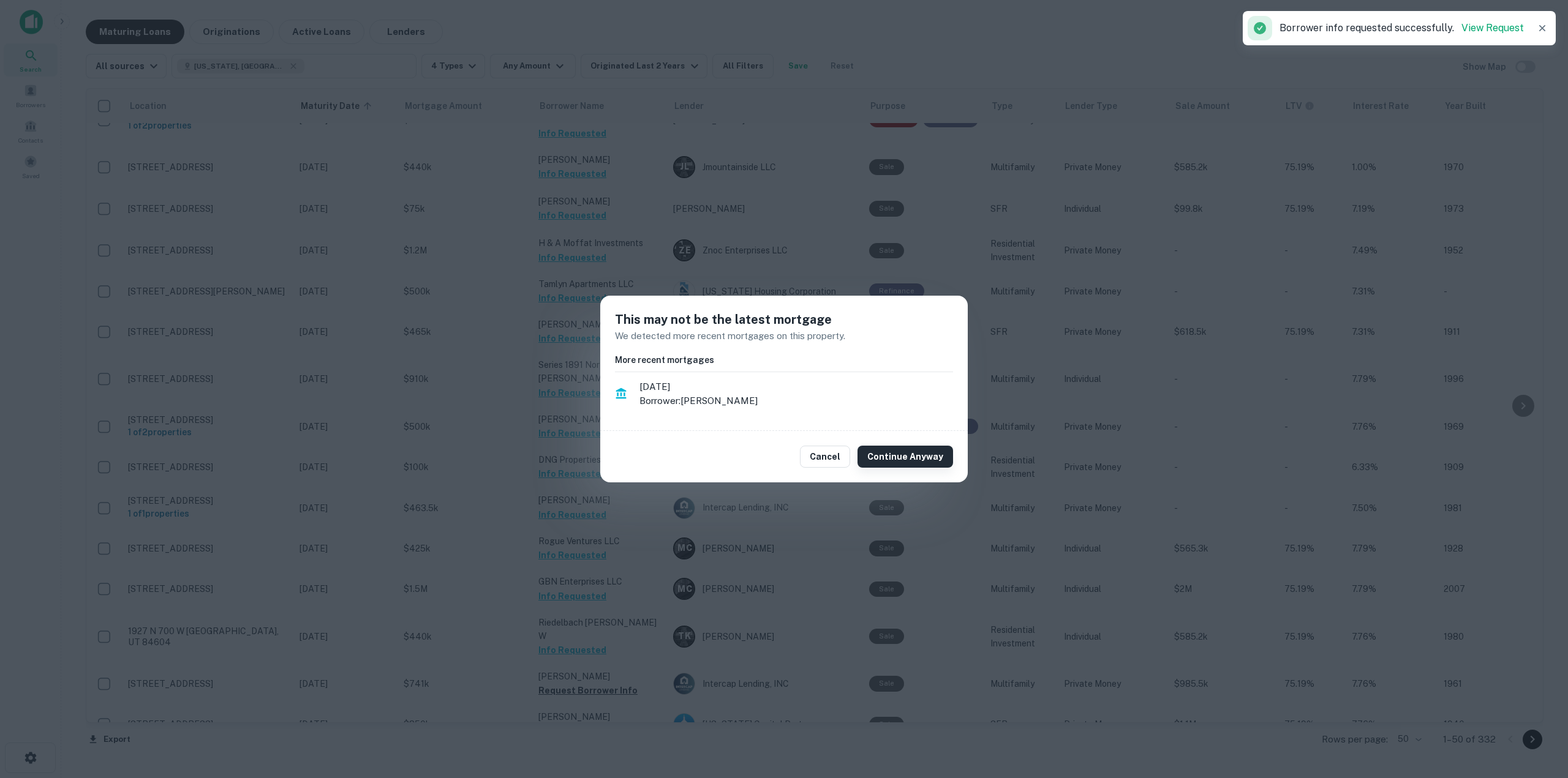
click at [900, 453] on button "Continue Anyway" at bounding box center [905, 456] width 96 height 22
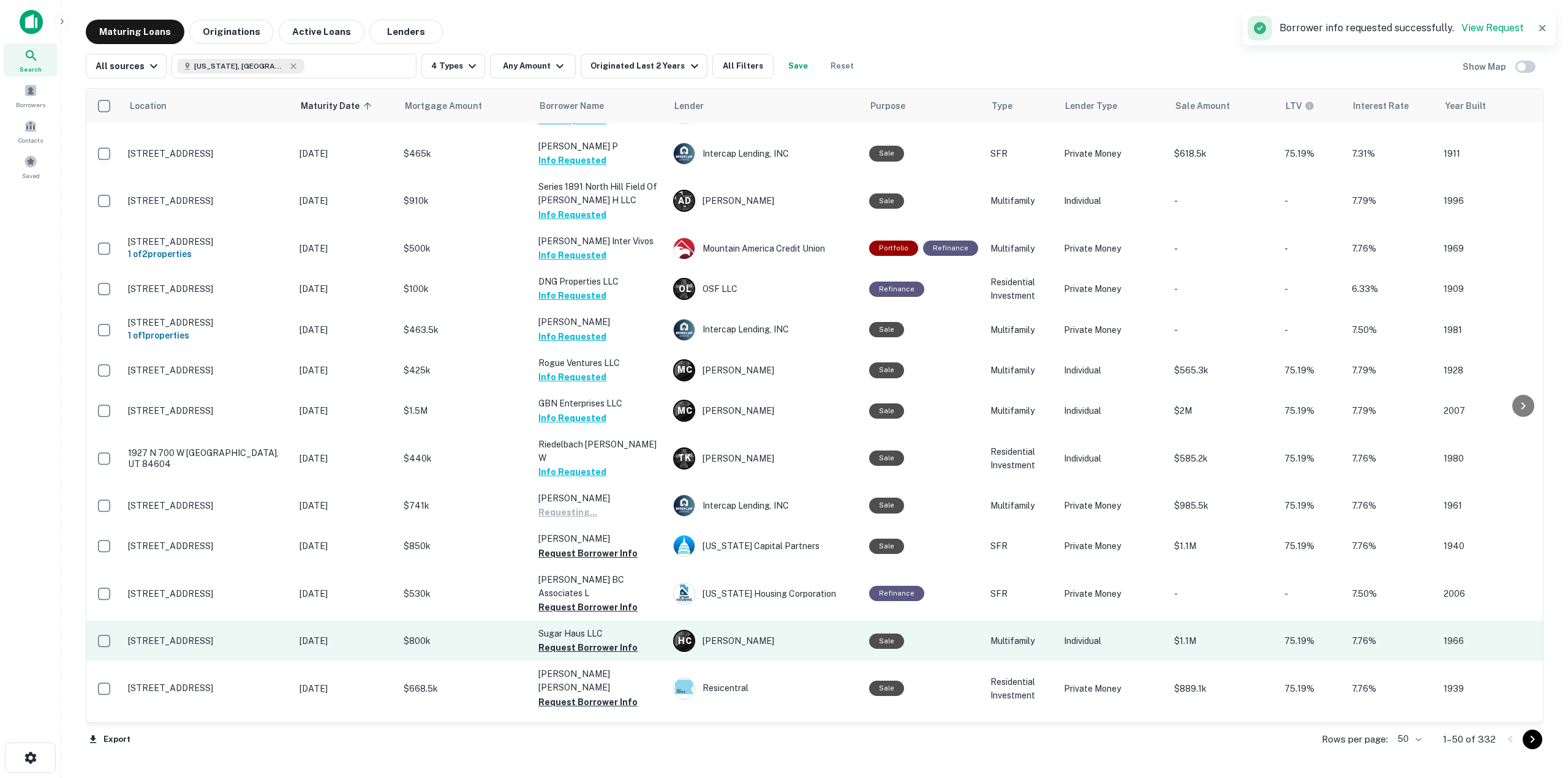
scroll to position [1286, 0]
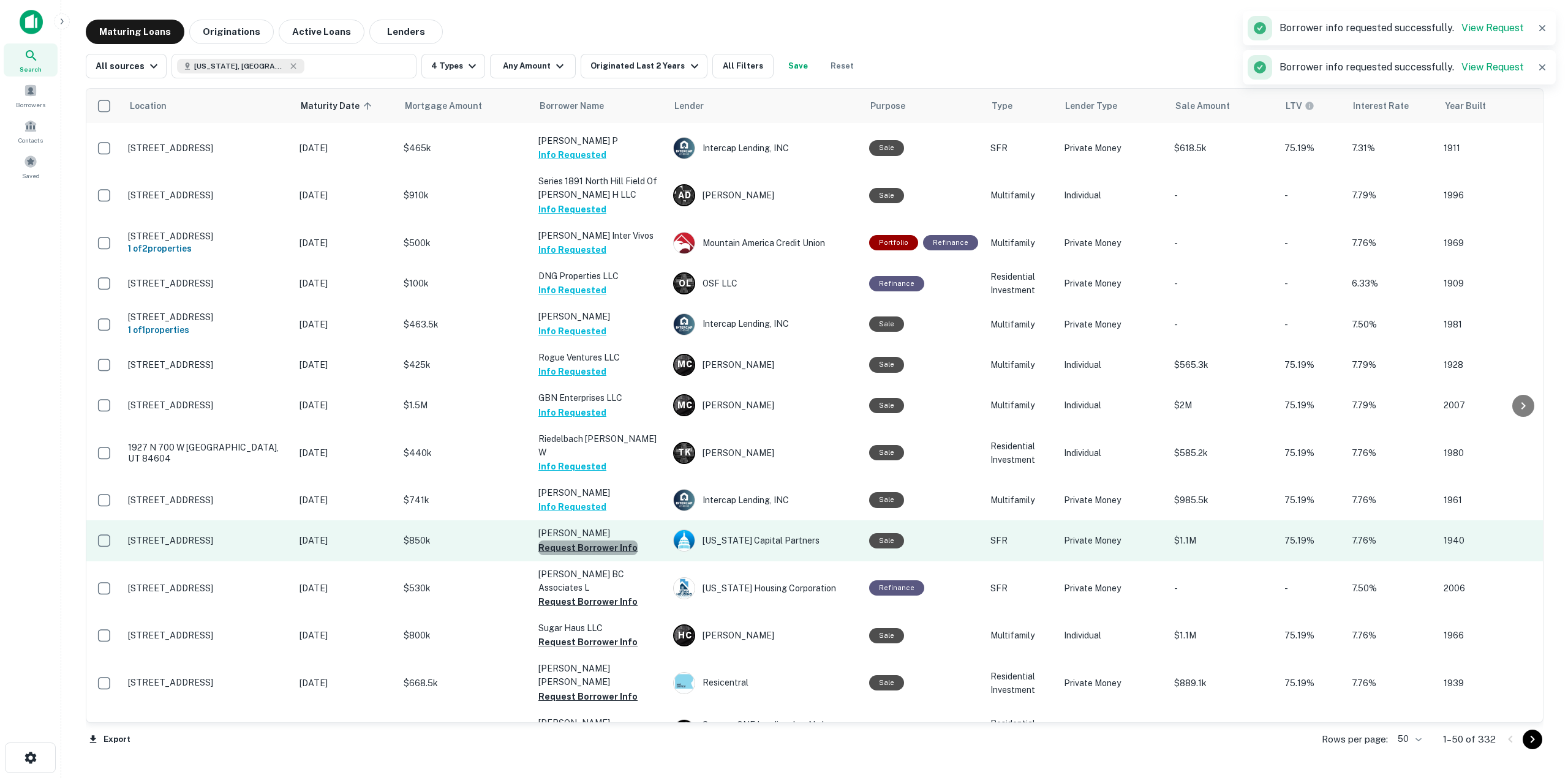
click at [599, 541] on button "Request Borrower Info" at bounding box center [587, 548] width 99 height 15
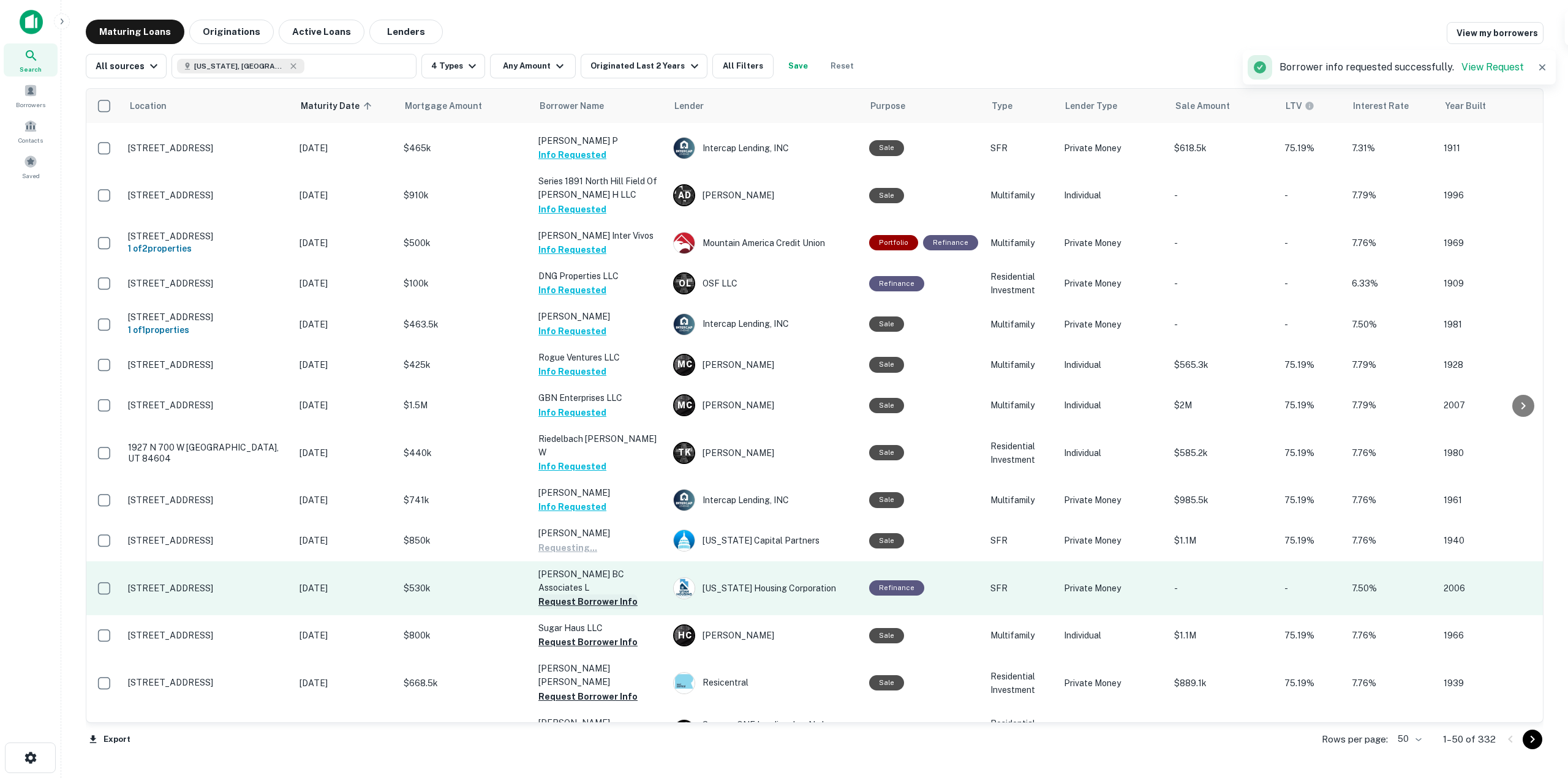
click at [609, 594] on button "Request Borrower Info" at bounding box center [587, 601] width 99 height 15
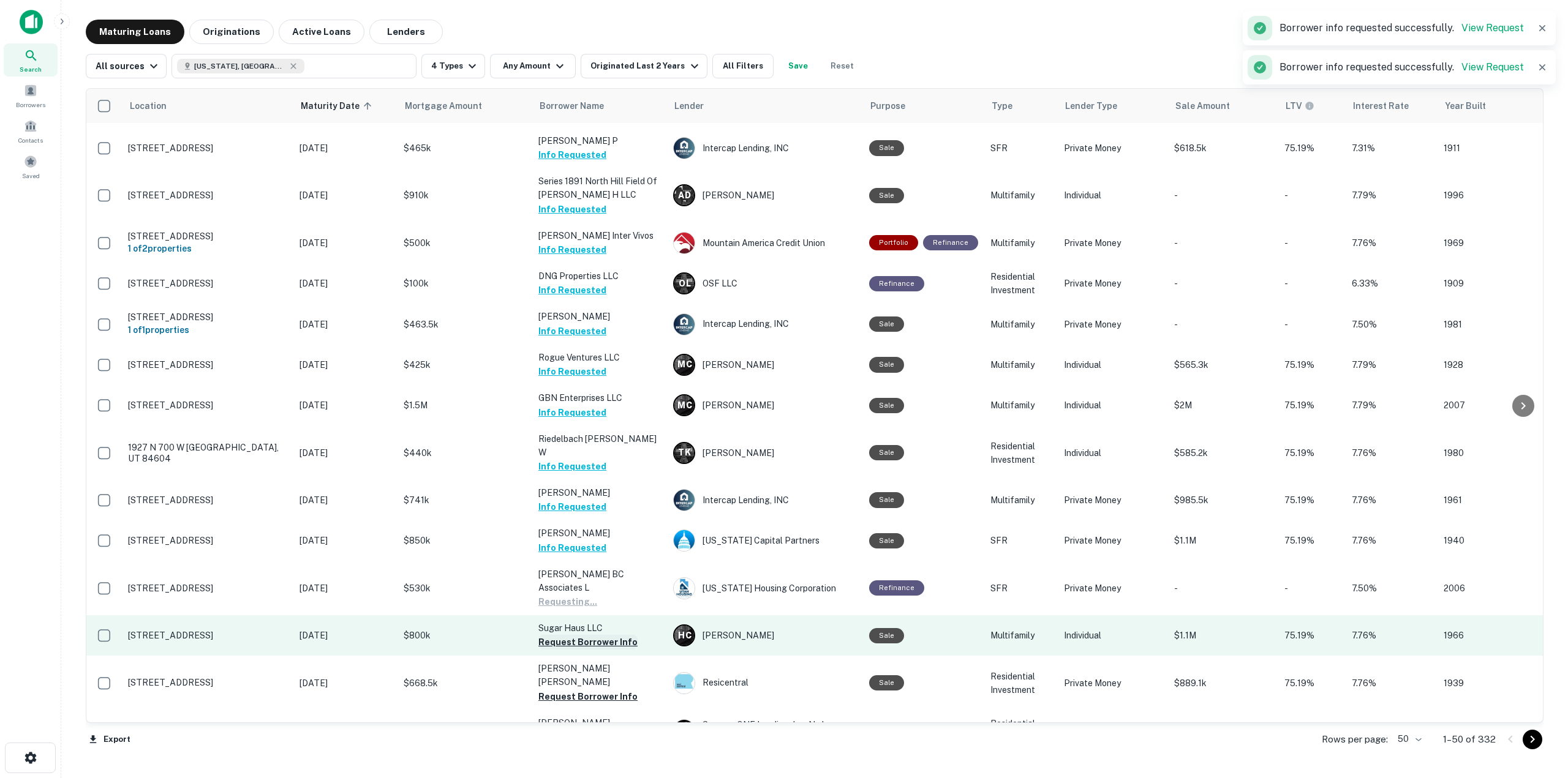
click at [611, 635] on button "Request Borrower Info" at bounding box center [587, 642] width 99 height 15
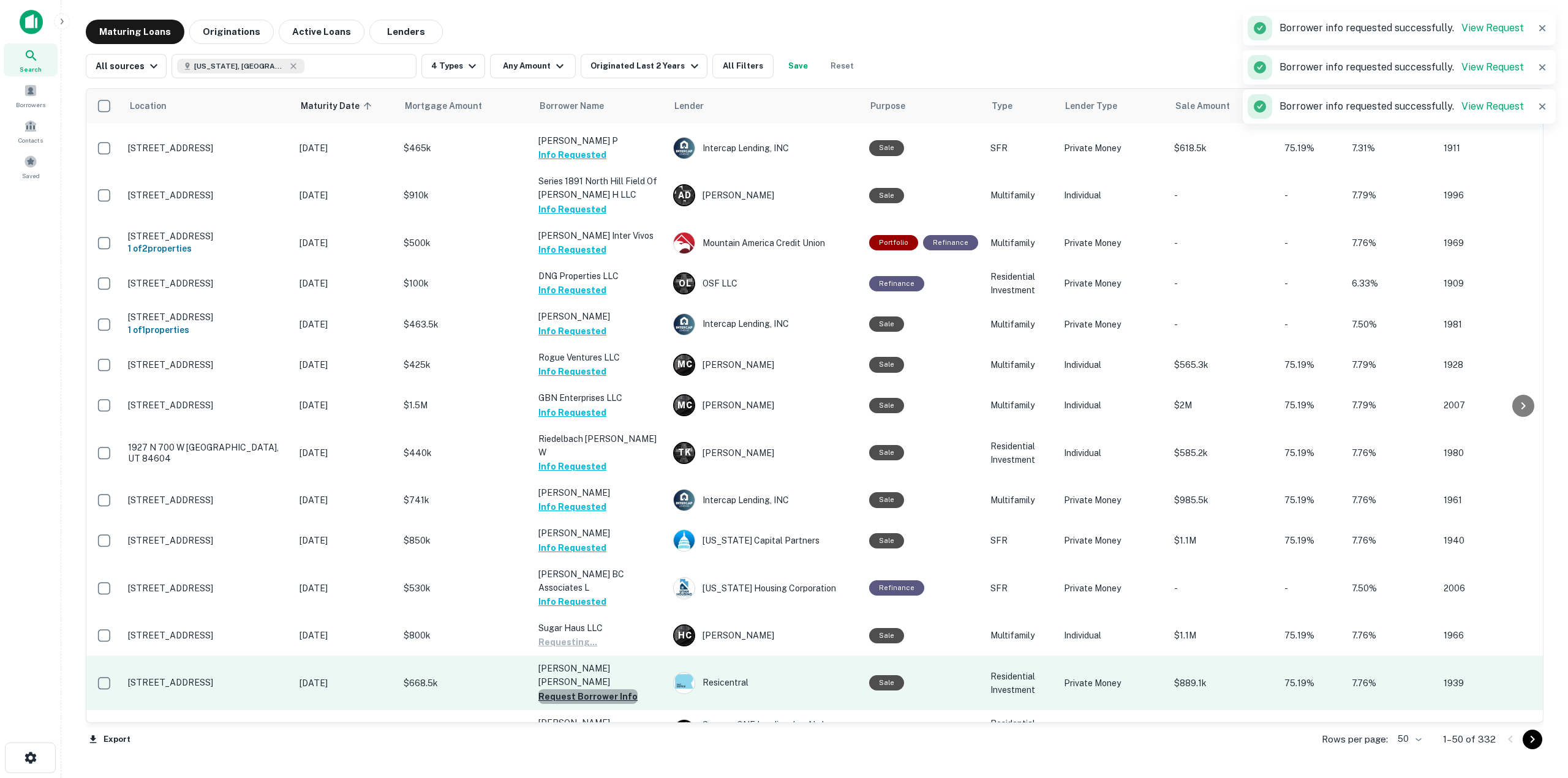
click at [618, 690] on button "Request Borrower Info" at bounding box center [587, 697] width 99 height 15
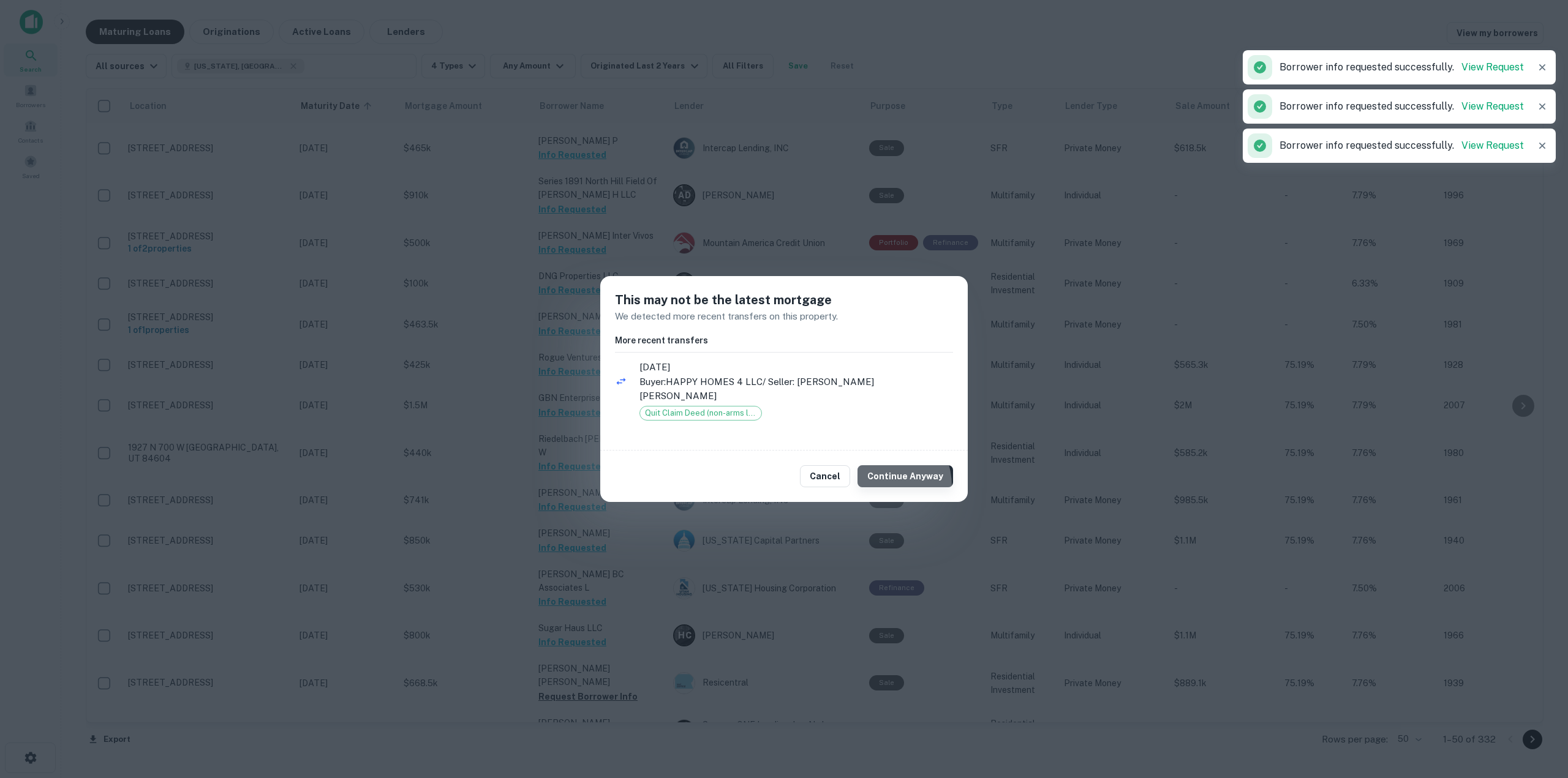
click at [885, 486] on button "Continue Anyway" at bounding box center [905, 476] width 96 height 22
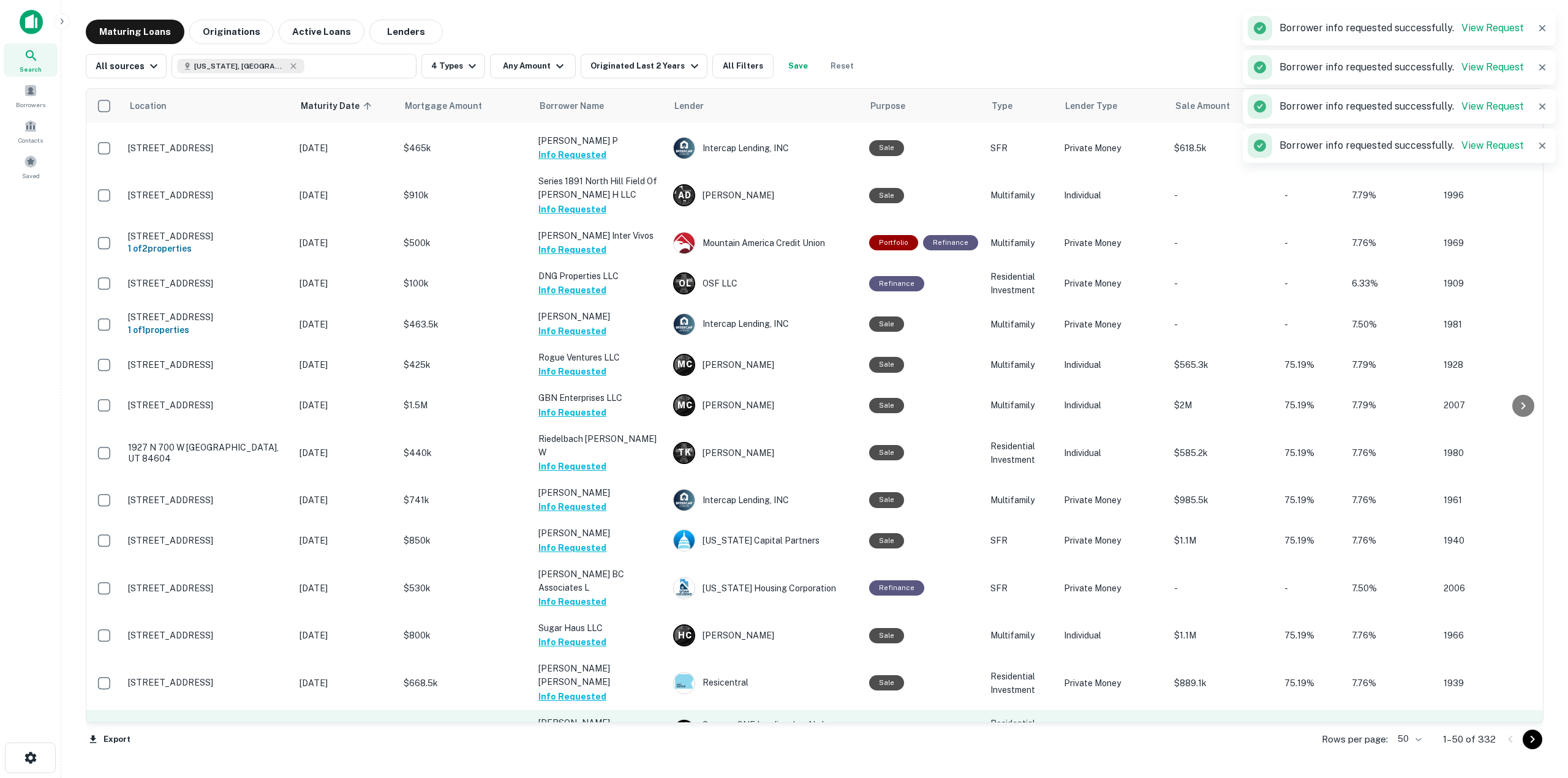
click at [594, 730] on button "Request Borrower Info" at bounding box center [587, 737] width 99 height 15
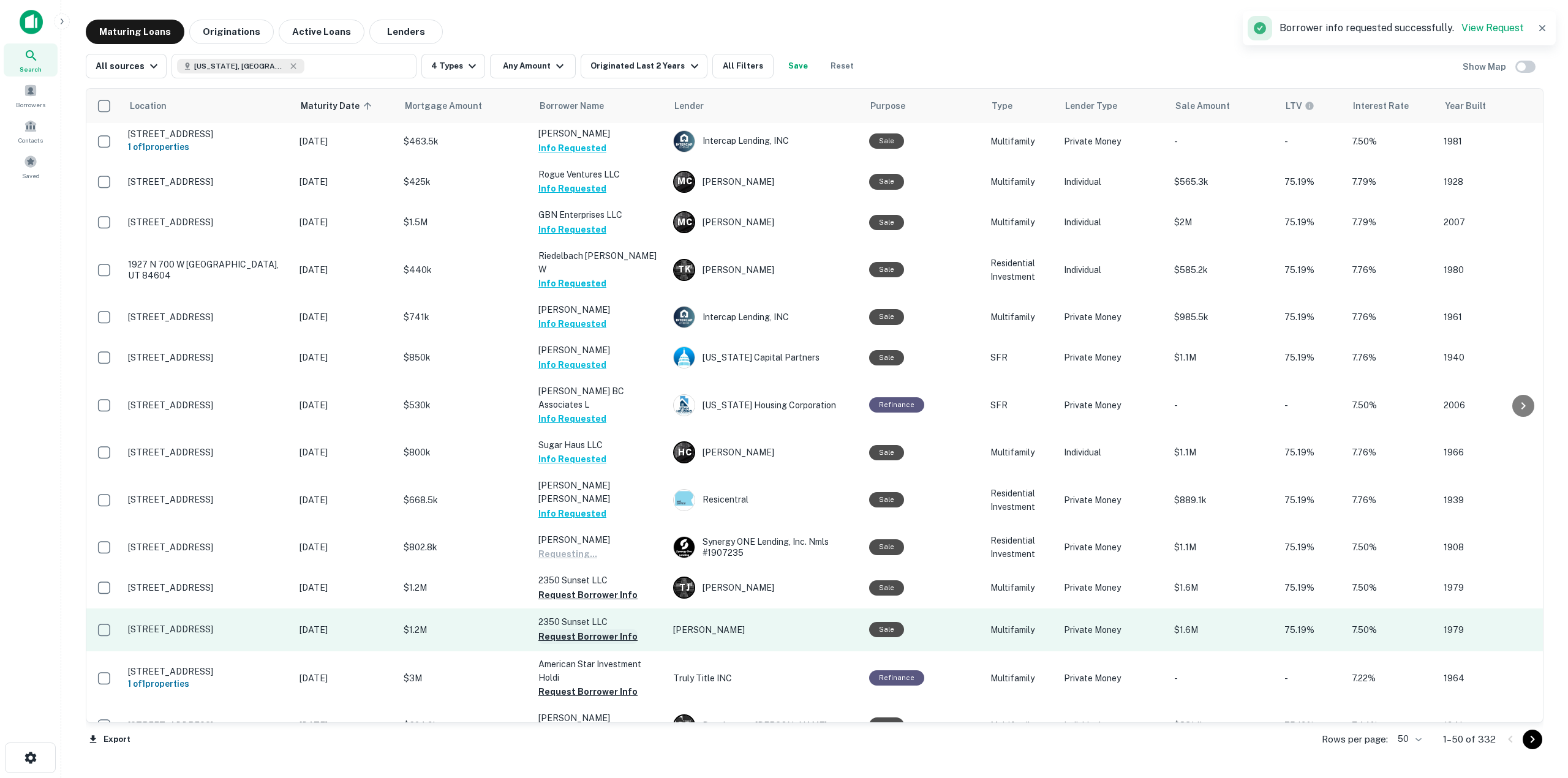
scroll to position [1469, 0]
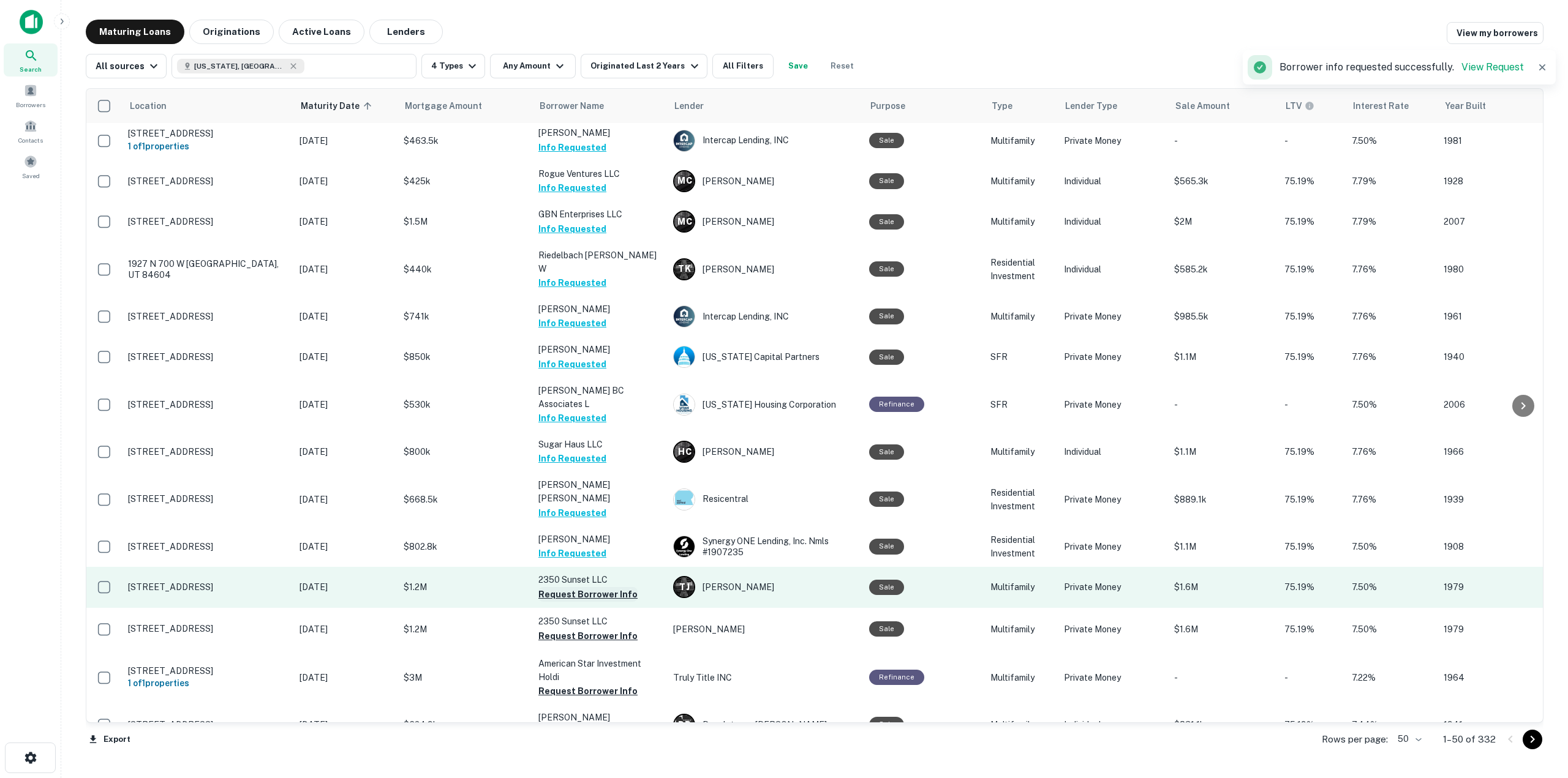
click at [582, 587] on button "Request Borrower Info" at bounding box center [587, 594] width 99 height 15
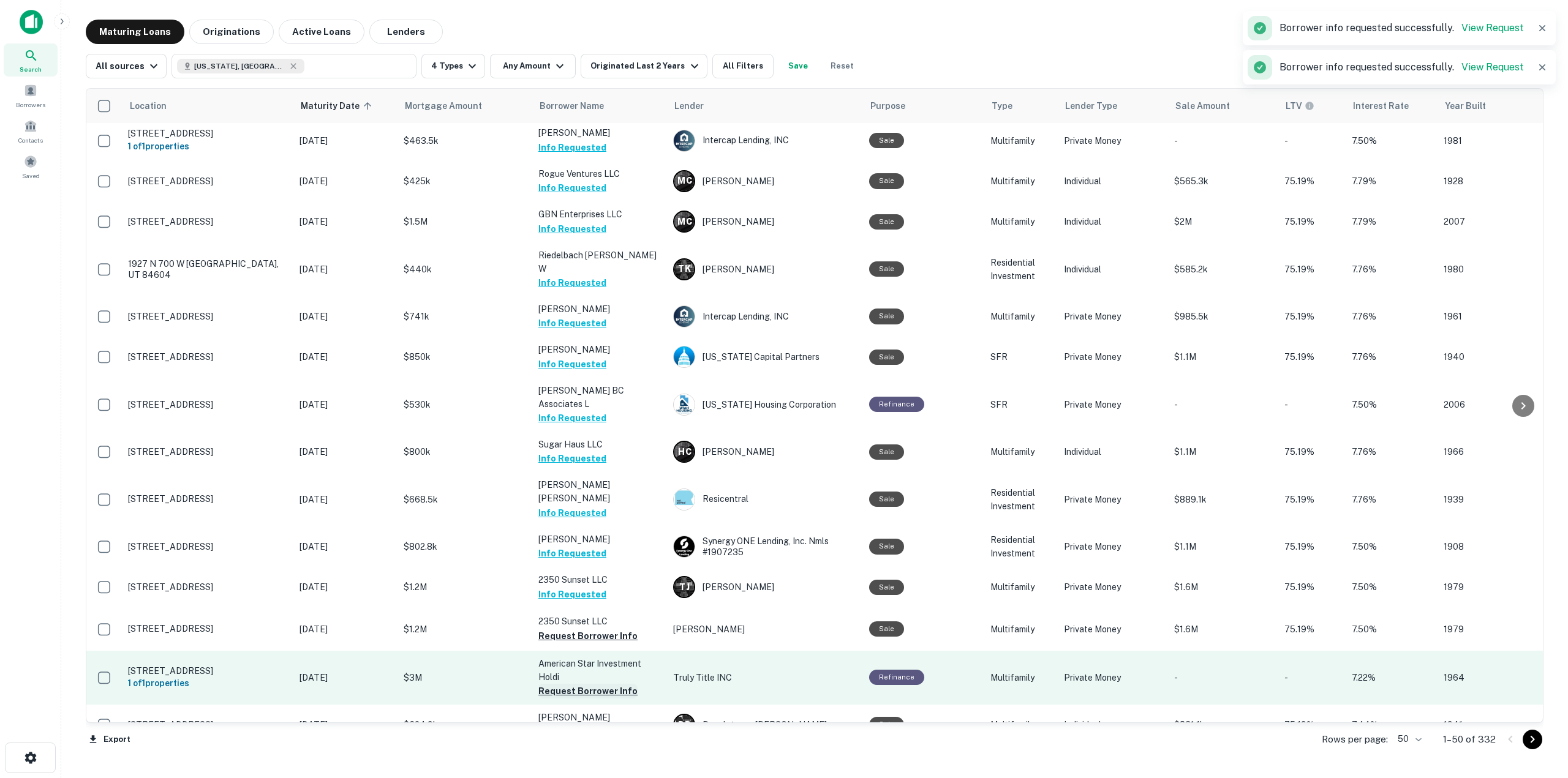
click at [595, 684] on button "Request Borrower Info" at bounding box center [587, 691] width 99 height 15
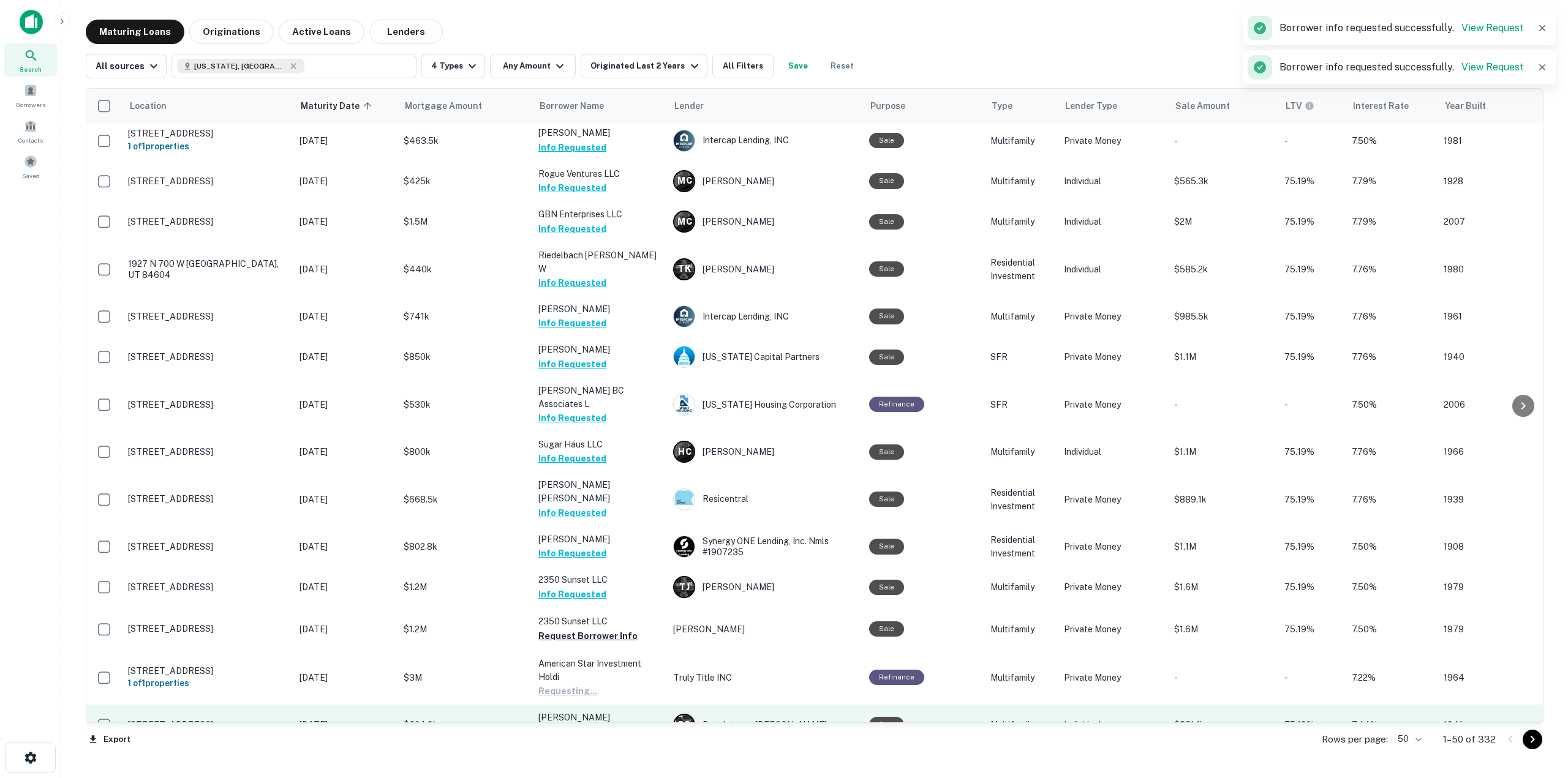
click at [594, 724] on button "Request Borrower Info" at bounding box center [587, 731] width 99 height 15
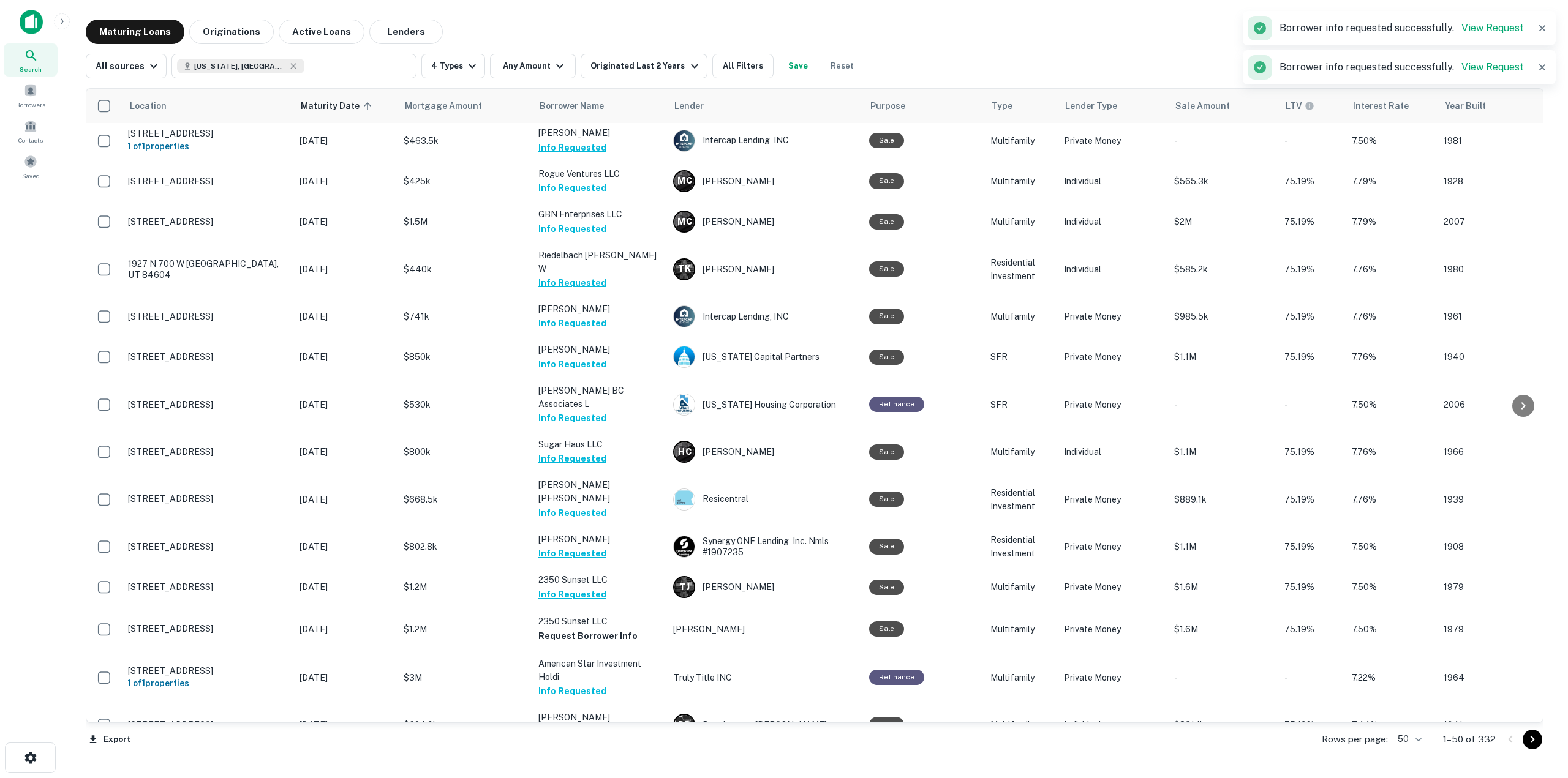
click at [598, 765] on button "Request Borrower Info" at bounding box center [587, 772] width 99 height 15
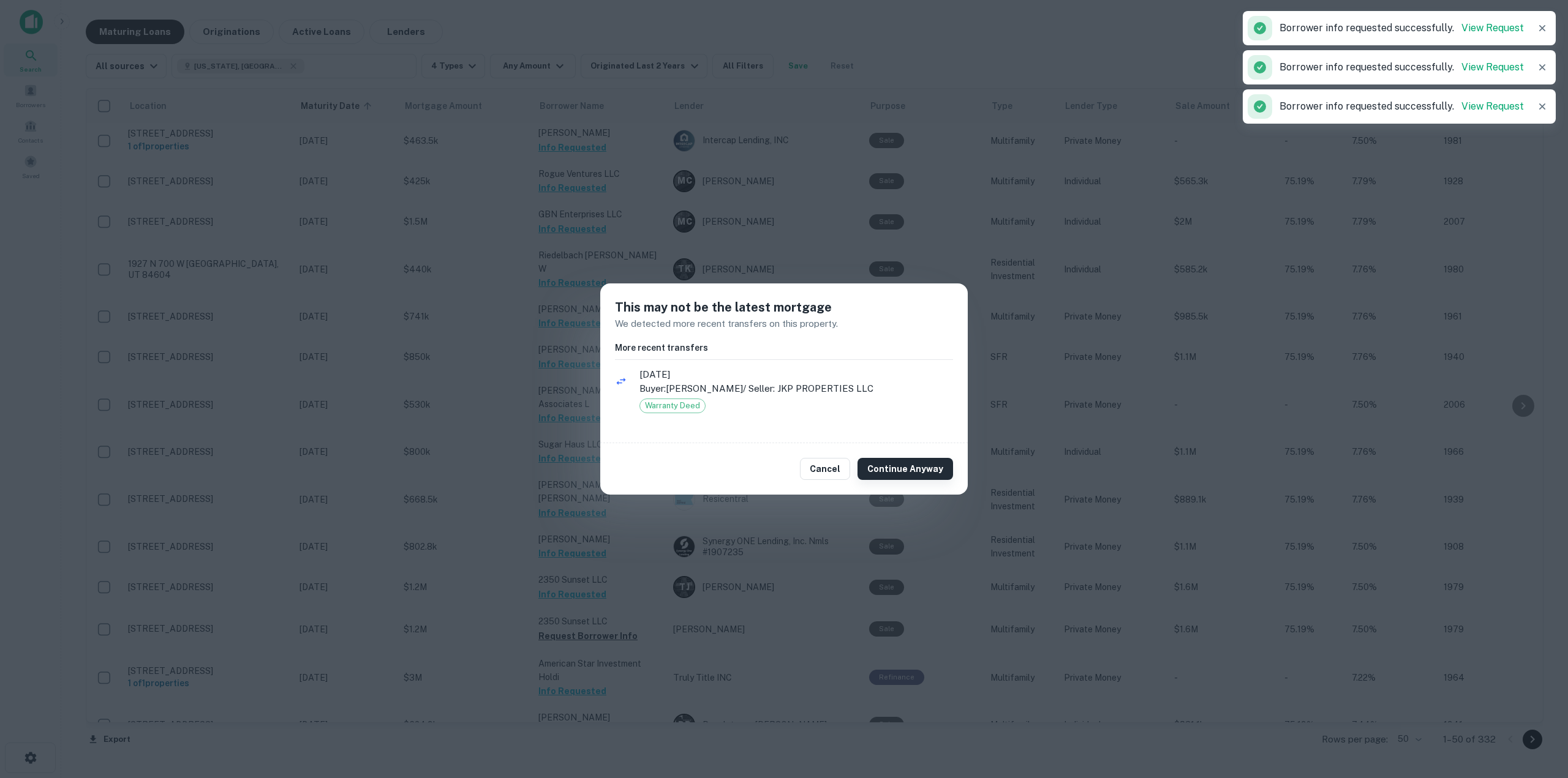
click at [924, 461] on button "Continue Anyway" at bounding box center [905, 468] width 96 height 22
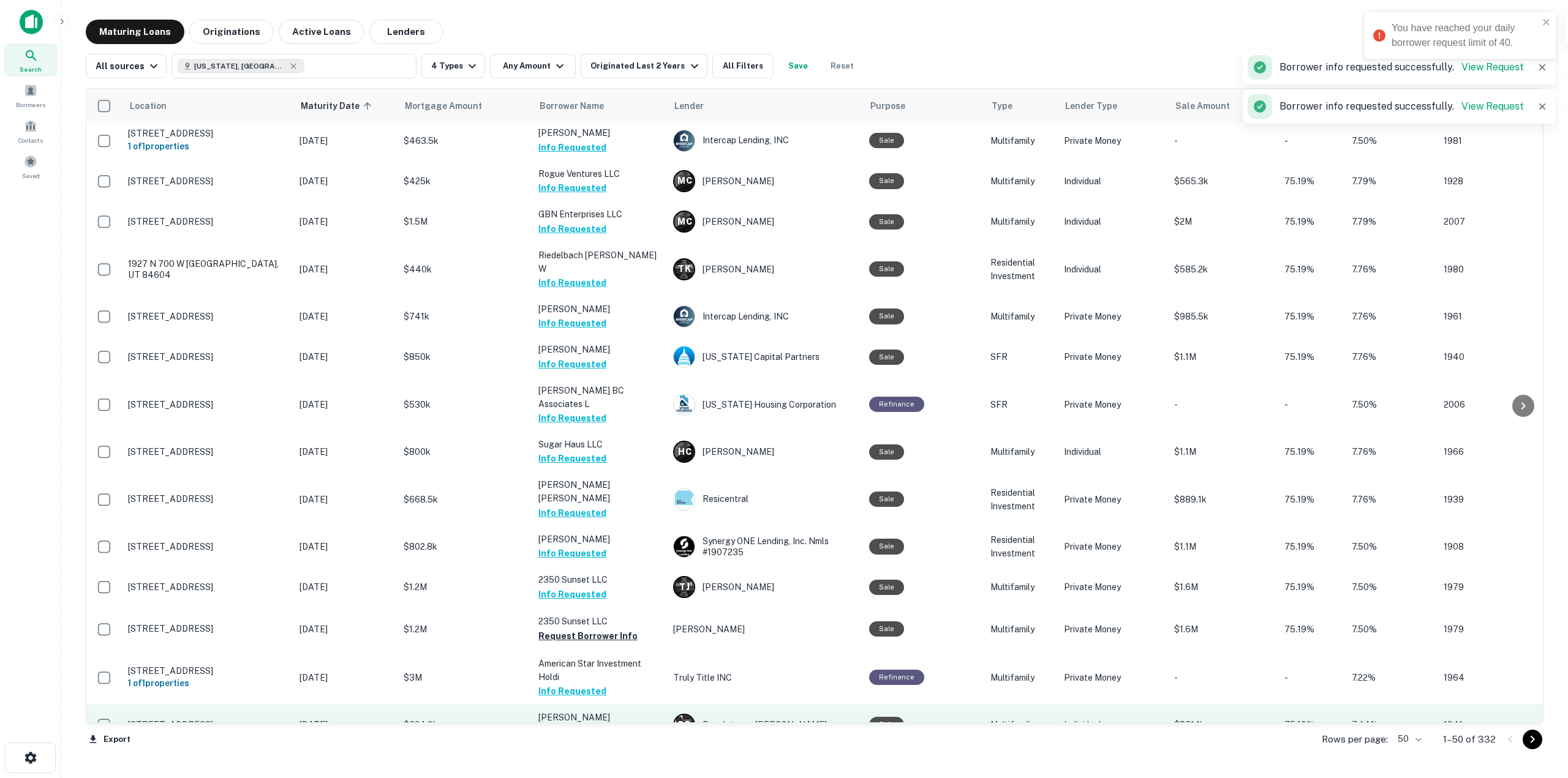
scroll to position [1511, 0]
